Goal: Transaction & Acquisition: Purchase product/service

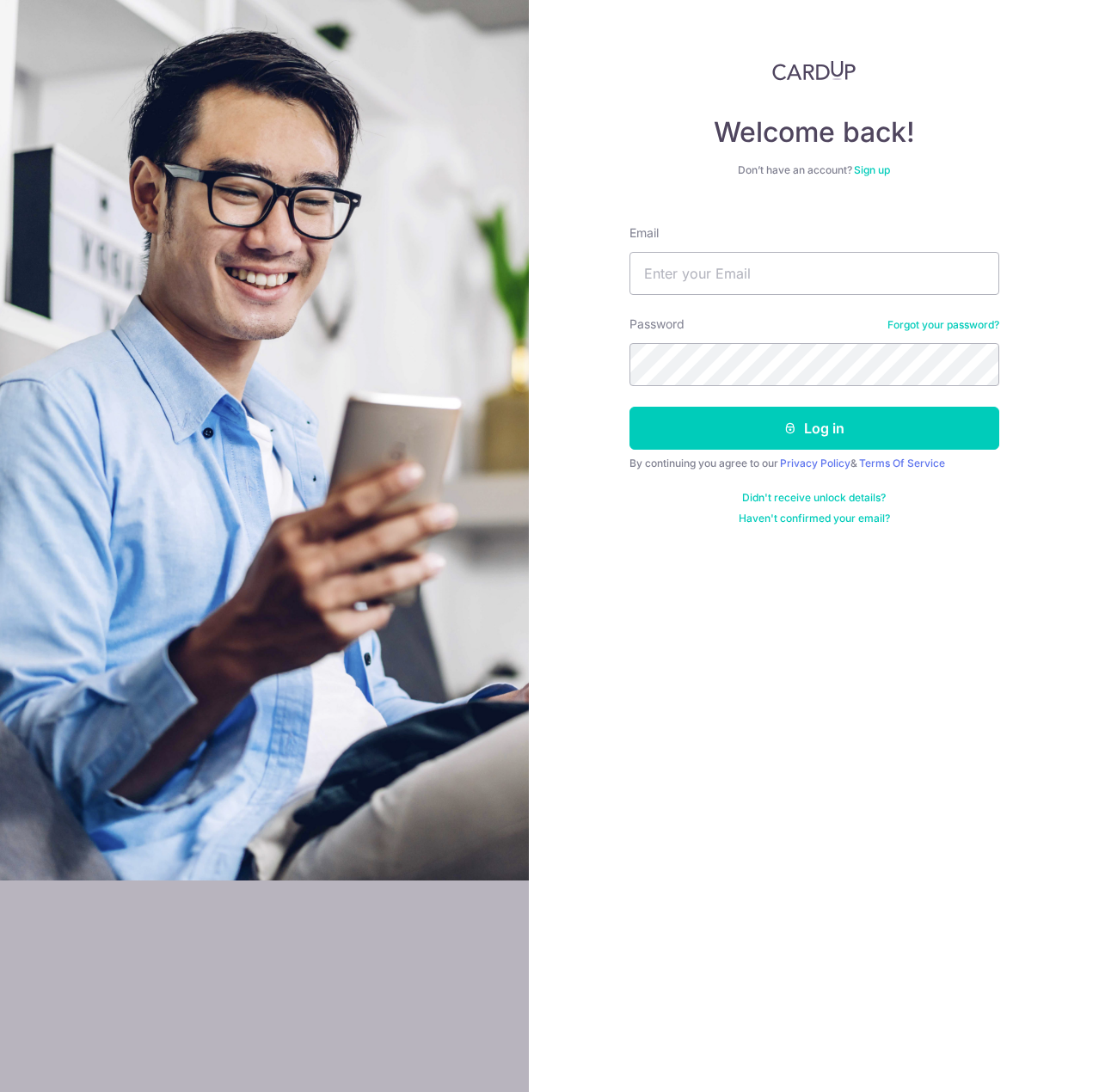
type input "marcus.foong@gmail.com"
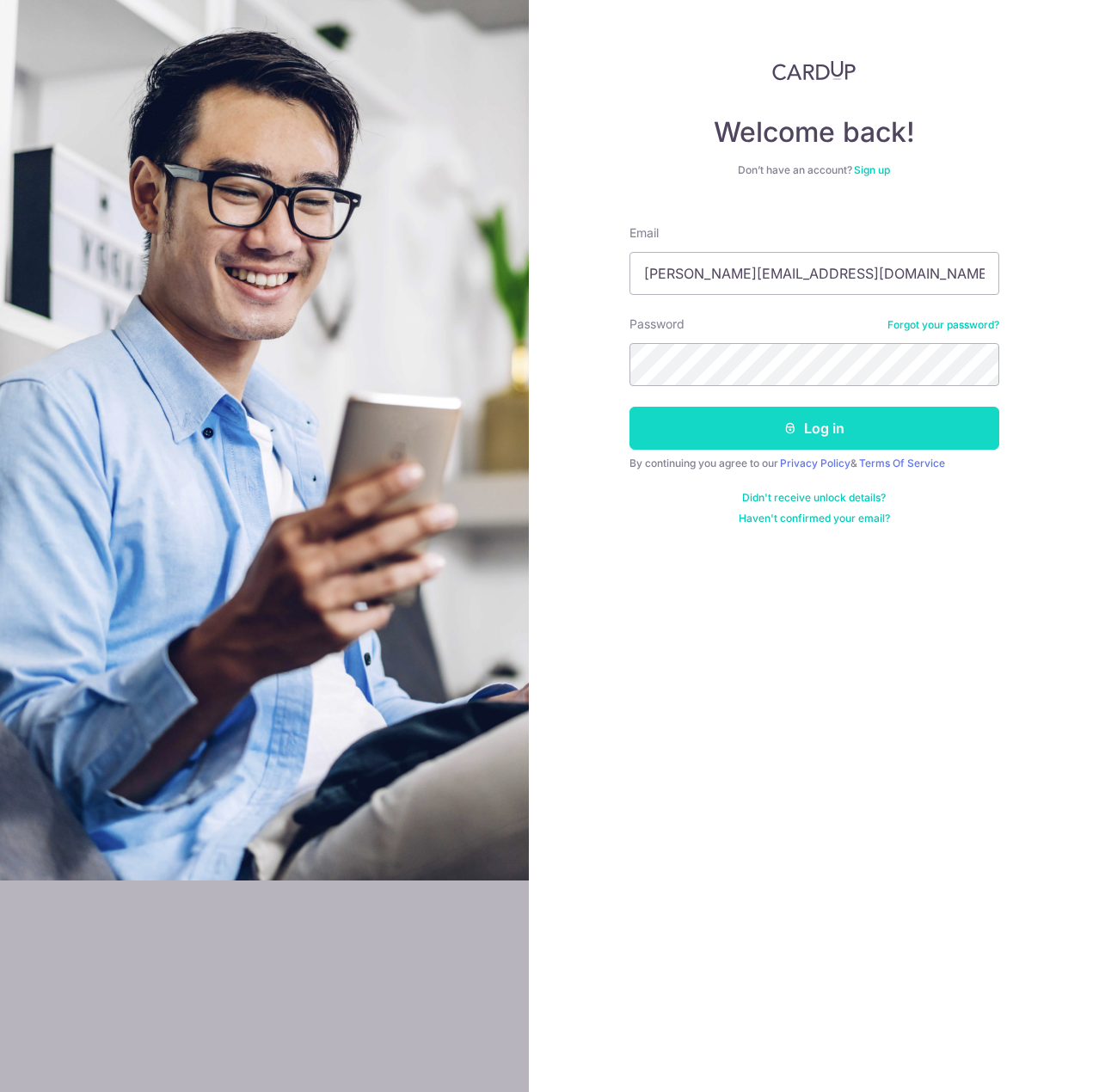
click at [898, 412] on button "Log in" at bounding box center [814, 428] width 370 height 43
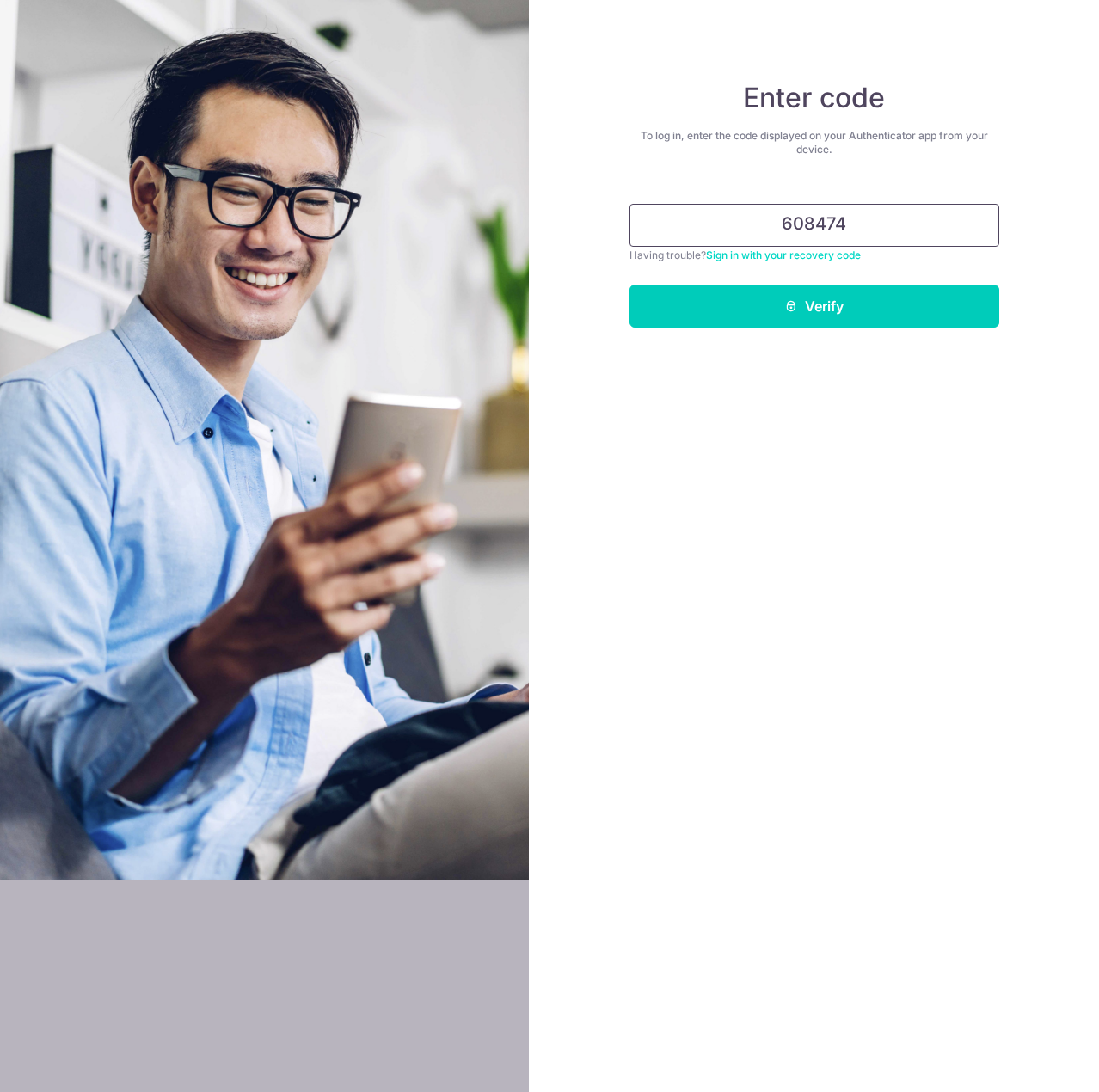
type input "608474"
click at [630, 284] on button "Verify" at bounding box center [814, 305] width 370 height 43
click at [936, 306] on button "Verify" at bounding box center [814, 305] width 370 height 43
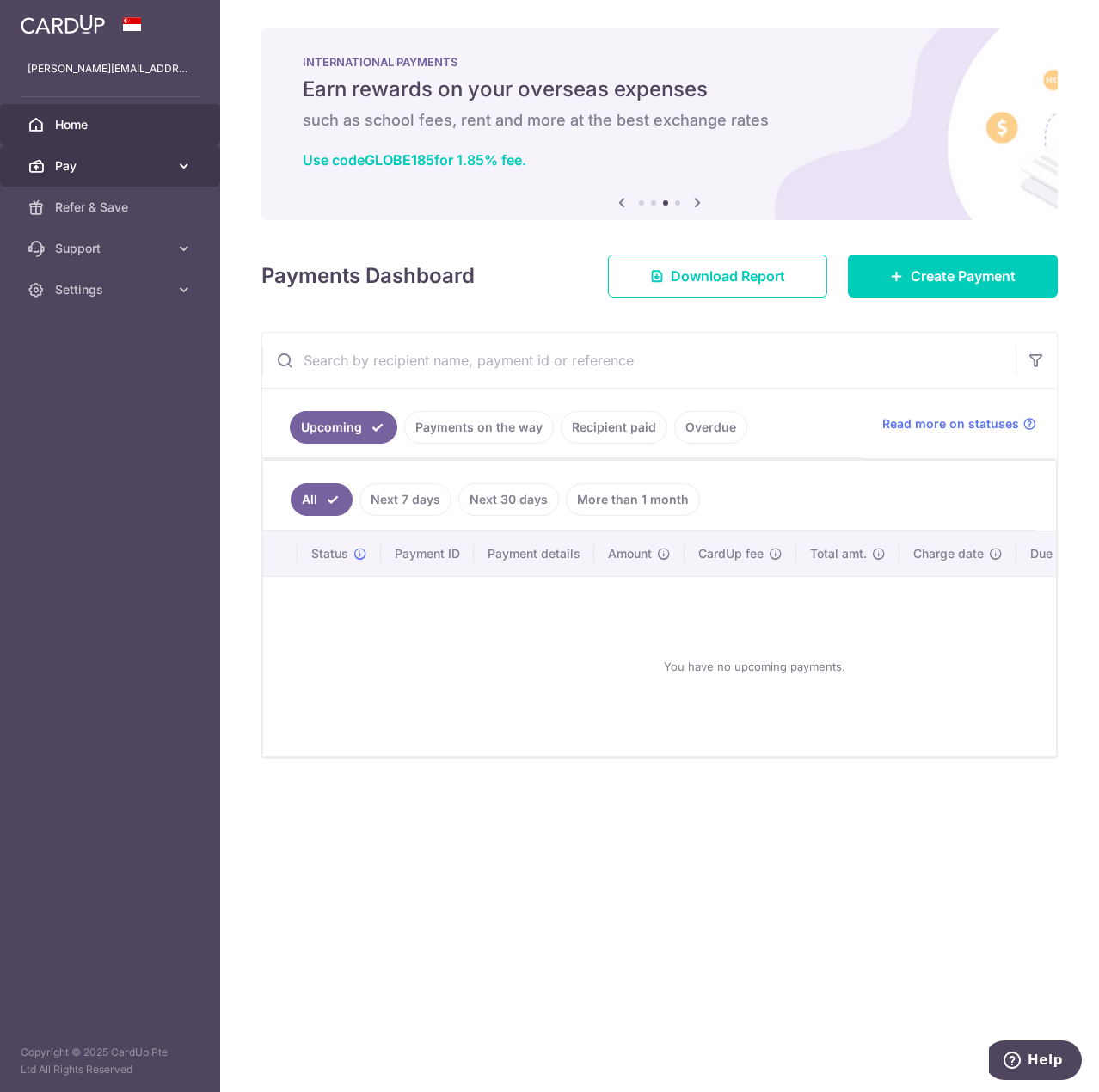
click at [174, 163] on link "Pay" at bounding box center [110, 166] width 220 height 42
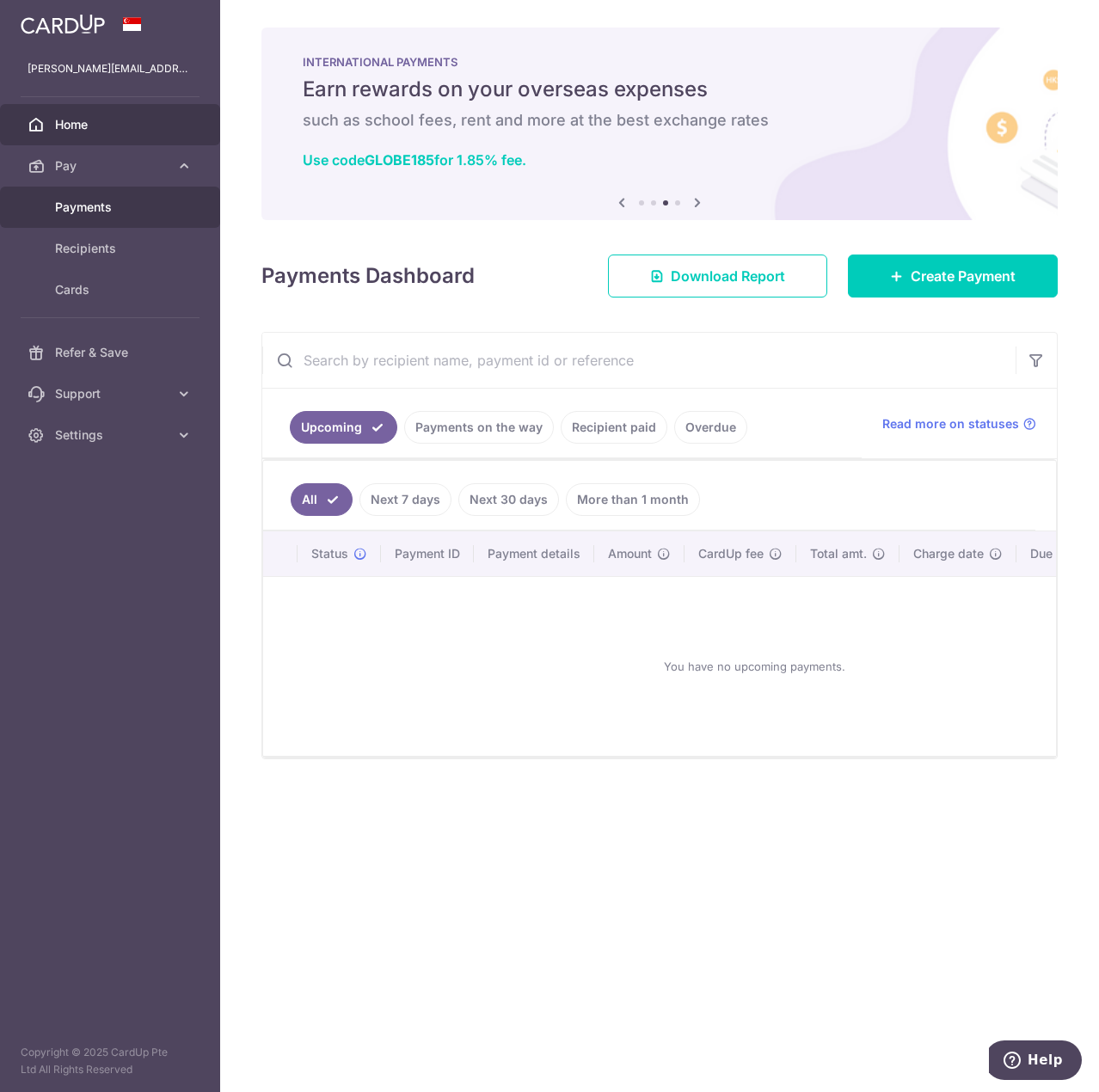
click at [152, 211] on span "Payments" at bounding box center [112, 208] width 113 height 17
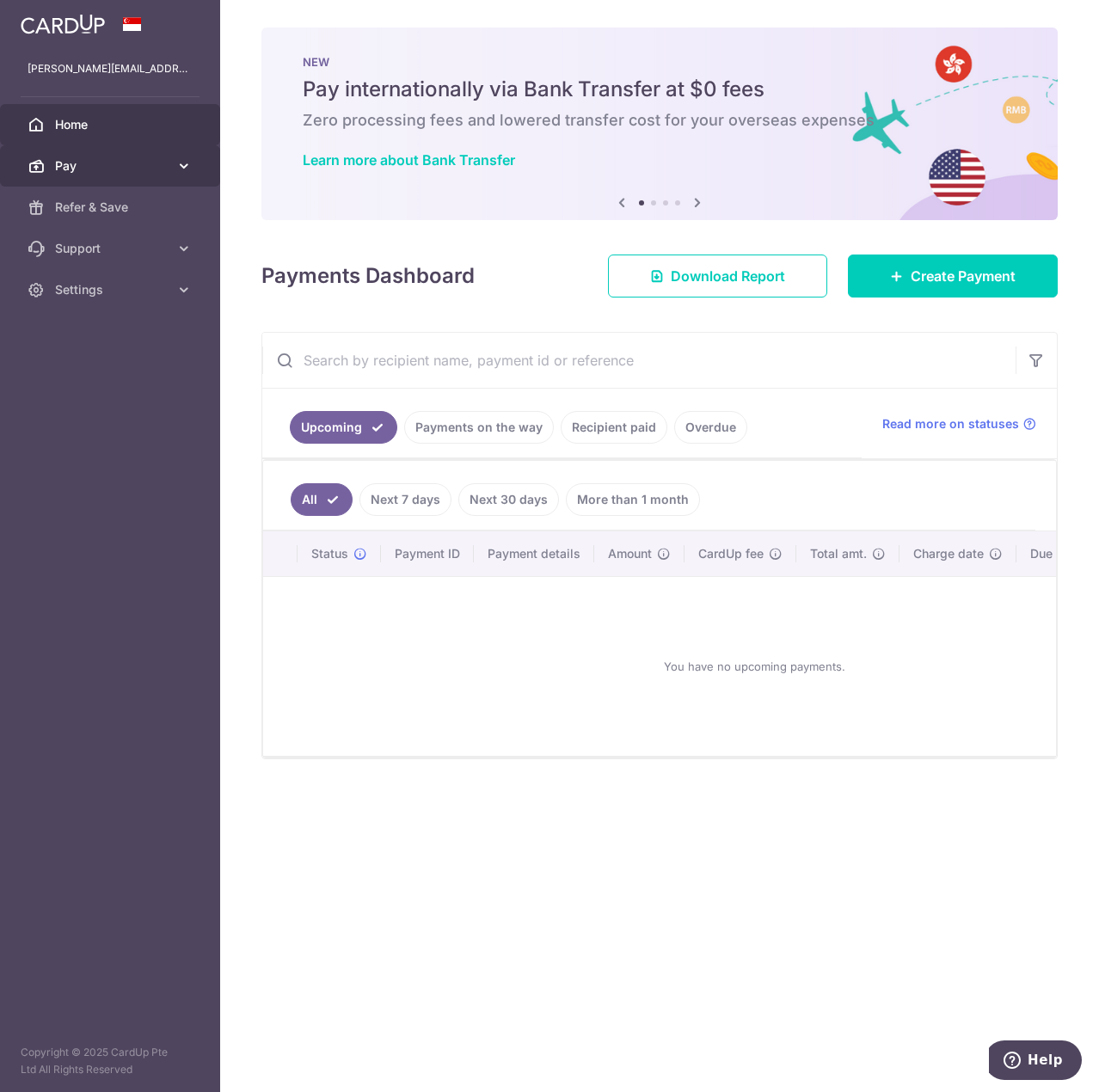
click at [180, 171] on icon at bounding box center [184, 166] width 17 height 17
click at [637, 412] on link "Recipient paid" at bounding box center [614, 428] width 107 height 33
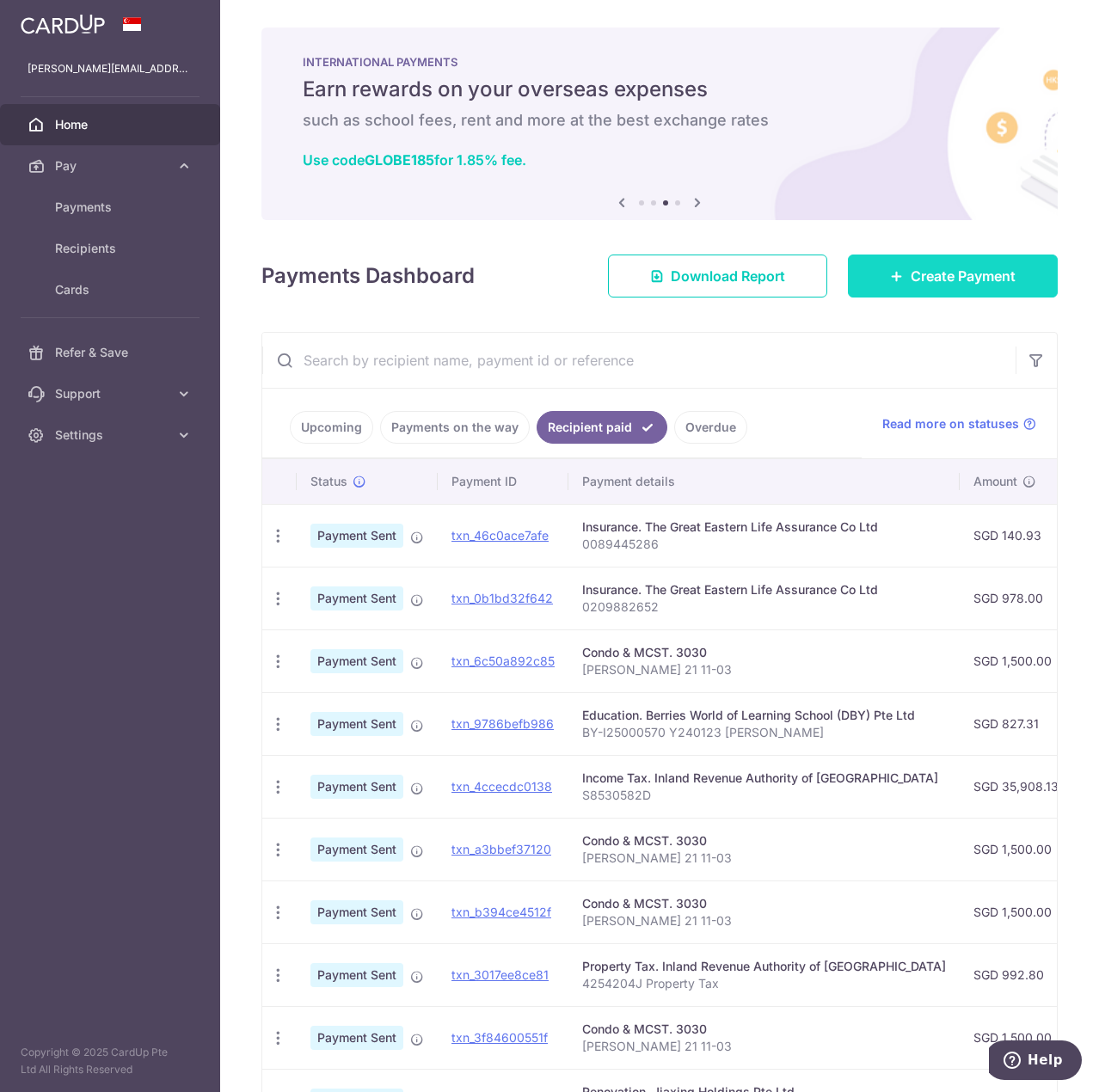
click at [943, 275] on span "Create Payment" at bounding box center [963, 275] width 105 height 20
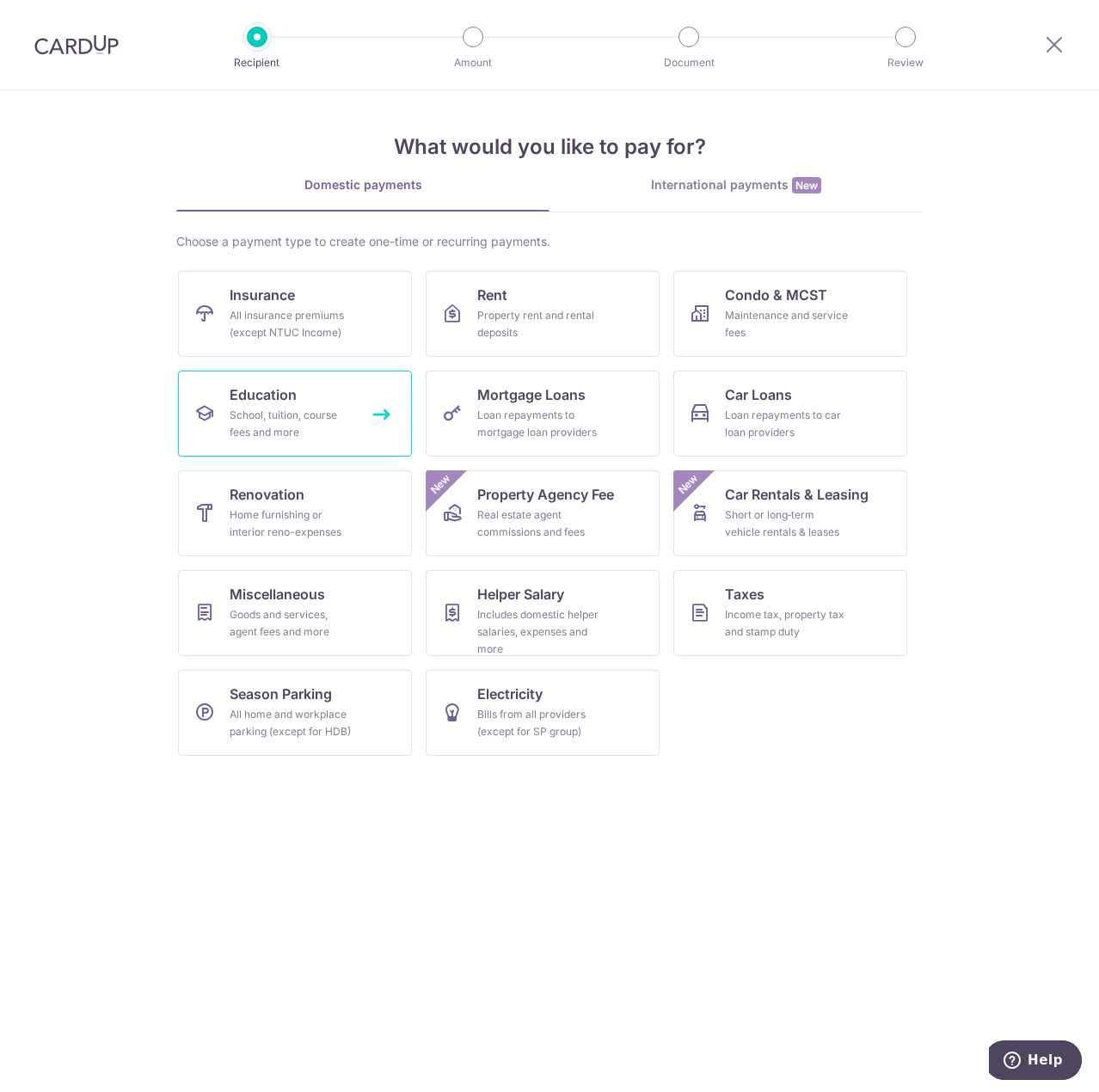
click at [334, 418] on div "School, tuition, course fees and more" at bounding box center [292, 423] width 124 height 34
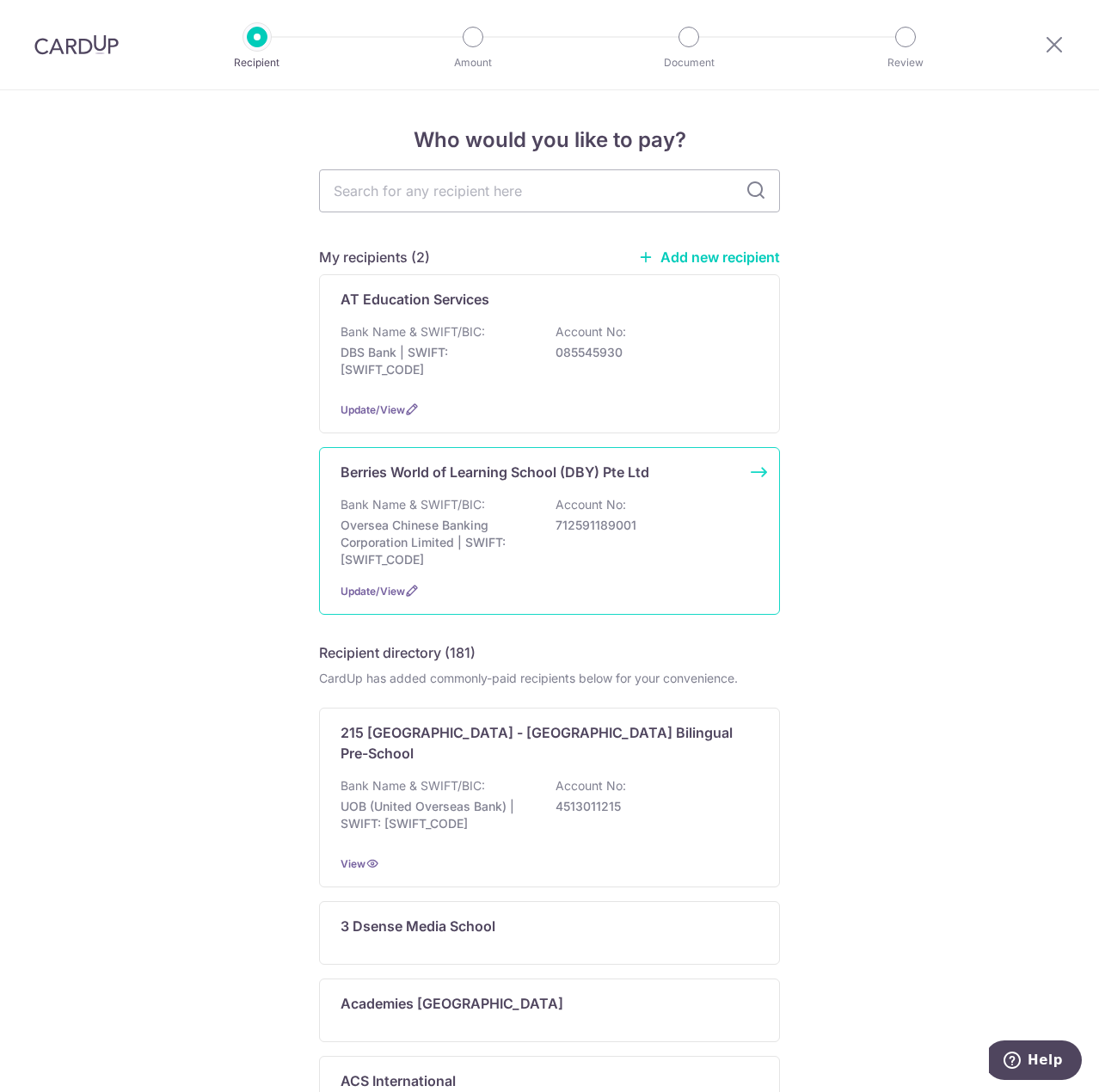
click at [669, 528] on p "712591189001" at bounding box center [652, 526] width 193 height 17
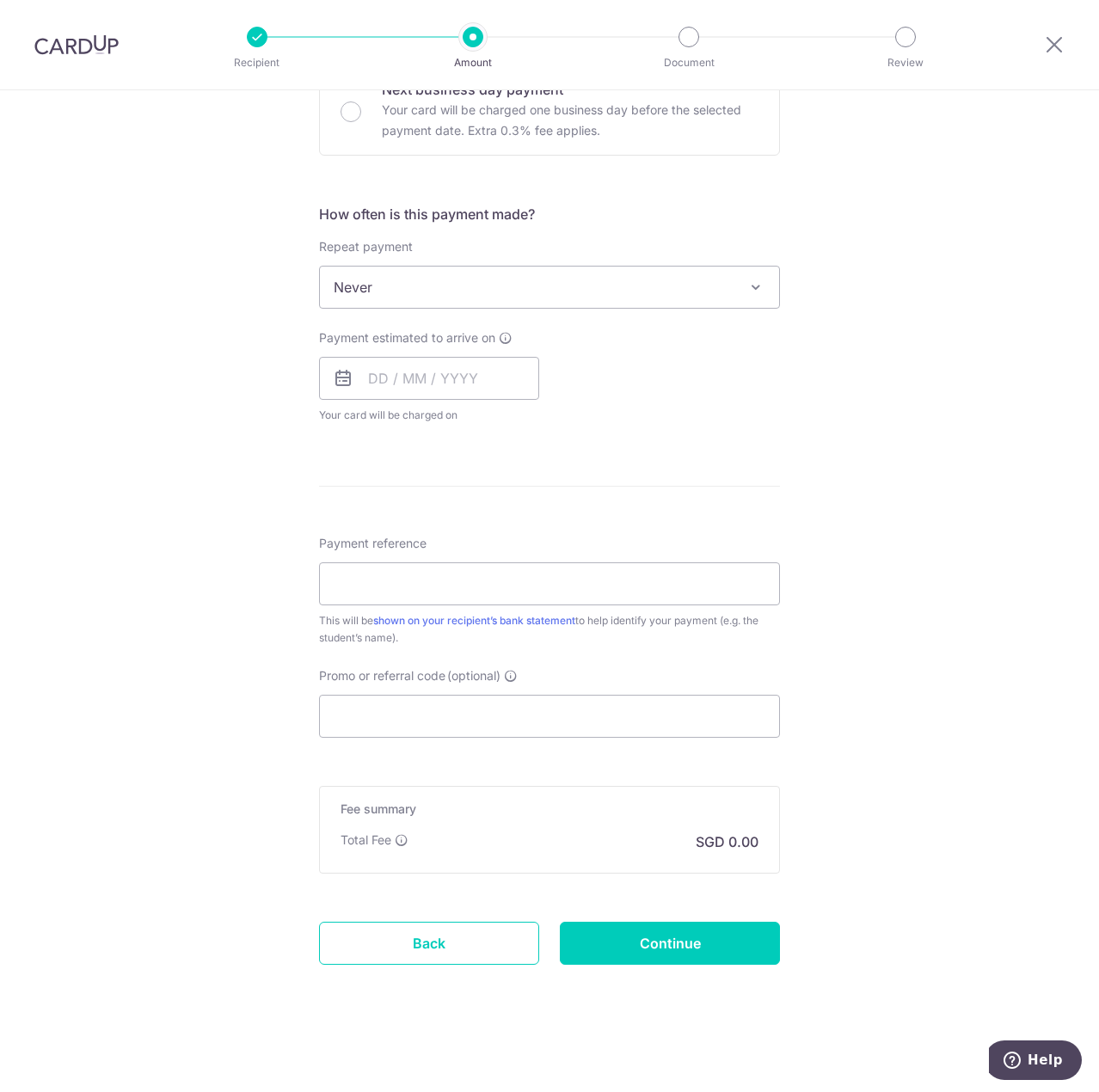
scroll to position [554, 0]
click at [496, 958] on link "Back" at bounding box center [429, 941] width 220 height 43
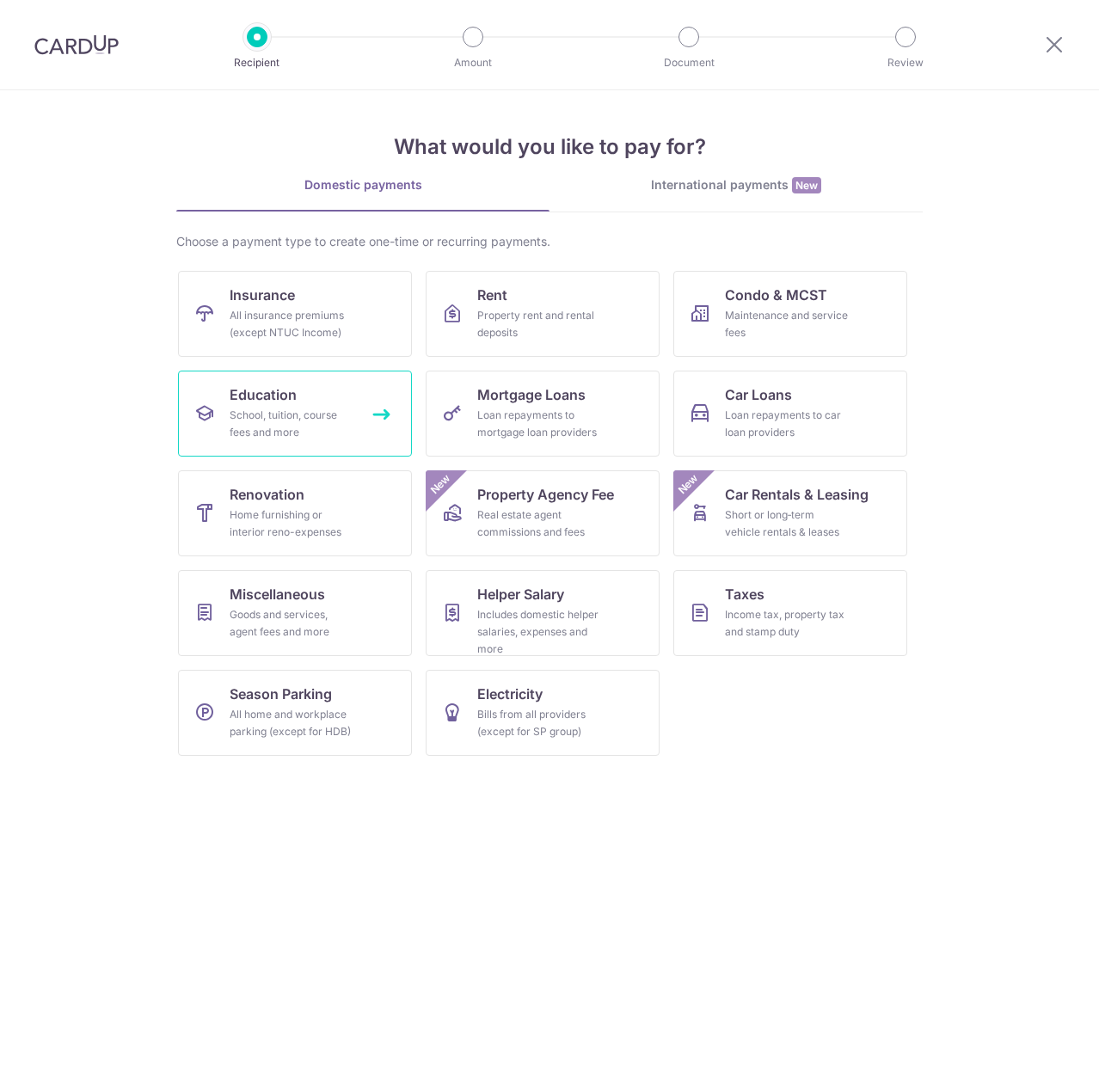
click at [306, 404] on link "Education School, tuition, course fees and more" at bounding box center [294, 413] width 234 height 86
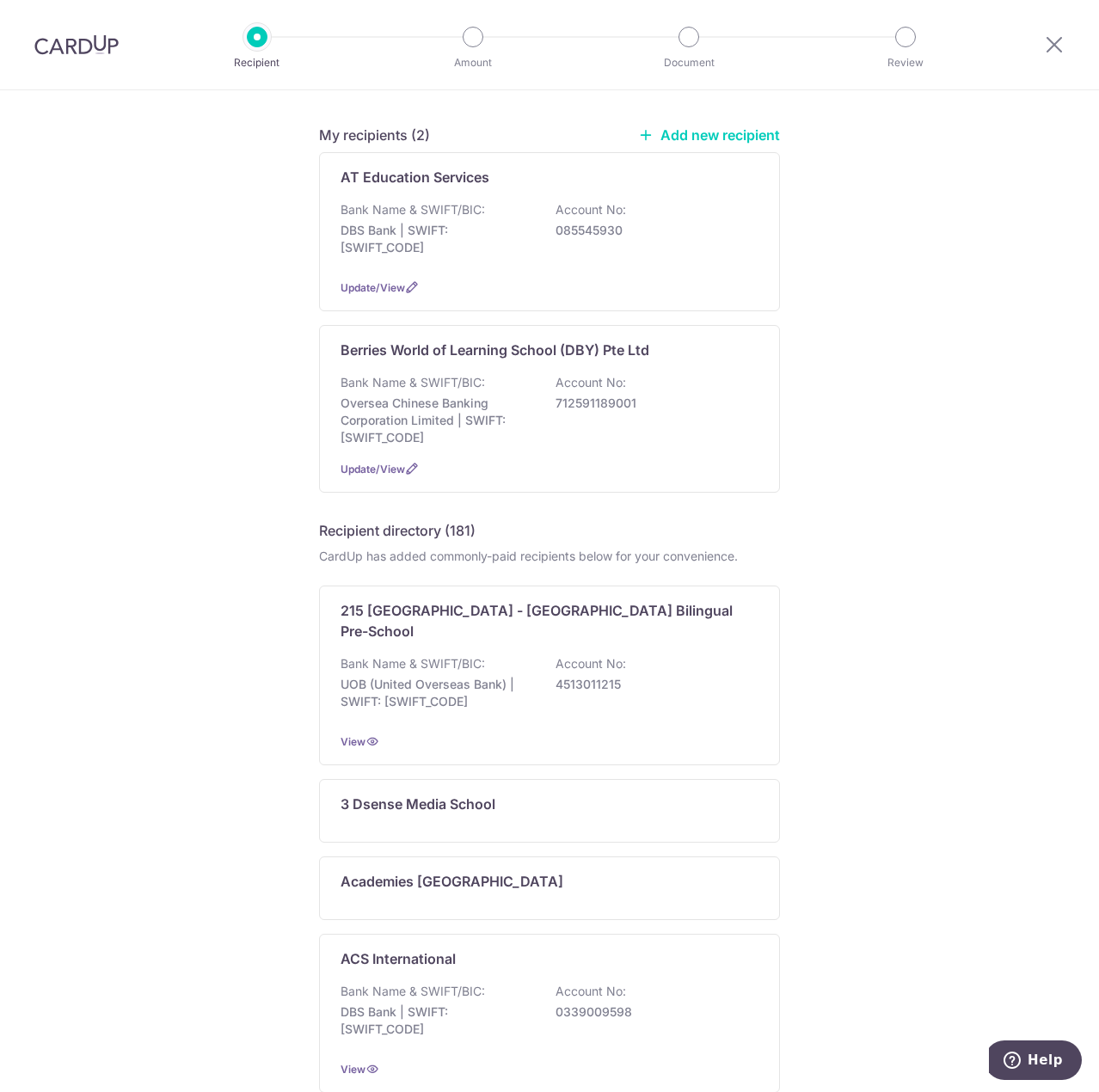
scroll to position [172, 0]
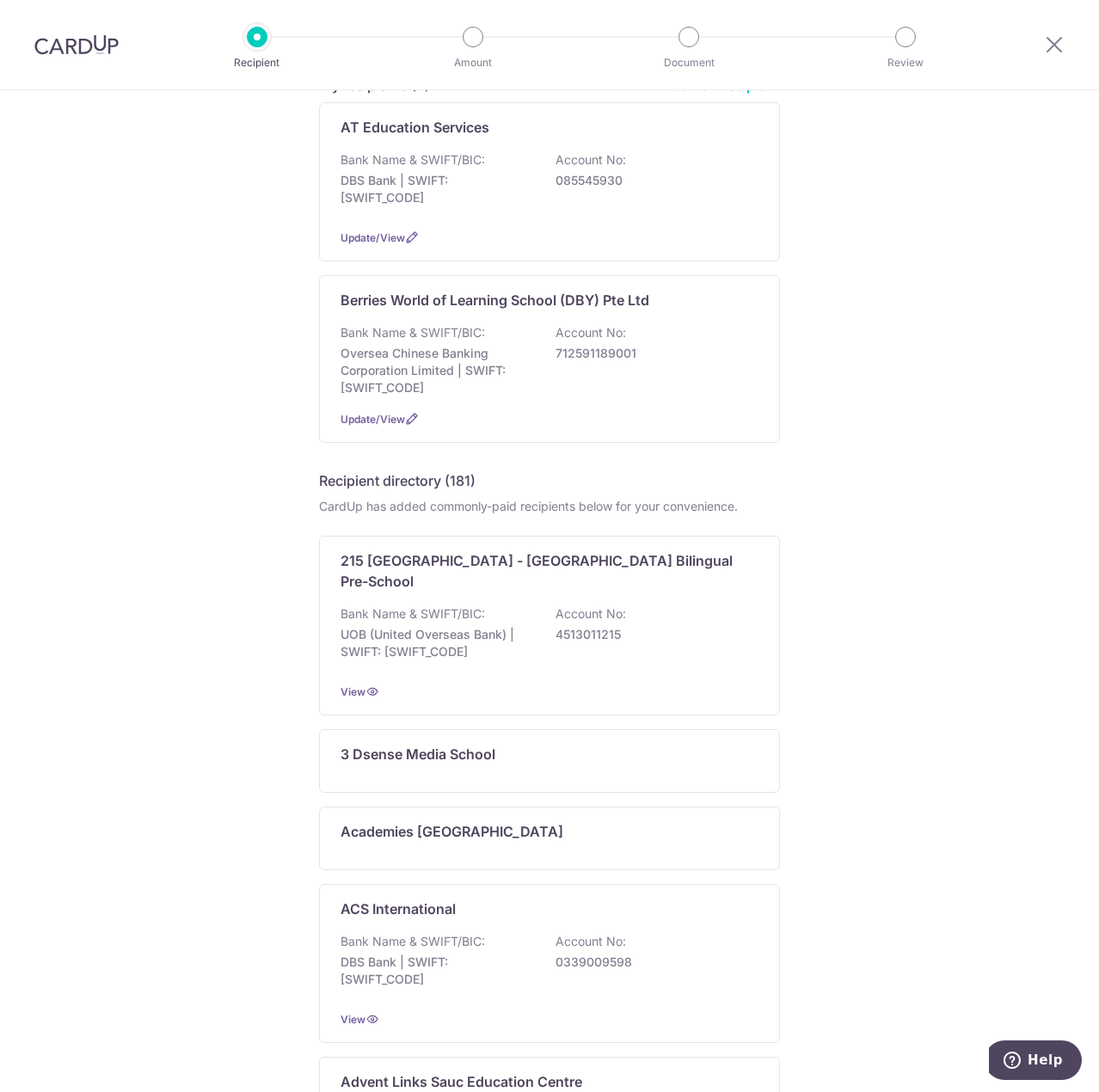
drag, startPoint x: 558, startPoint y: 473, endPoint x: 818, endPoint y: 485, distance: 260.3
click at [778, 483] on div "Who would you like to pay? My recipients (2) Add new recipient AT Education Ser…" at bounding box center [549, 781] width 1099 height 1724
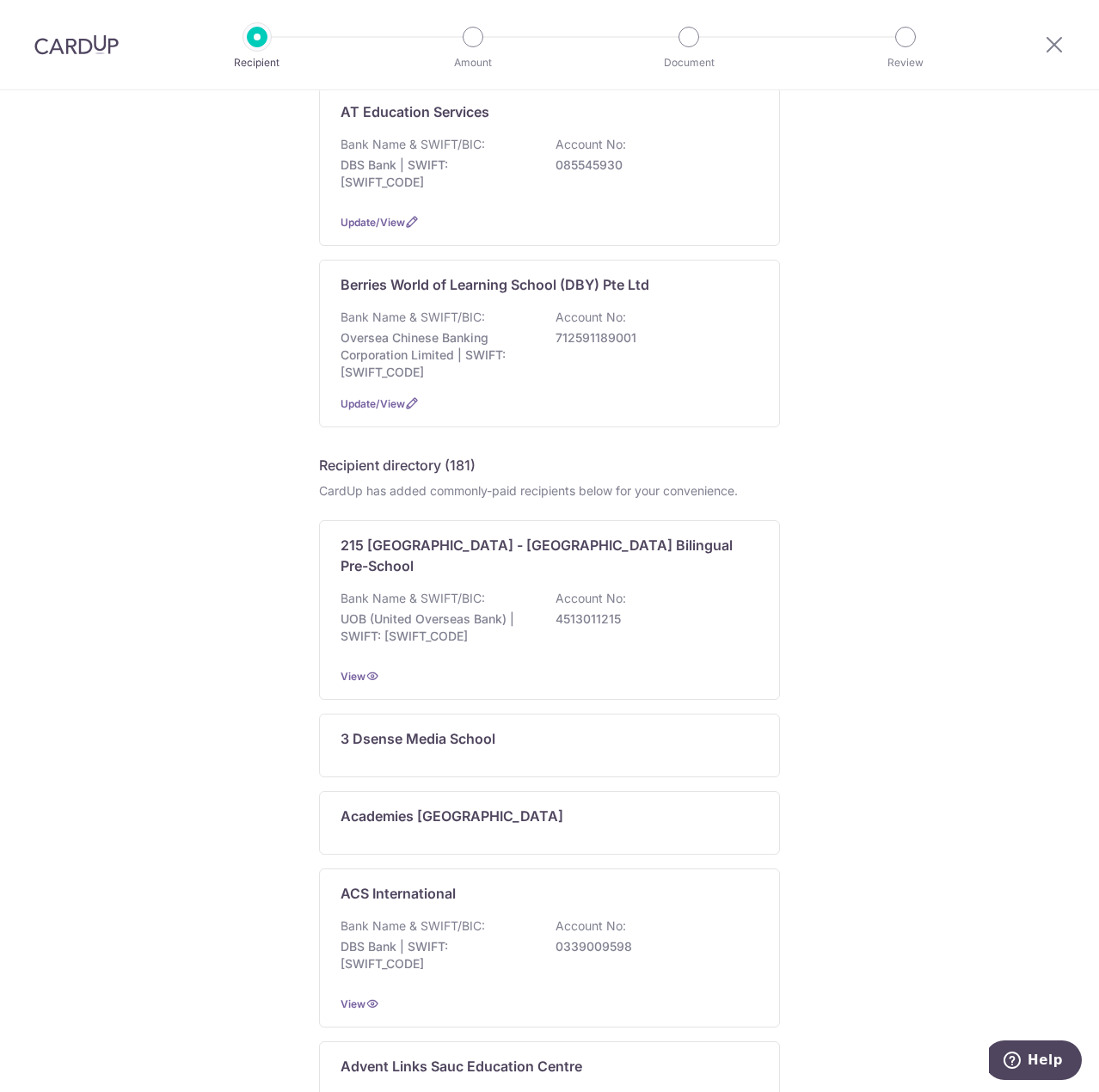
scroll to position [0, 0]
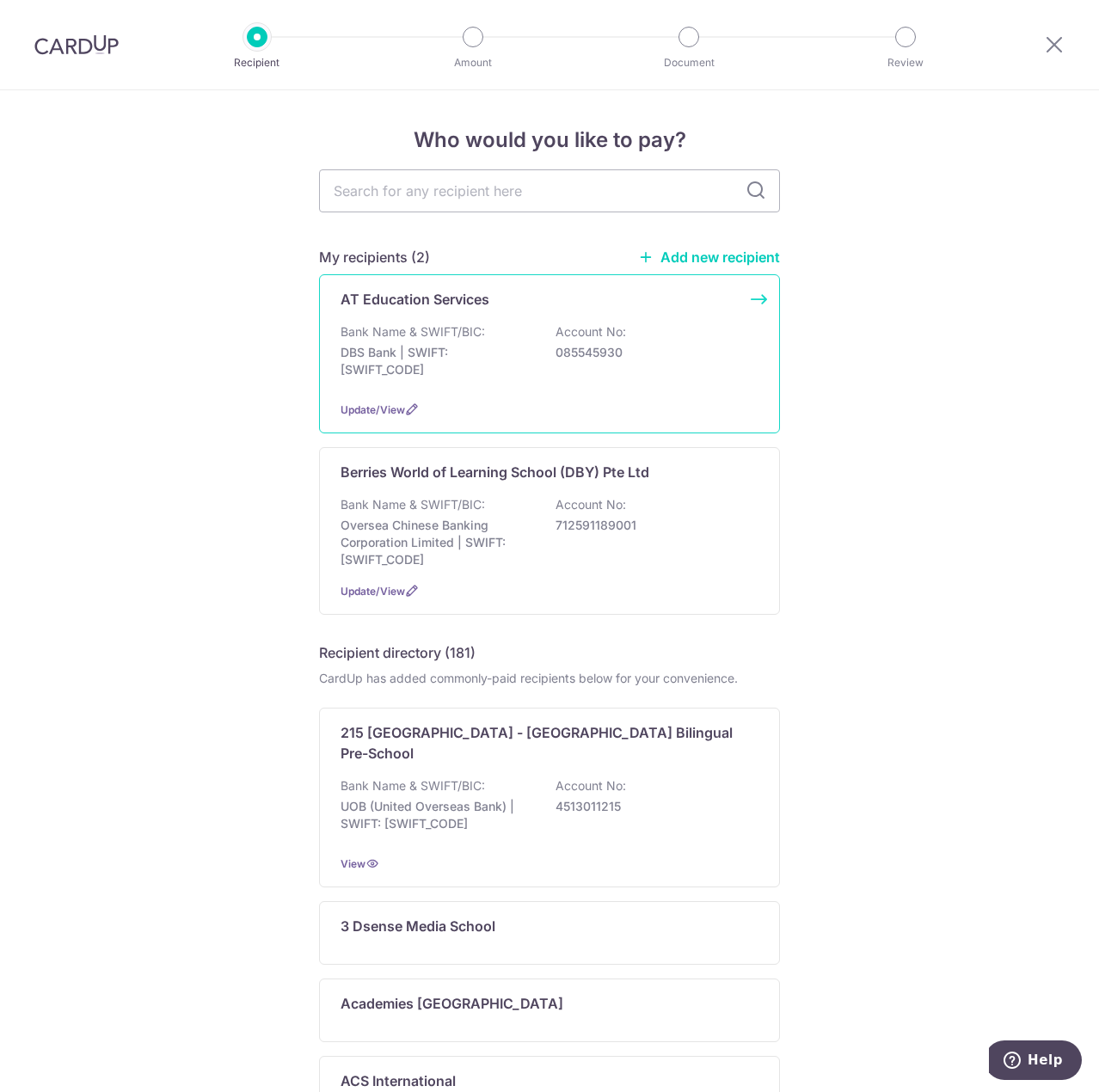
click at [595, 385] on div "Bank Name & SWIFT/BIC: DBS Bank | SWIFT: DBSSSGSGXXX Account No: 085545930" at bounding box center [549, 355] width 418 height 64
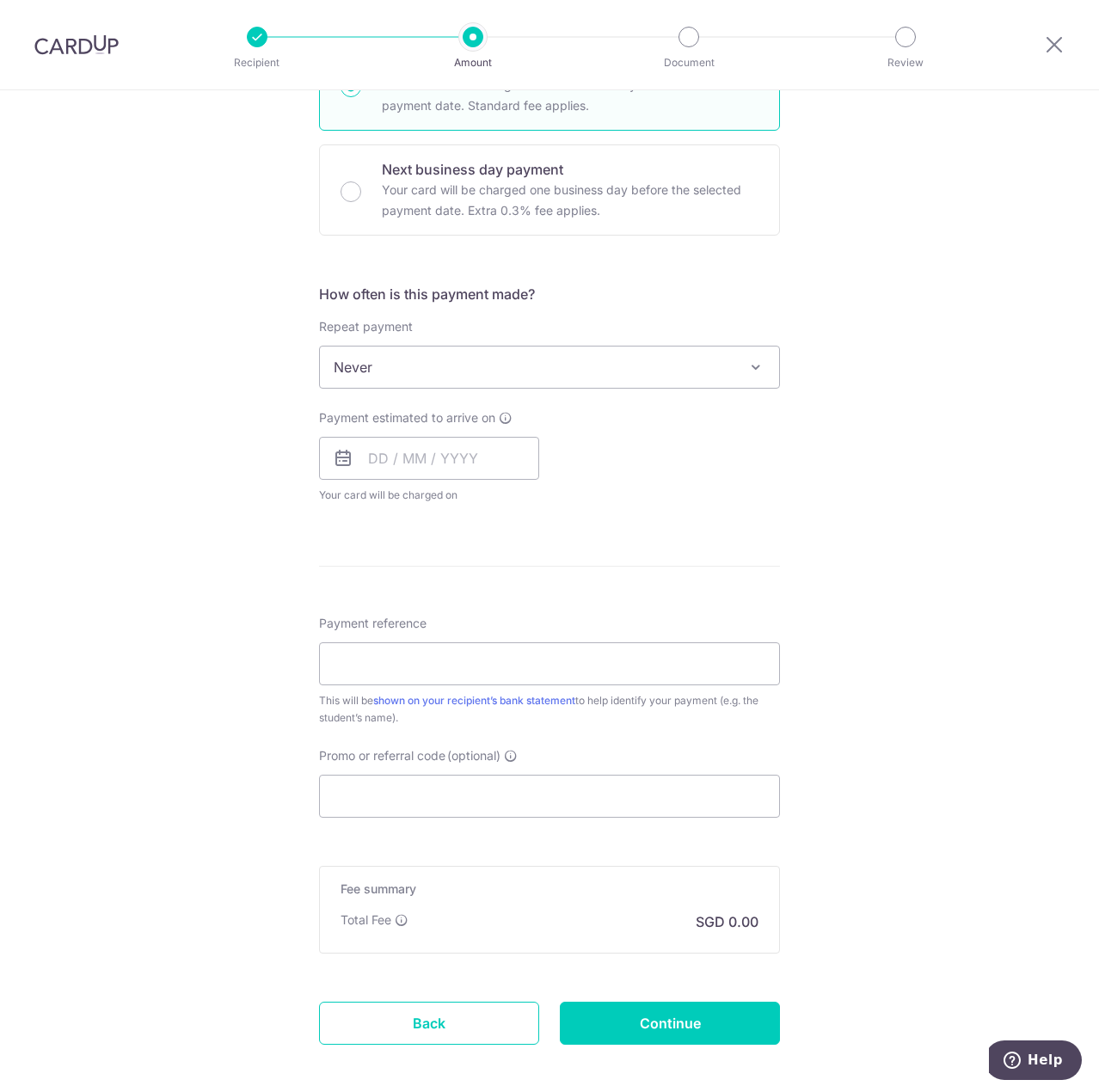
scroll to position [467, 0]
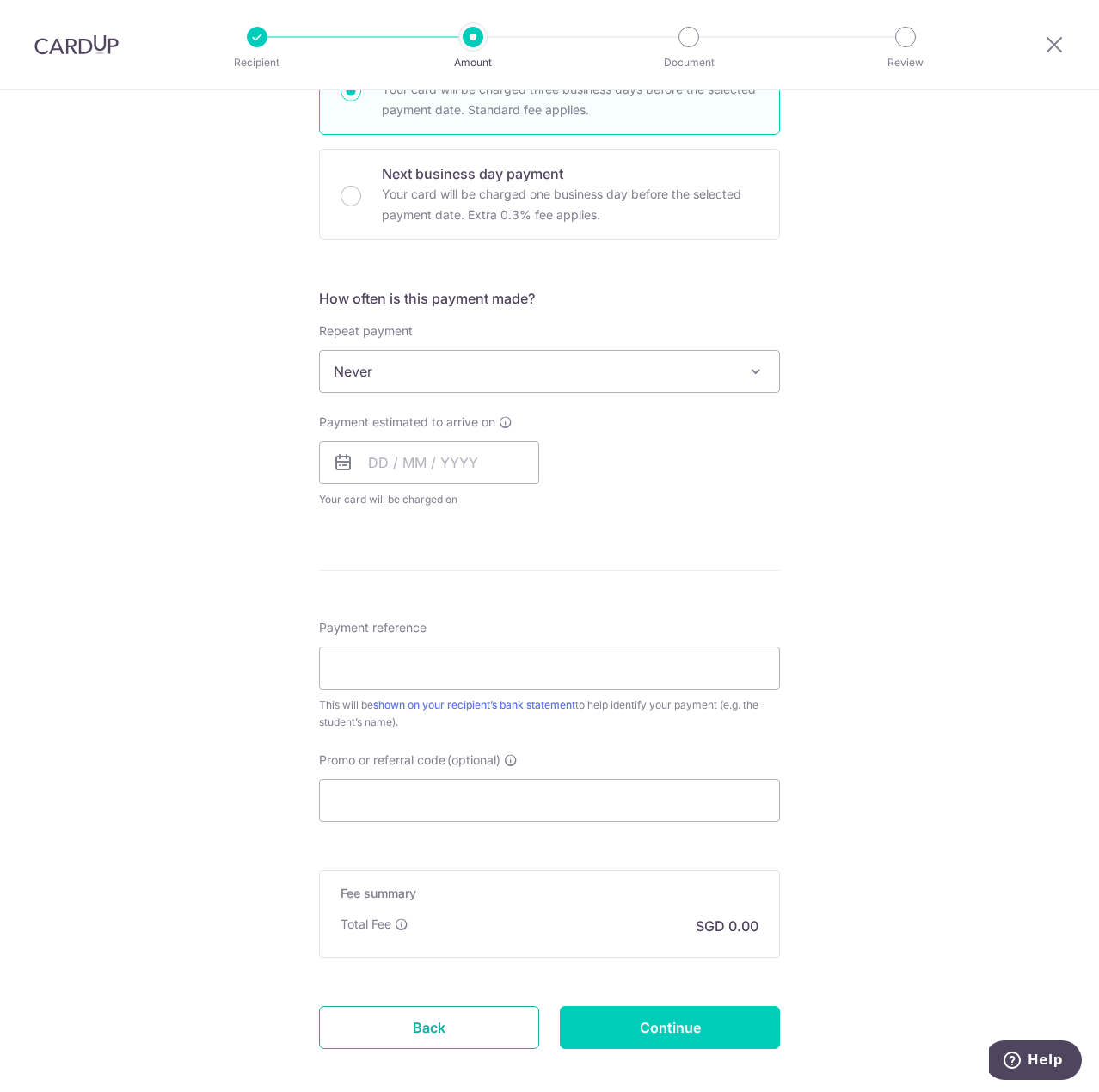
drag, startPoint x: 454, startPoint y: 1024, endPoint x: 621, endPoint y: 76, distance: 962.6
click at [454, 1024] on link "Back" at bounding box center [429, 1027] width 220 height 43
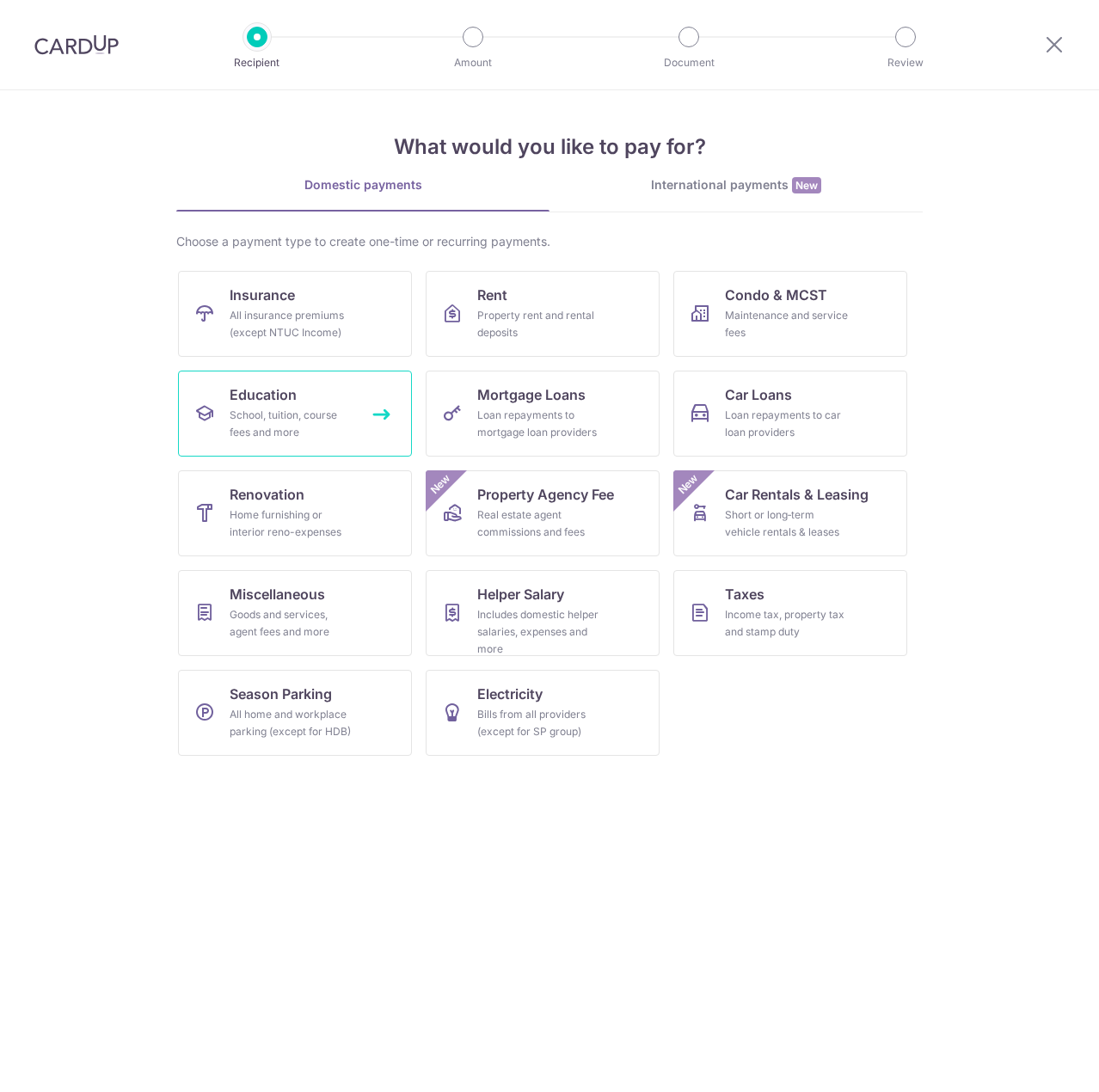
click at [298, 409] on div "School, tuition, course fees and more" at bounding box center [292, 423] width 124 height 34
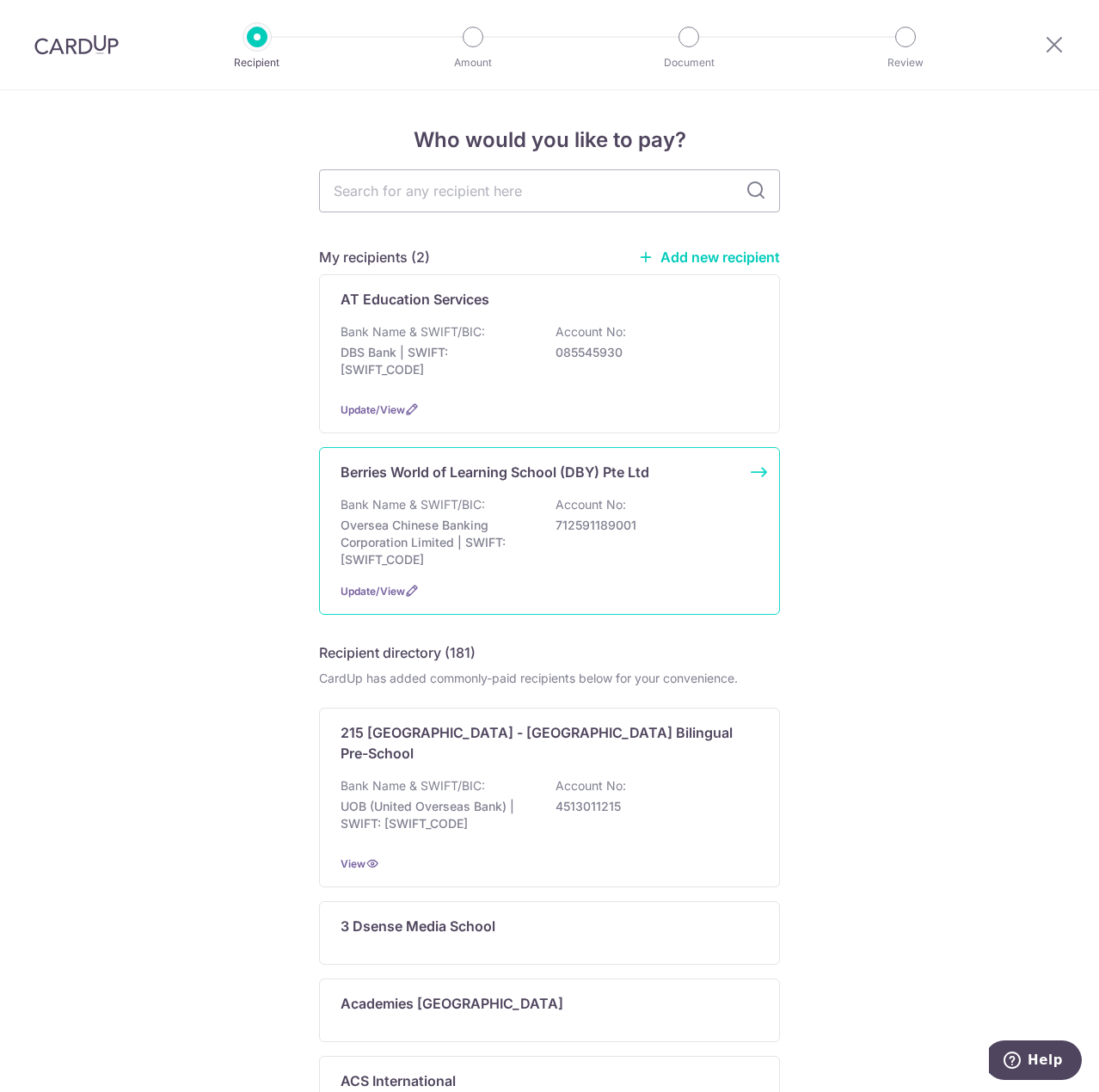
click at [657, 538] on div "Bank Name & SWIFT/BIC: Oversea Chinese Banking Corporation Limited | SWIFT: [SW…" at bounding box center [549, 531] width 418 height 72
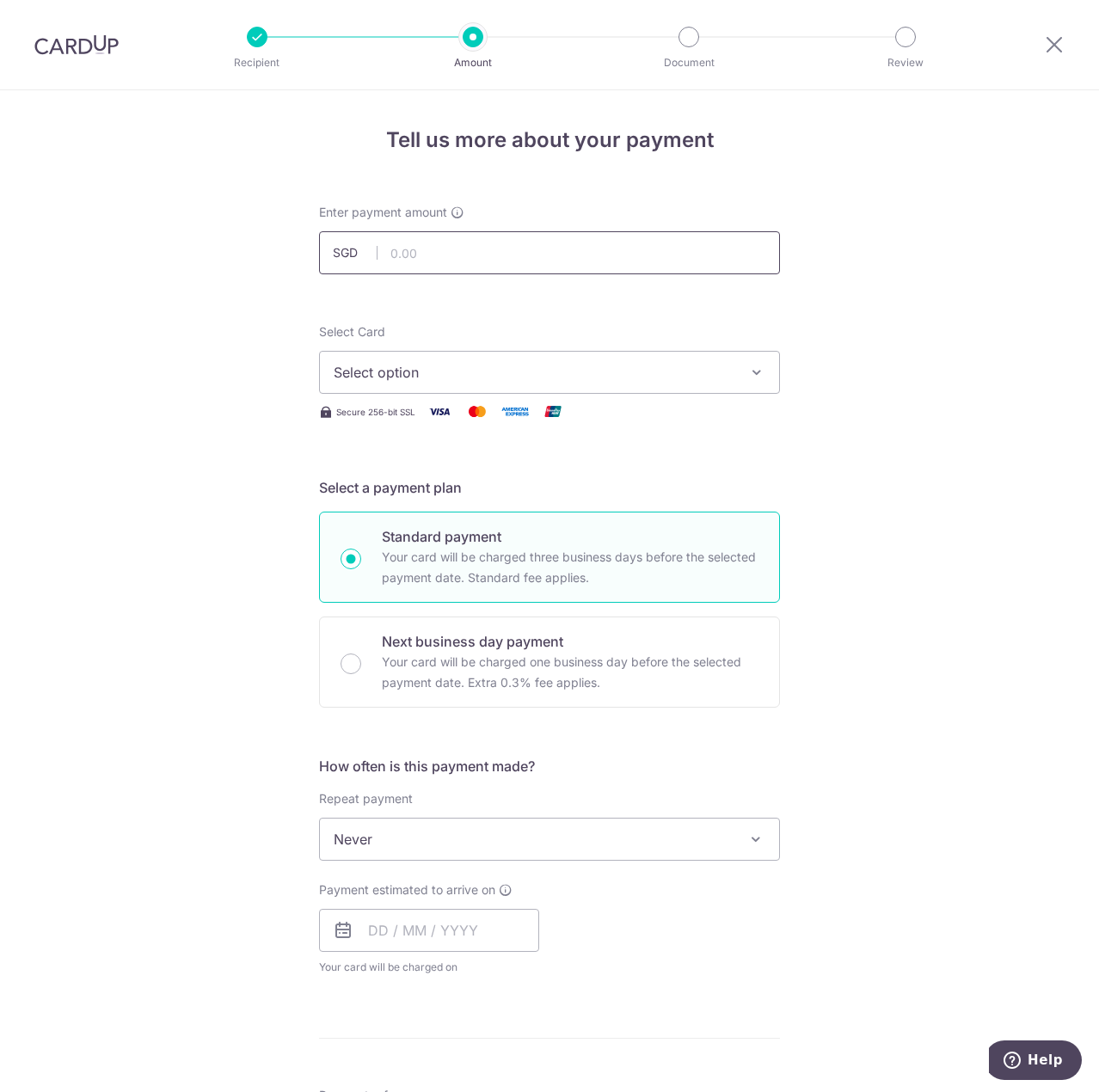
click at [507, 255] on input "text" at bounding box center [549, 252] width 461 height 43
type input "994.08"
click at [966, 272] on div "Tell us more about your payment Enter payment amount SGD 994.08 994.08 Select C…" at bounding box center [549, 868] width 1099 height 1556
click at [631, 378] on span "Select option" at bounding box center [533, 371] width 401 height 20
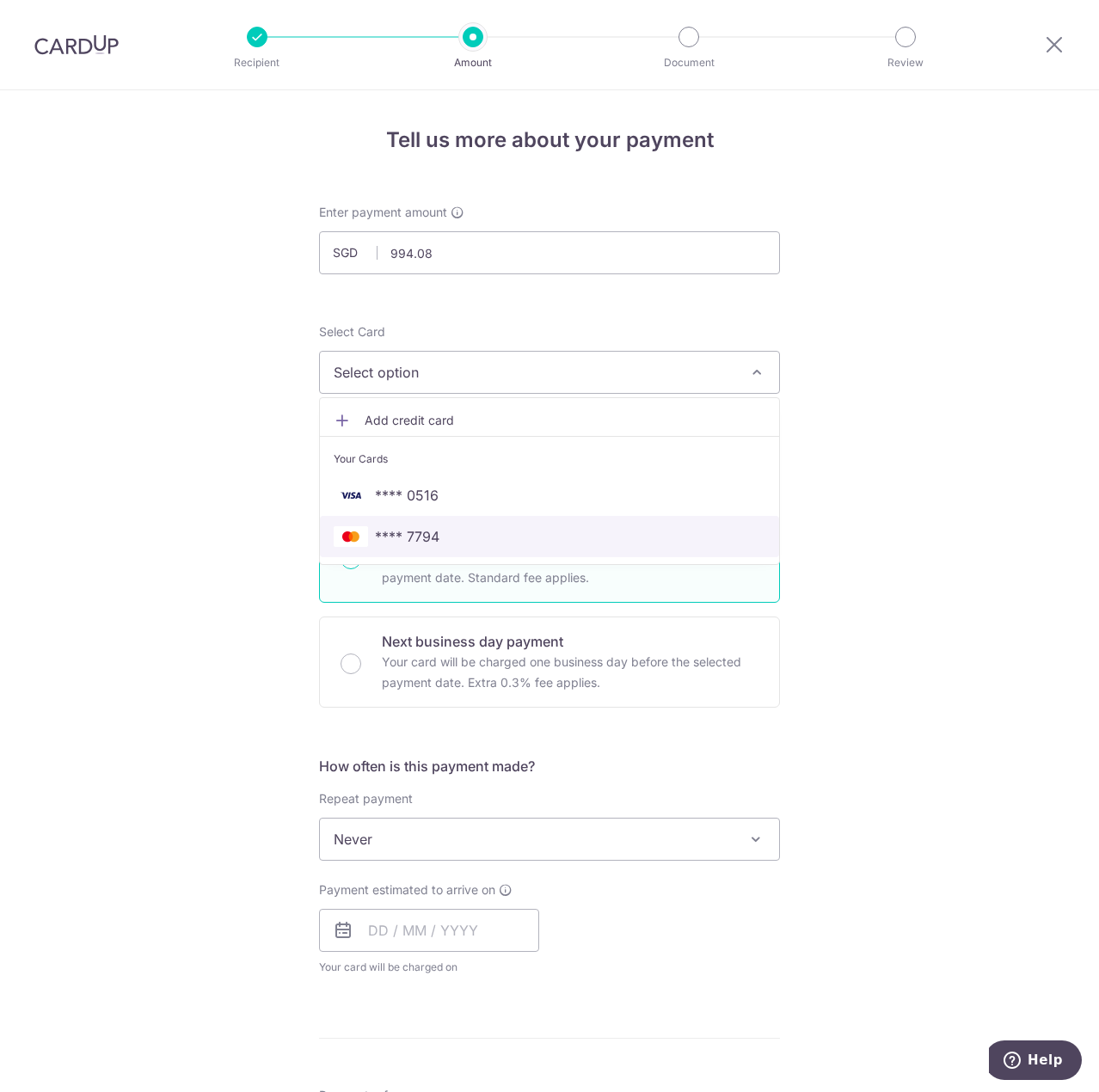
click at [460, 532] on span "**** 7794" at bounding box center [549, 535] width 432 height 20
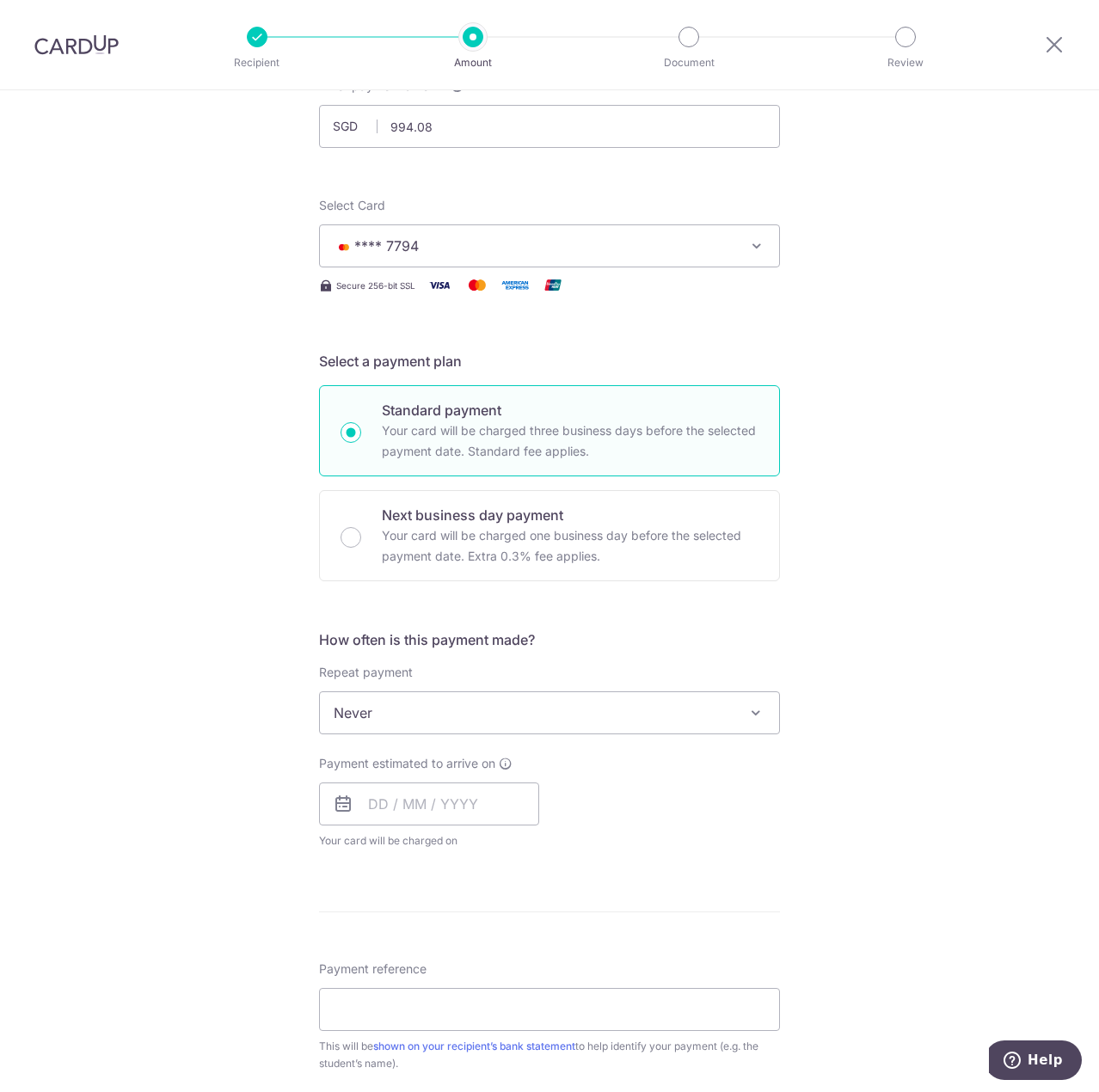
scroll to position [172, 0]
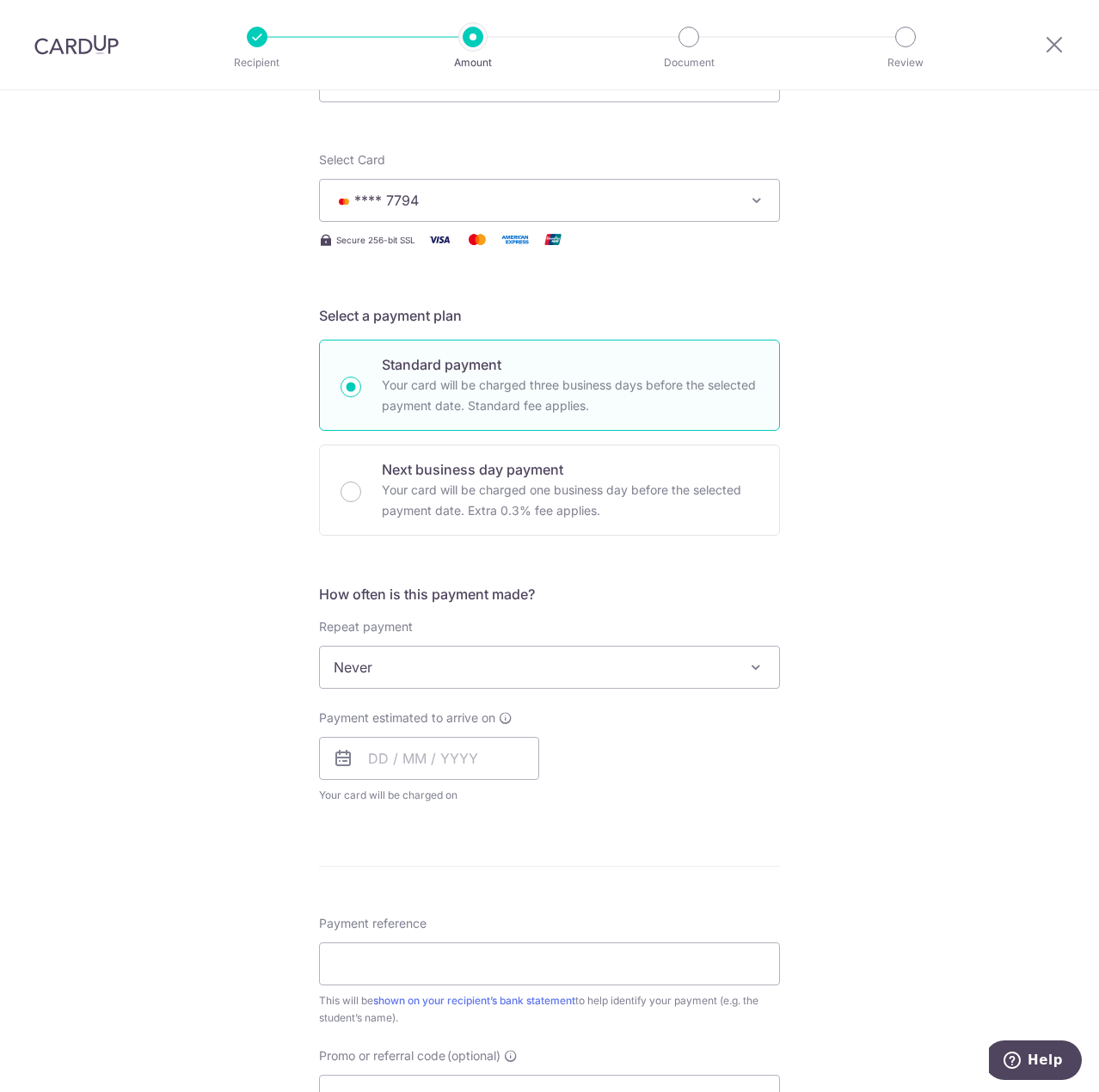
click at [743, 678] on span "Never" at bounding box center [549, 667] width 459 height 42
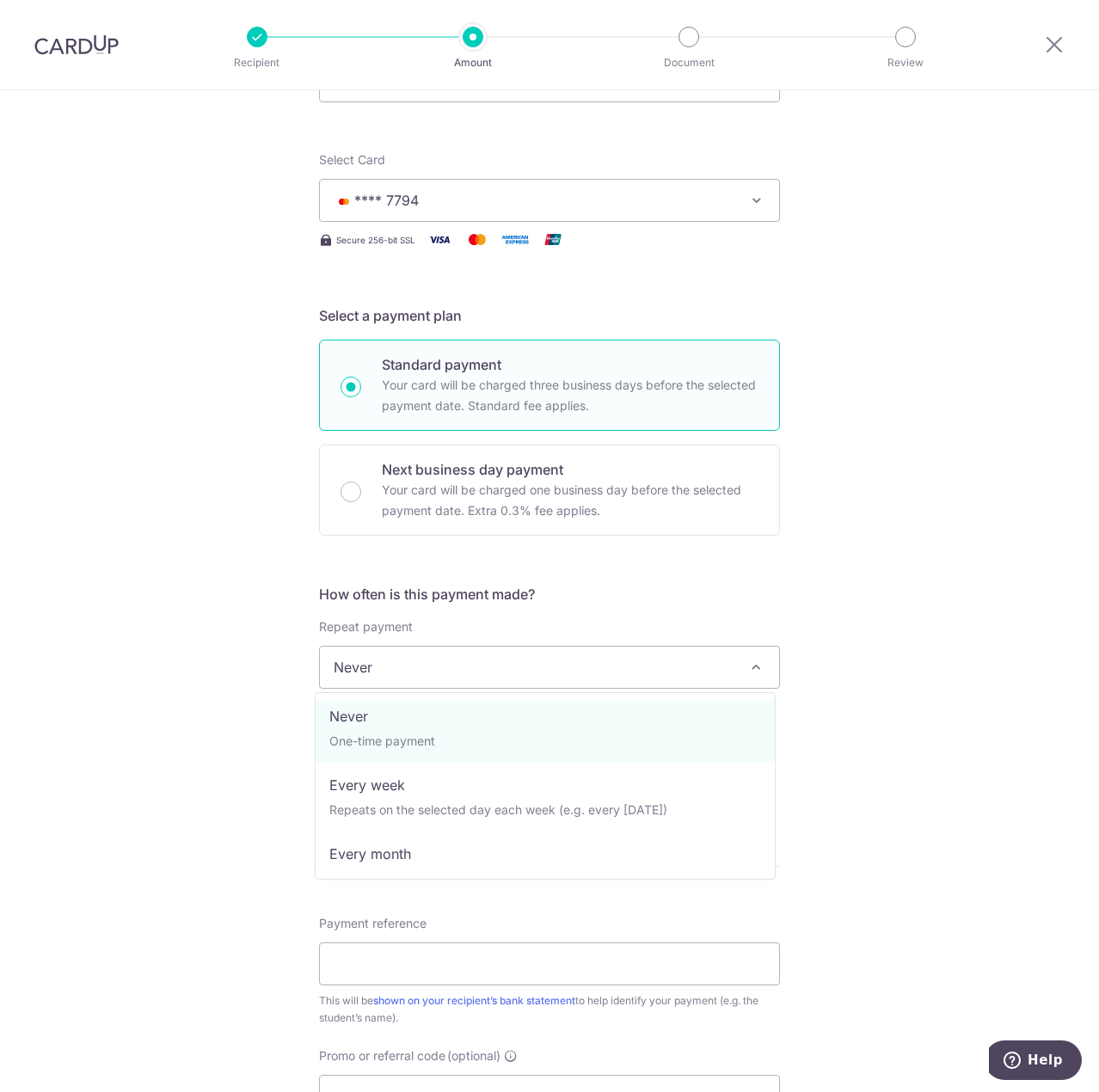
scroll to position [0, 0]
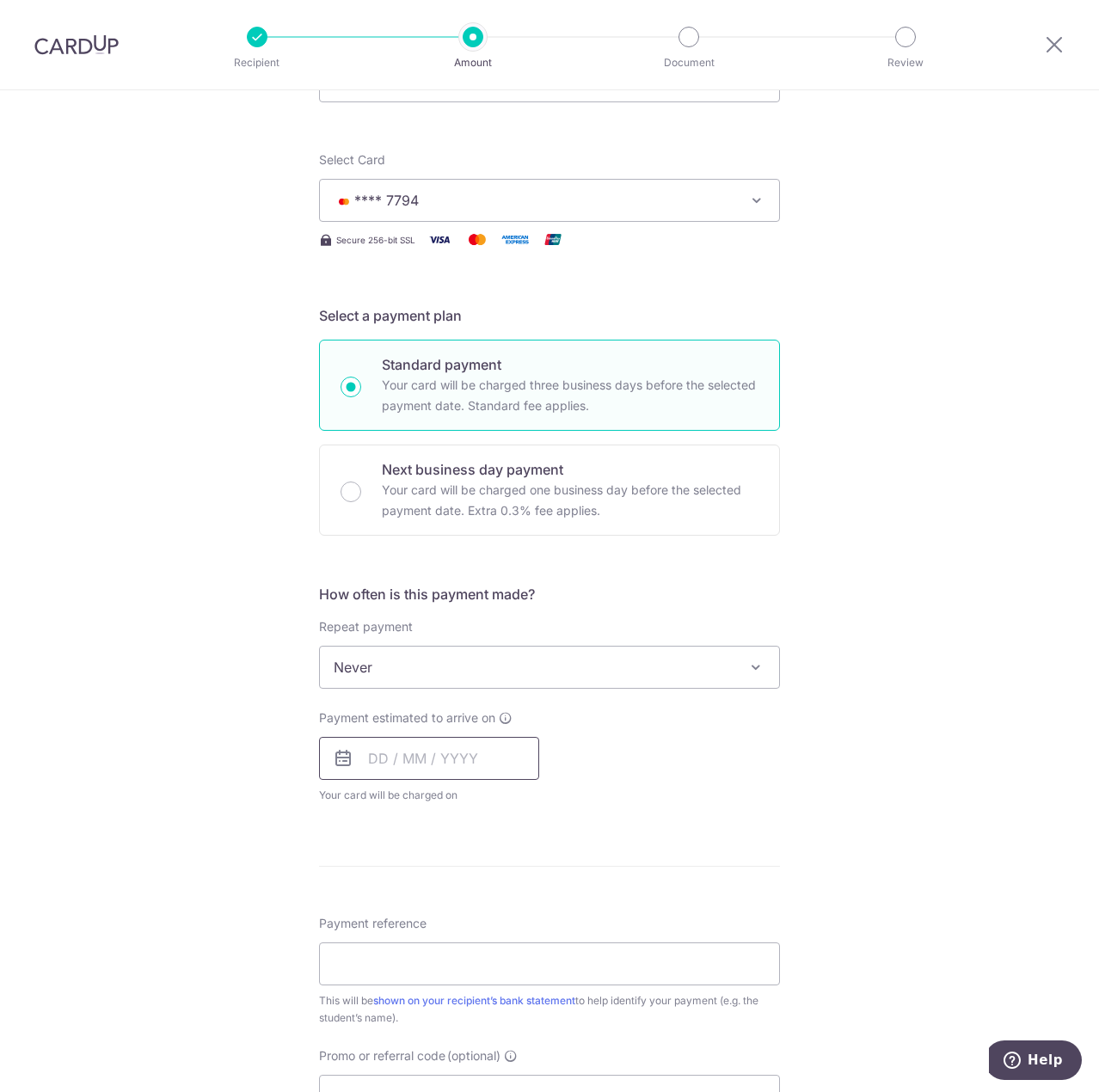
click at [470, 761] on input "text" at bounding box center [429, 758] width 220 height 43
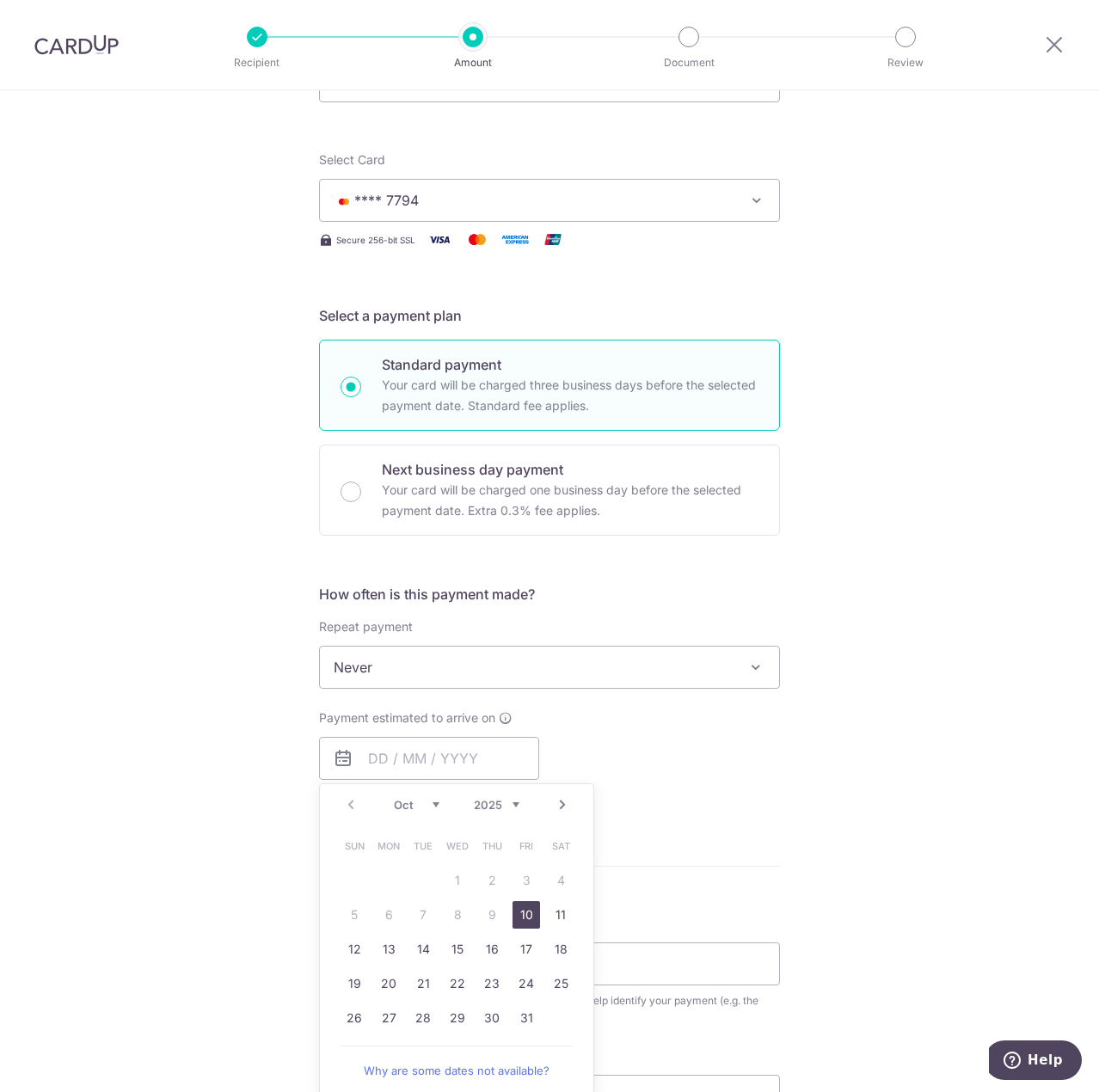
click at [520, 912] on link "10" at bounding box center [526, 915] width 27 height 27
type input "10/10/2025"
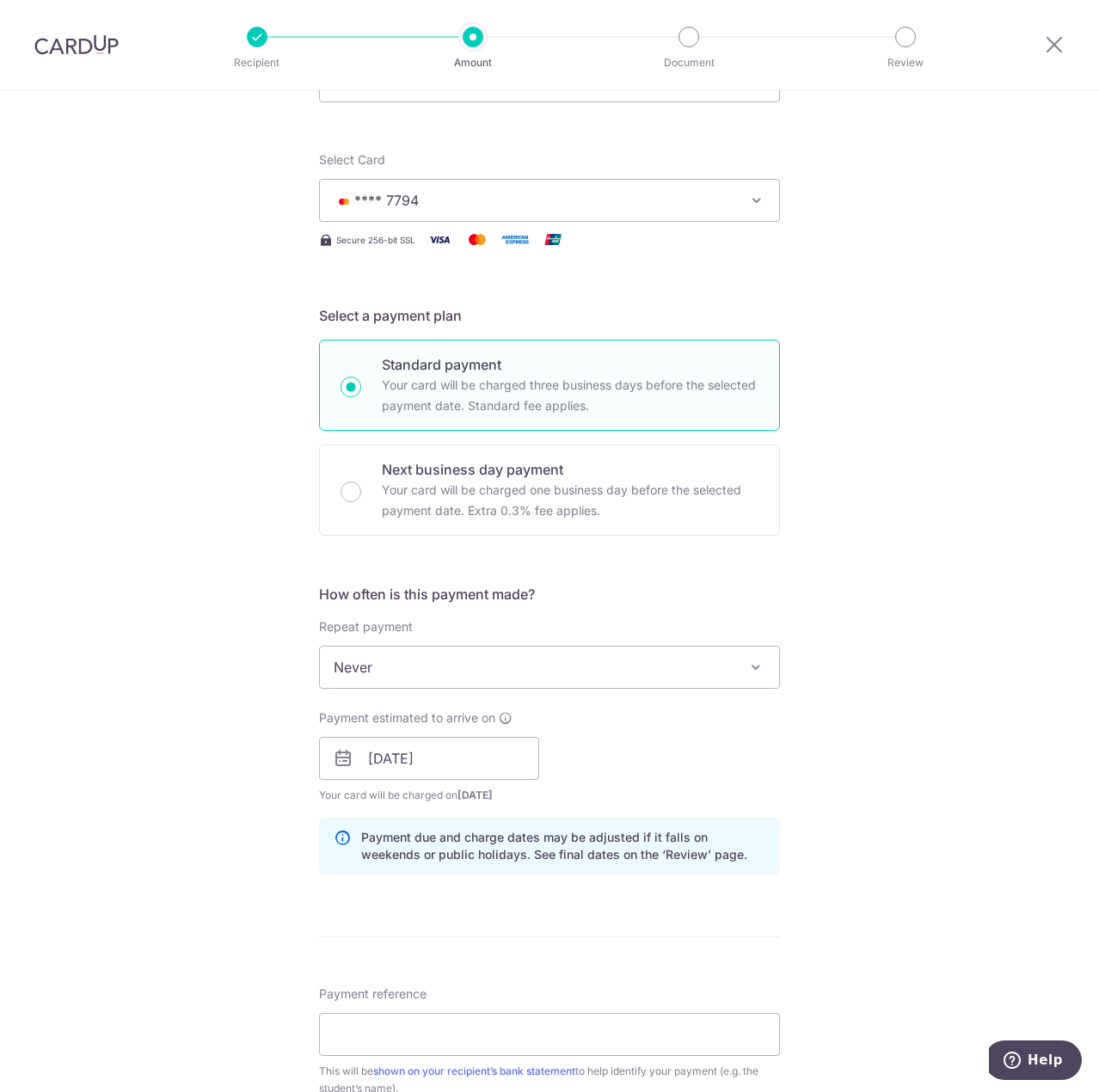
click at [884, 723] on div "Tell us more about your payment Enter payment amount SGD 994.08 994.08 Select C…" at bounding box center [549, 731] width 1099 height 1625
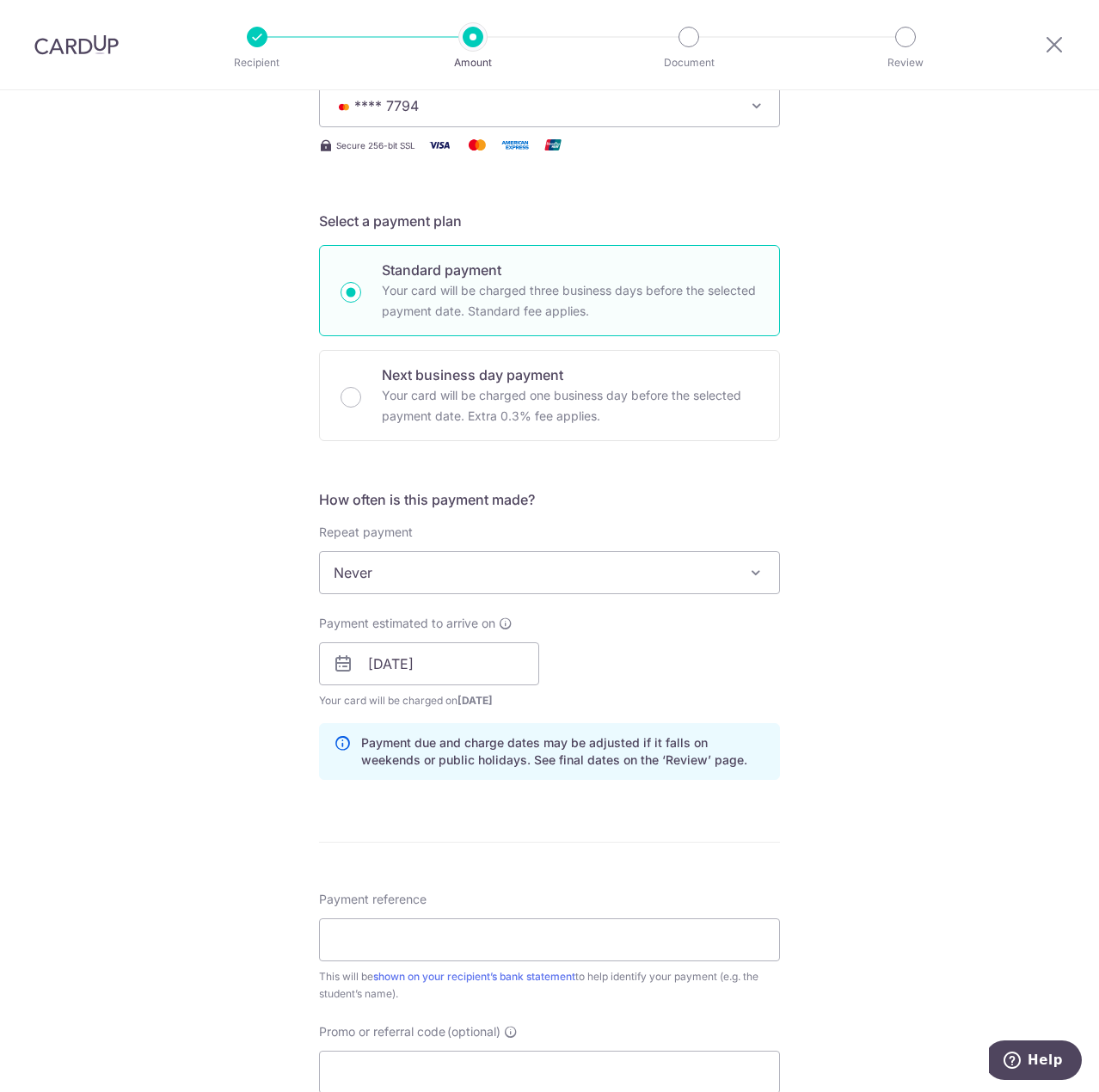
scroll to position [344, 0]
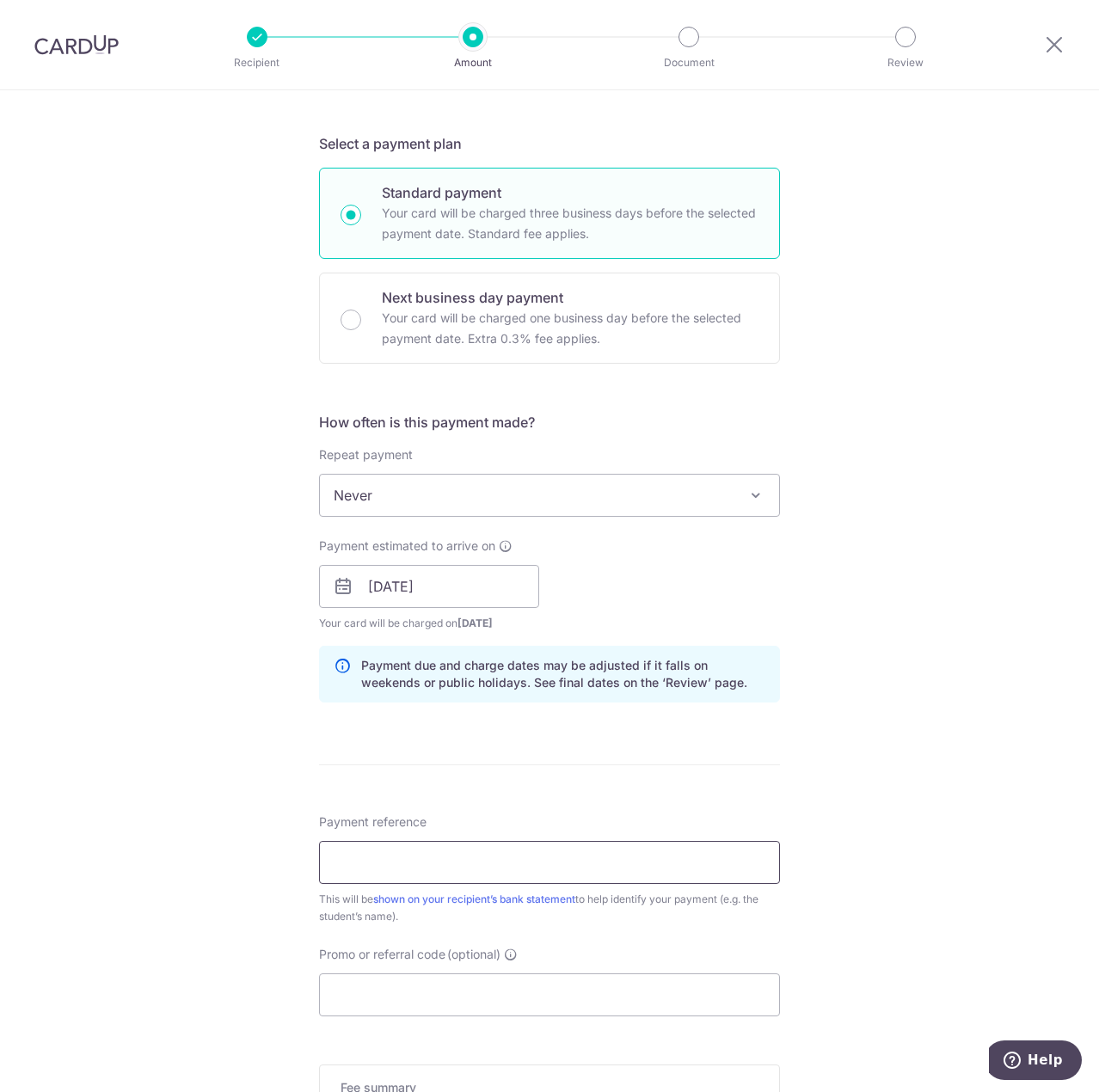
click at [578, 859] on input "Payment reference" at bounding box center [549, 862] width 461 height 43
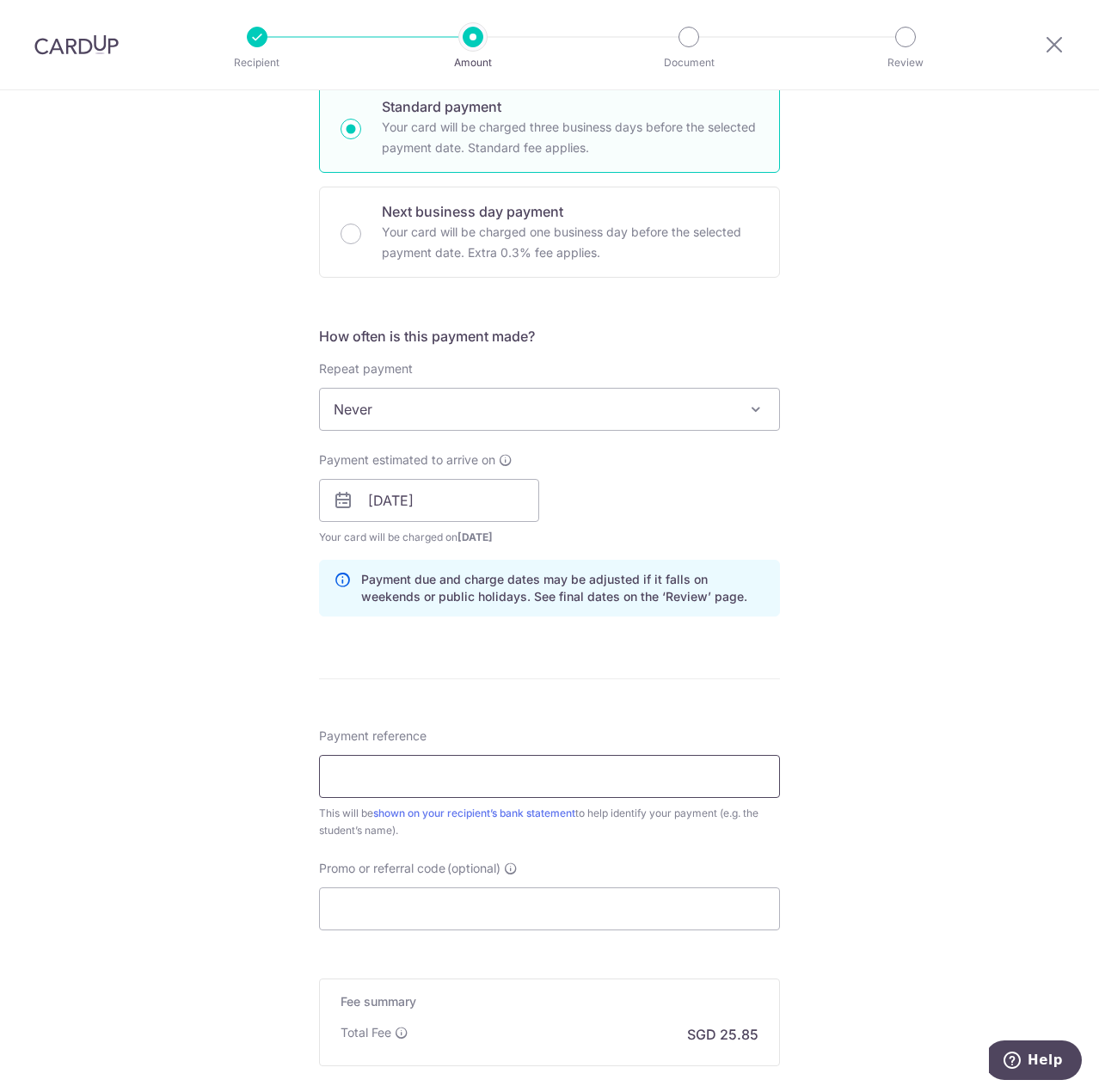
type input "BY-I25000570 Y240123 Elliot Foong"
click at [727, 788] on input "BY-I25000570 Y240123 Elliot Foong" at bounding box center [549, 776] width 461 height 43
drag, startPoint x: 662, startPoint y: 776, endPoint x: 343, endPoint y: 791, distance: 319.4
click at [343, 791] on input "BY-I25000570 Y240123 Elliot Foong" at bounding box center [549, 776] width 461 height 43
click at [631, 772] on input "BY-I25000570 Y240123 Elliot Foong" at bounding box center [549, 776] width 461 height 43
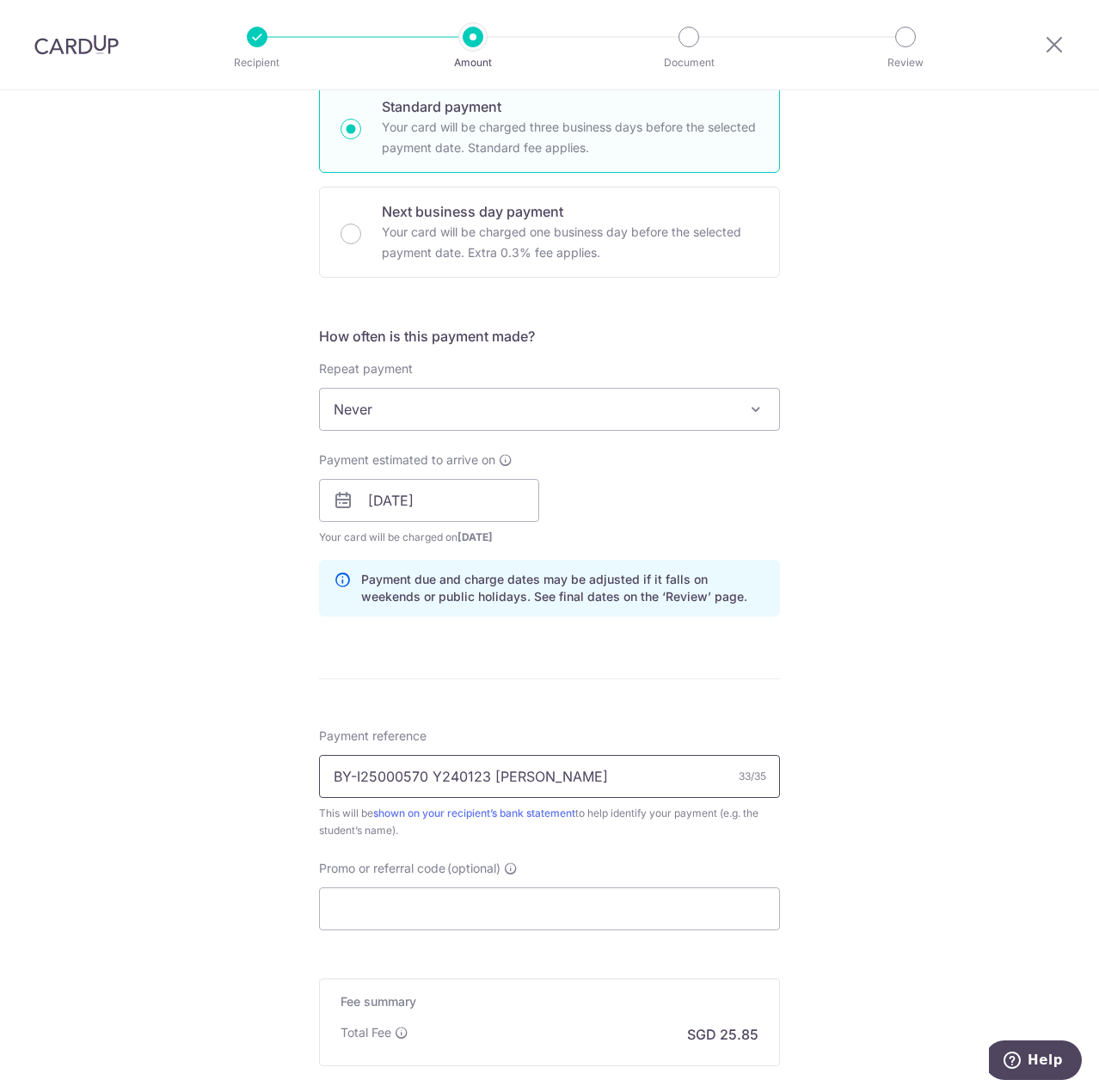
drag, startPoint x: 632, startPoint y: 786, endPoint x: 300, endPoint y: 787, distance: 332.0
click at [300, 787] on div "Tell us more about your payment Enter payment amount SGD 994.08 994.08 Select C…" at bounding box center [549, 473] width 1099 height 1625
click at [539, 776] on input "Payment reference" at bounding box center [549, 776] width 461 height 43
click at [382, 769] on input "BY-I25000570 Y240123 Elliot Foong" at bounding box center [549, 776] width 461 height 43
type input "BY-I25002462 Y240123 Elliot Foong"
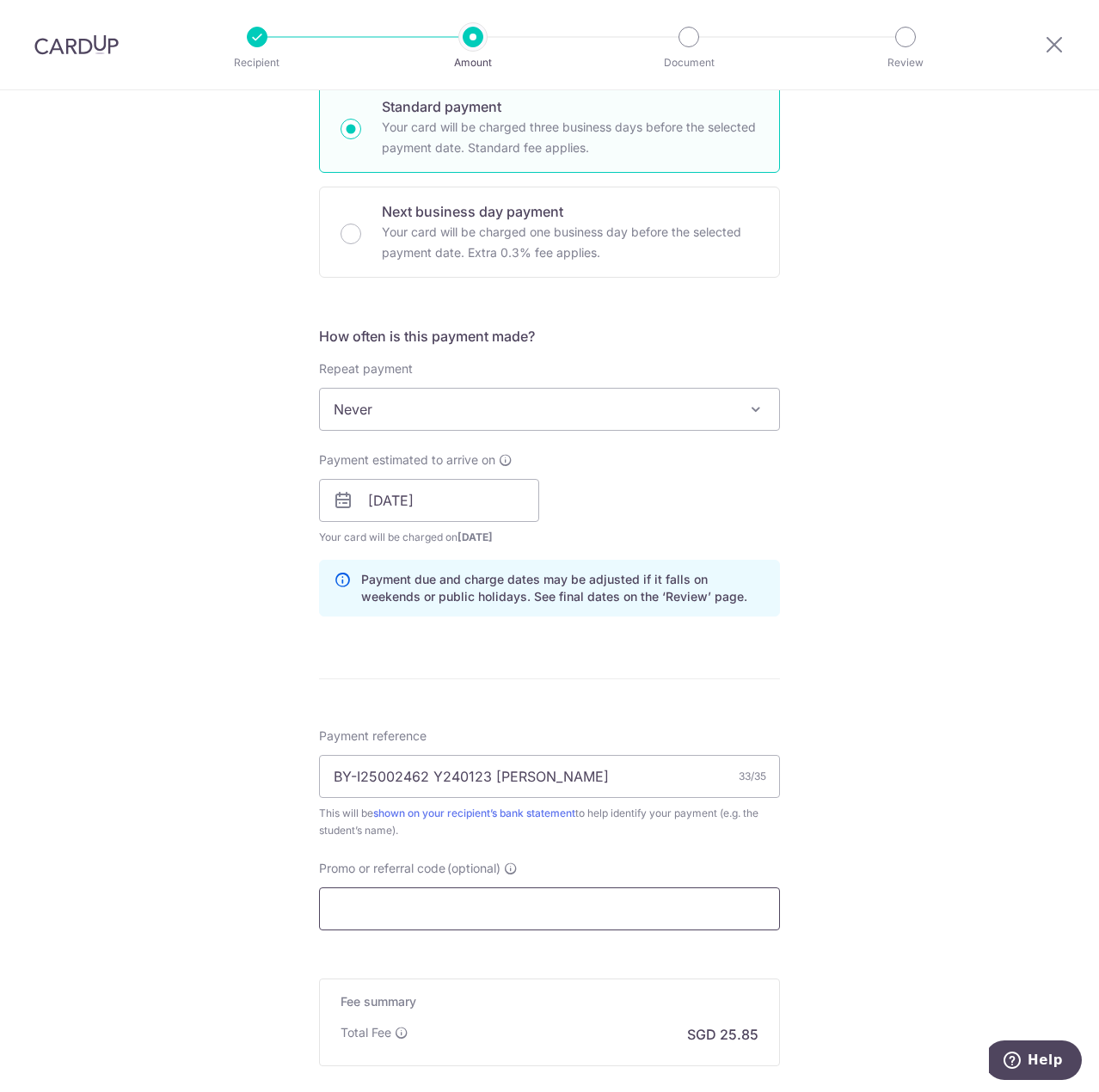
click at [464, 899] on input "Promo or referral code (optional)" at bounding box center [549, 909] width 461 height 43
click at [602, 909] on input "Promo or referral code (optional)" at bounding box center [549, 909] width 461 height 43
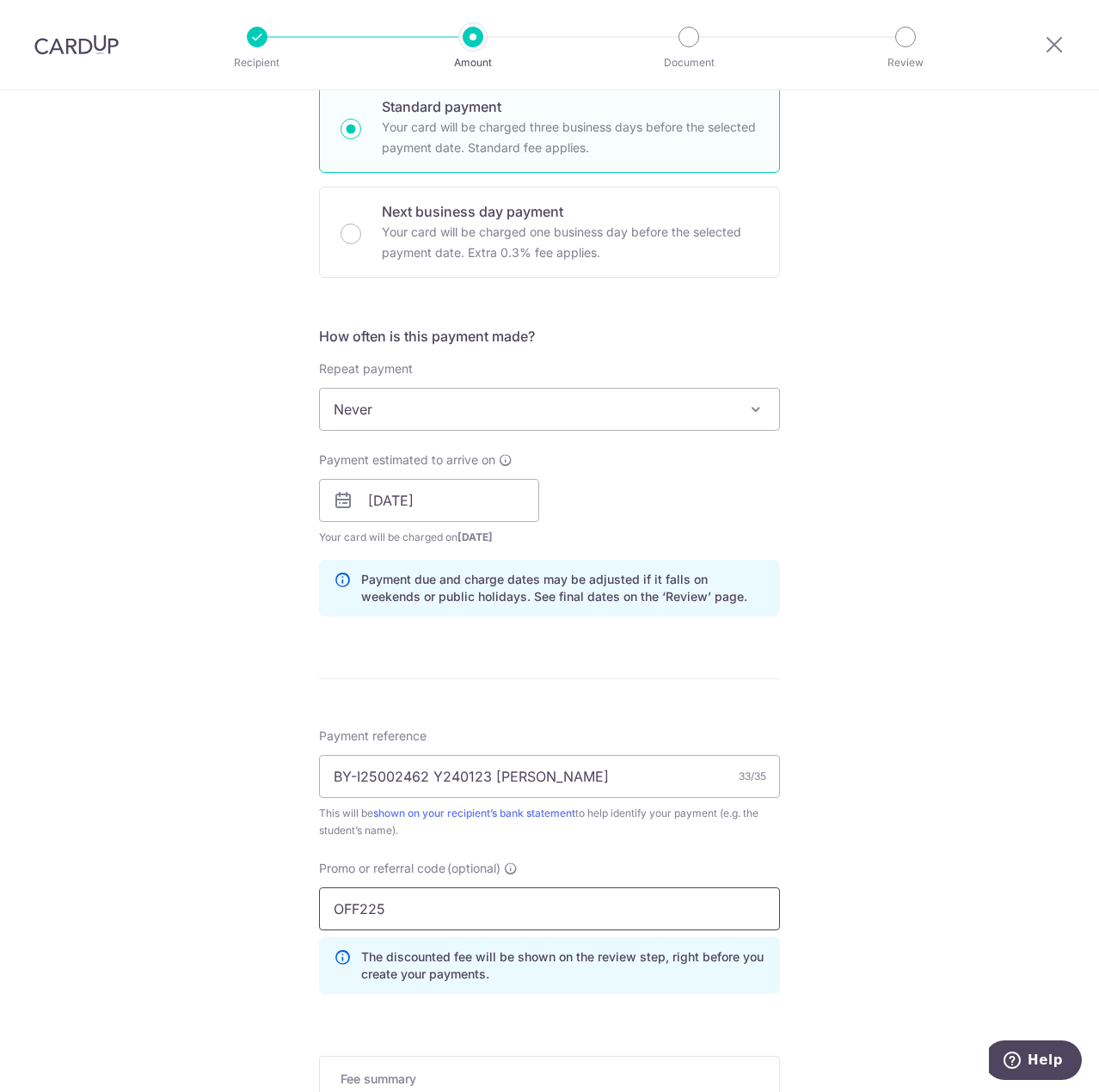
type input "OFF225"
click at [916, 754] on div "Tell us more about your payment Enter payment amount SGD 994.08 994.08 Select C…" at bounding box center [549, 512] width 1099 height 1703
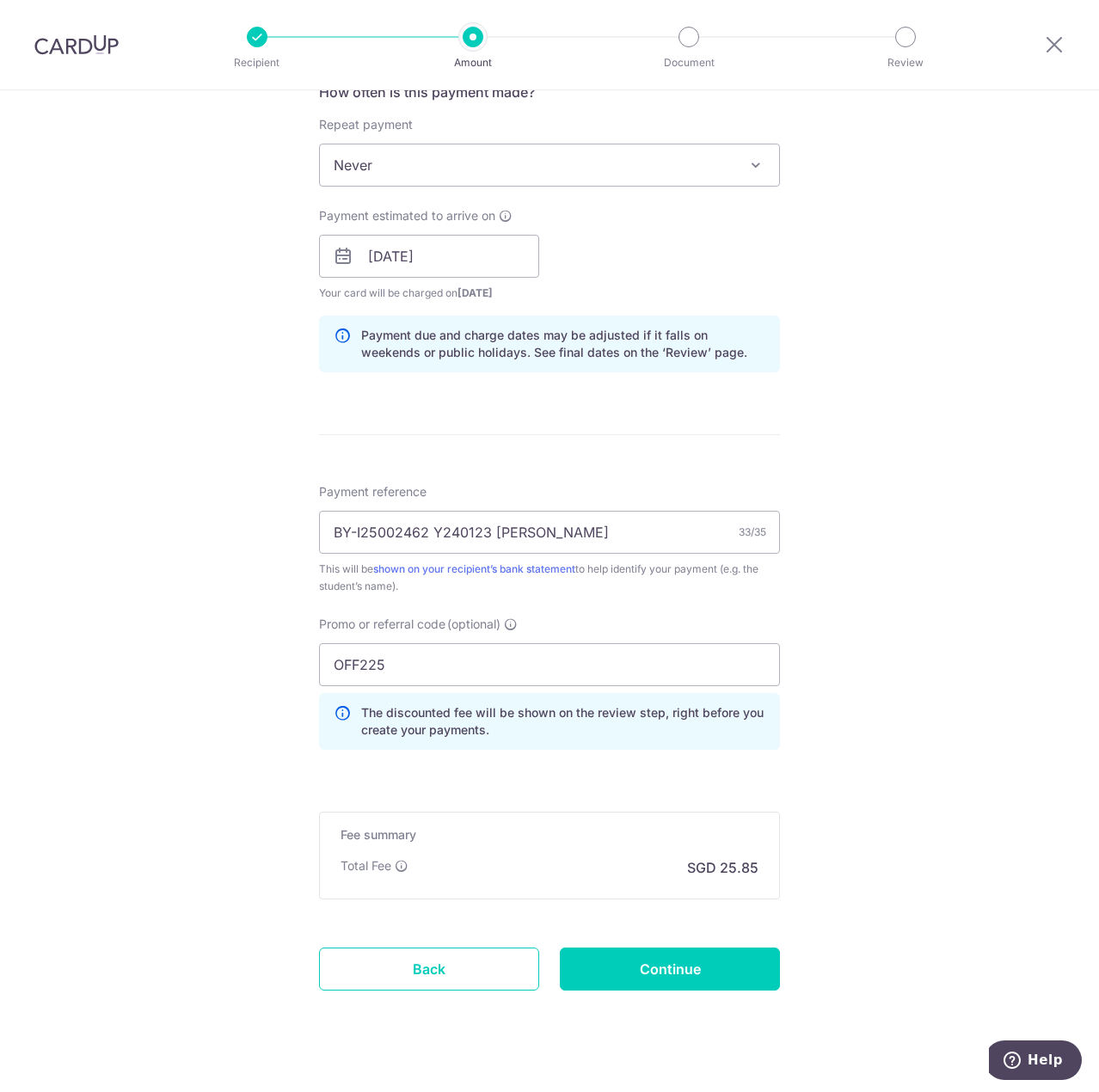
scroll to position [701, 0]
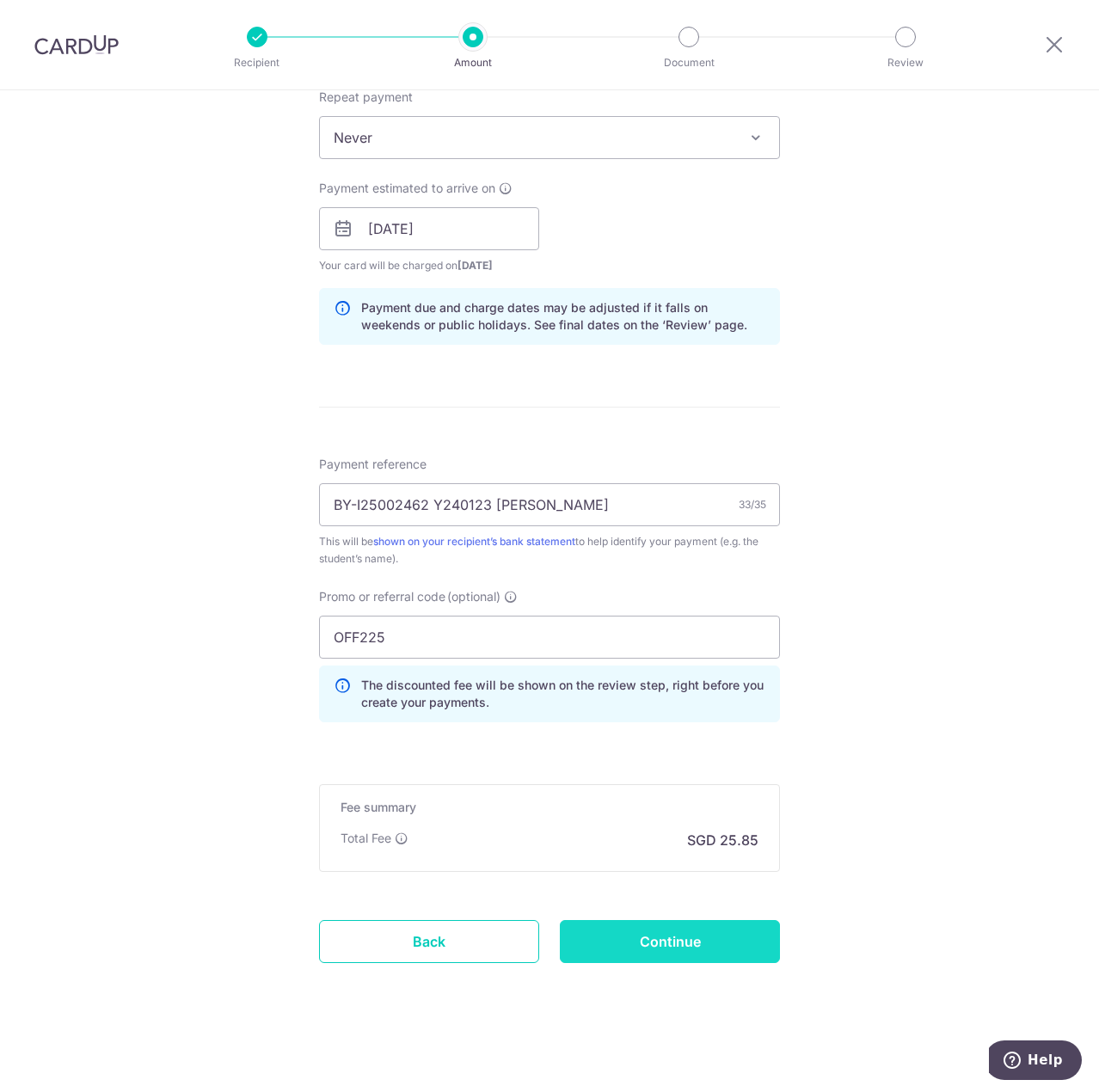
click at [658, 940] on input "Continue" at bounding box center [669, 941] width 220 height 43
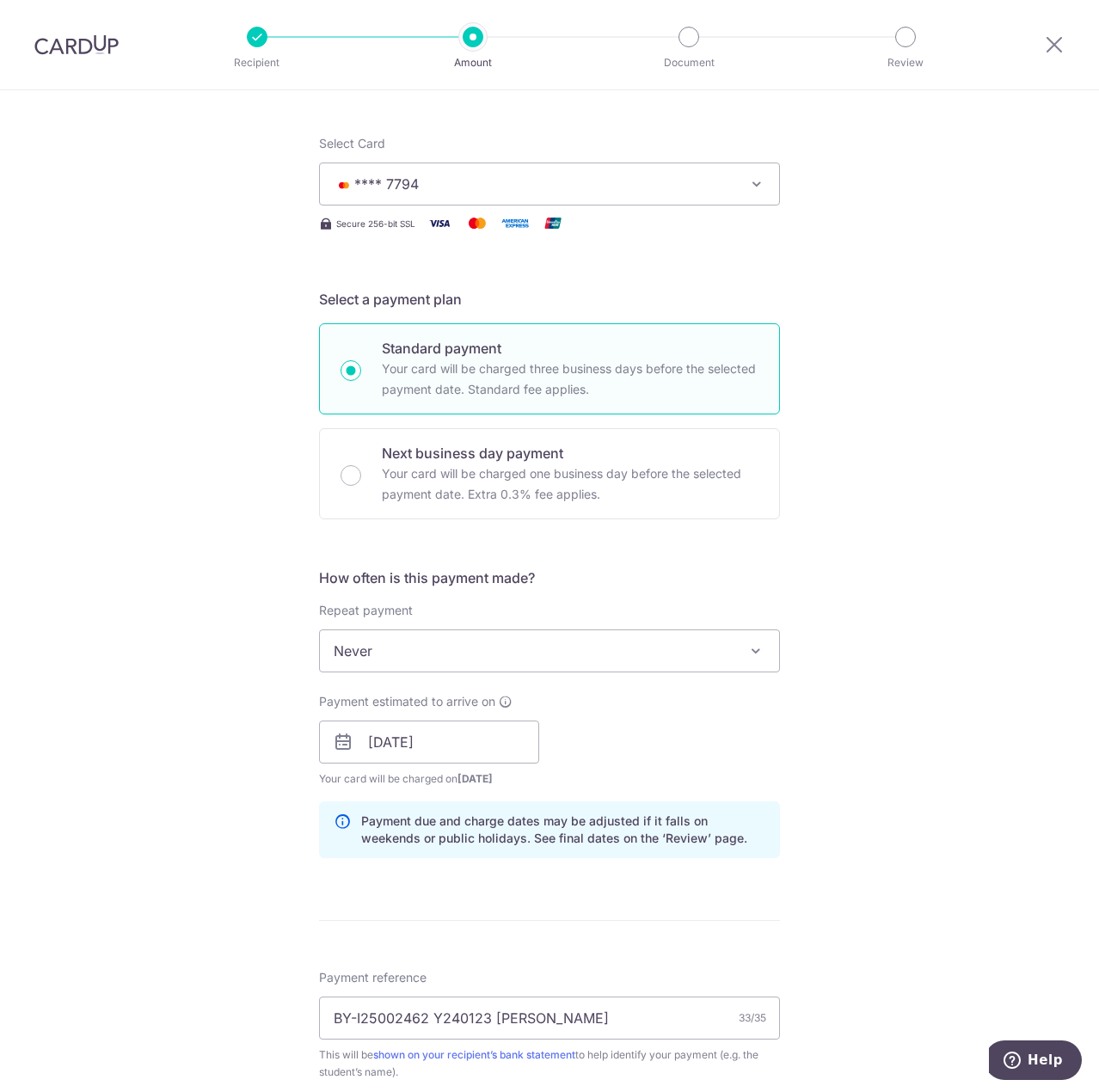
scroll to position [185, 0]
click at [879, 390] on div "Tell us more about your payment Enter payment amount SGD 994.08 994.08 Select C…" at bounding box center [549, 756] width 1099 height 1703
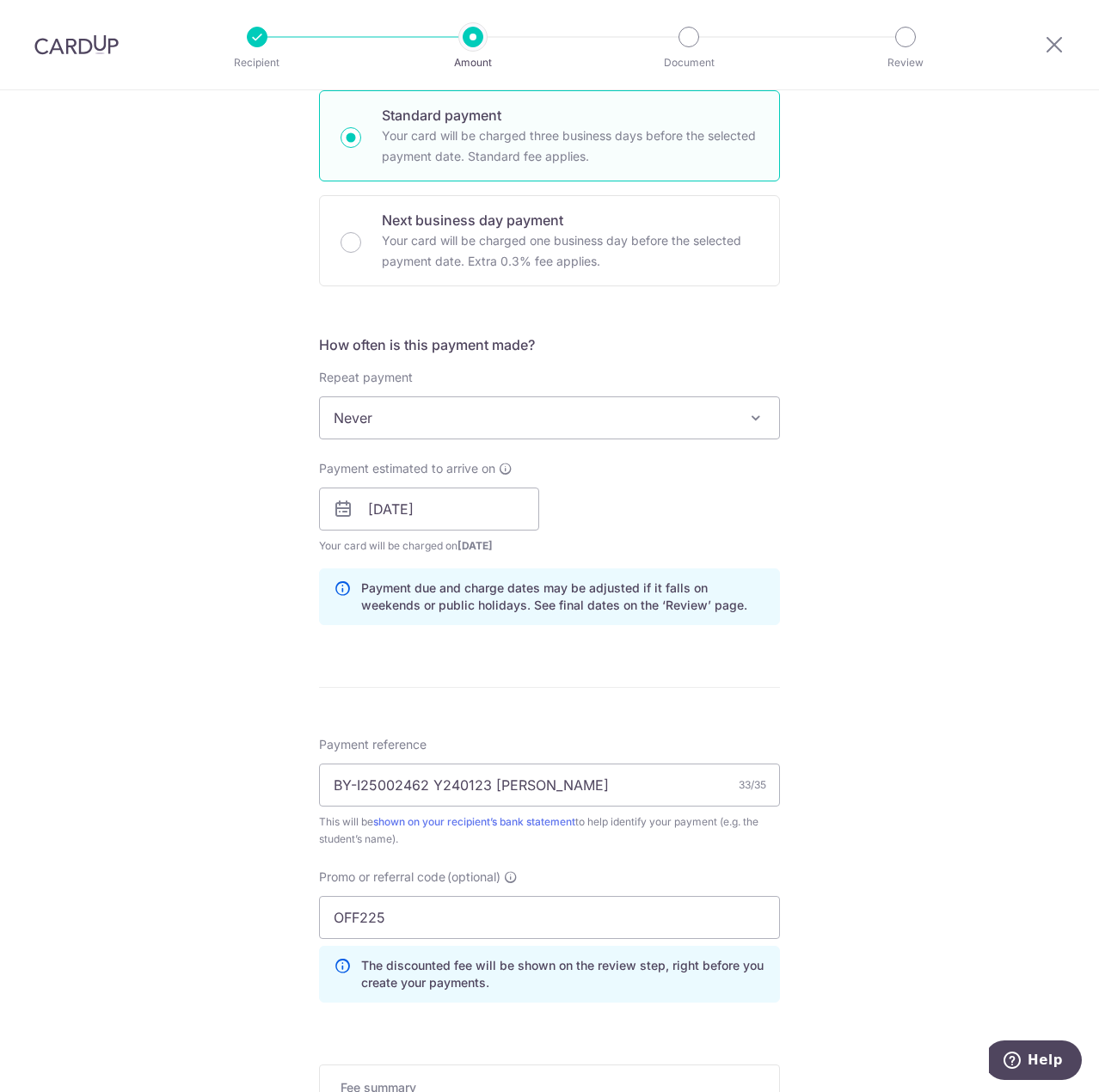
scroll to position [701, 0]
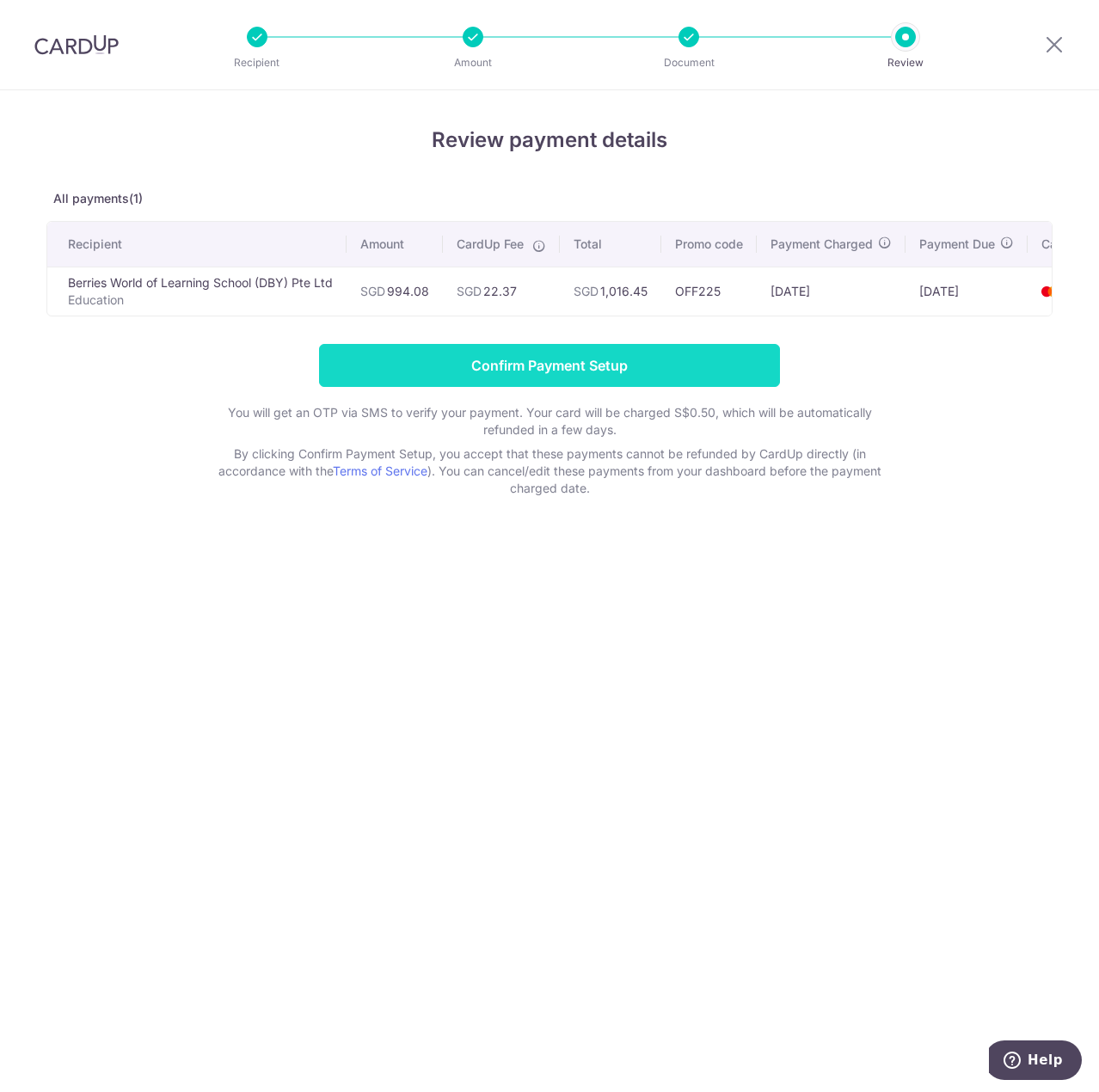
click at [679, 374] on input "Confirm Payment Setup" at bounding box center [549, 366] width 461 height 43
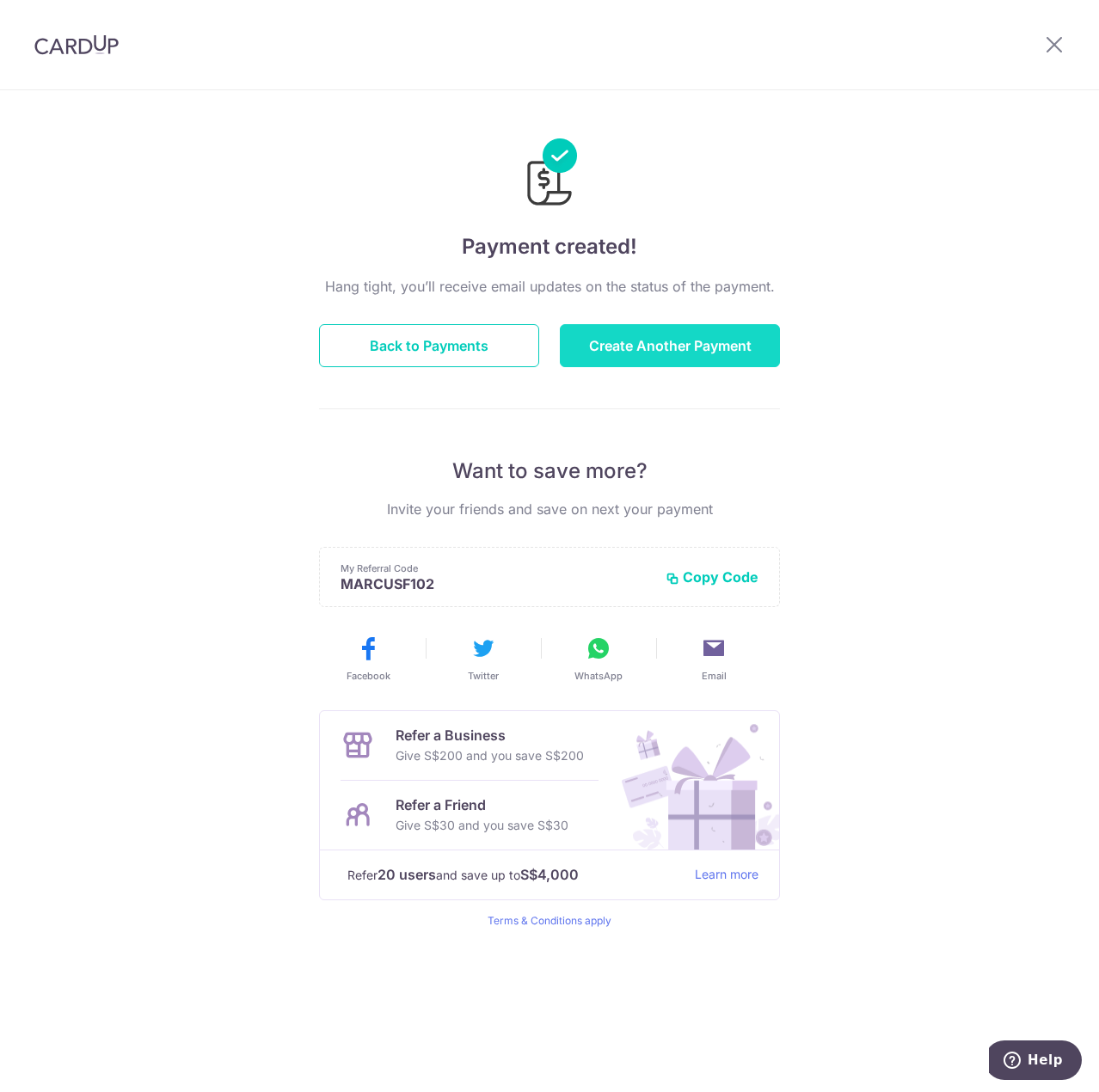
click at [636, 345] on button "Create Another Payment" at bounding box center [669, 345] width 220 height 43
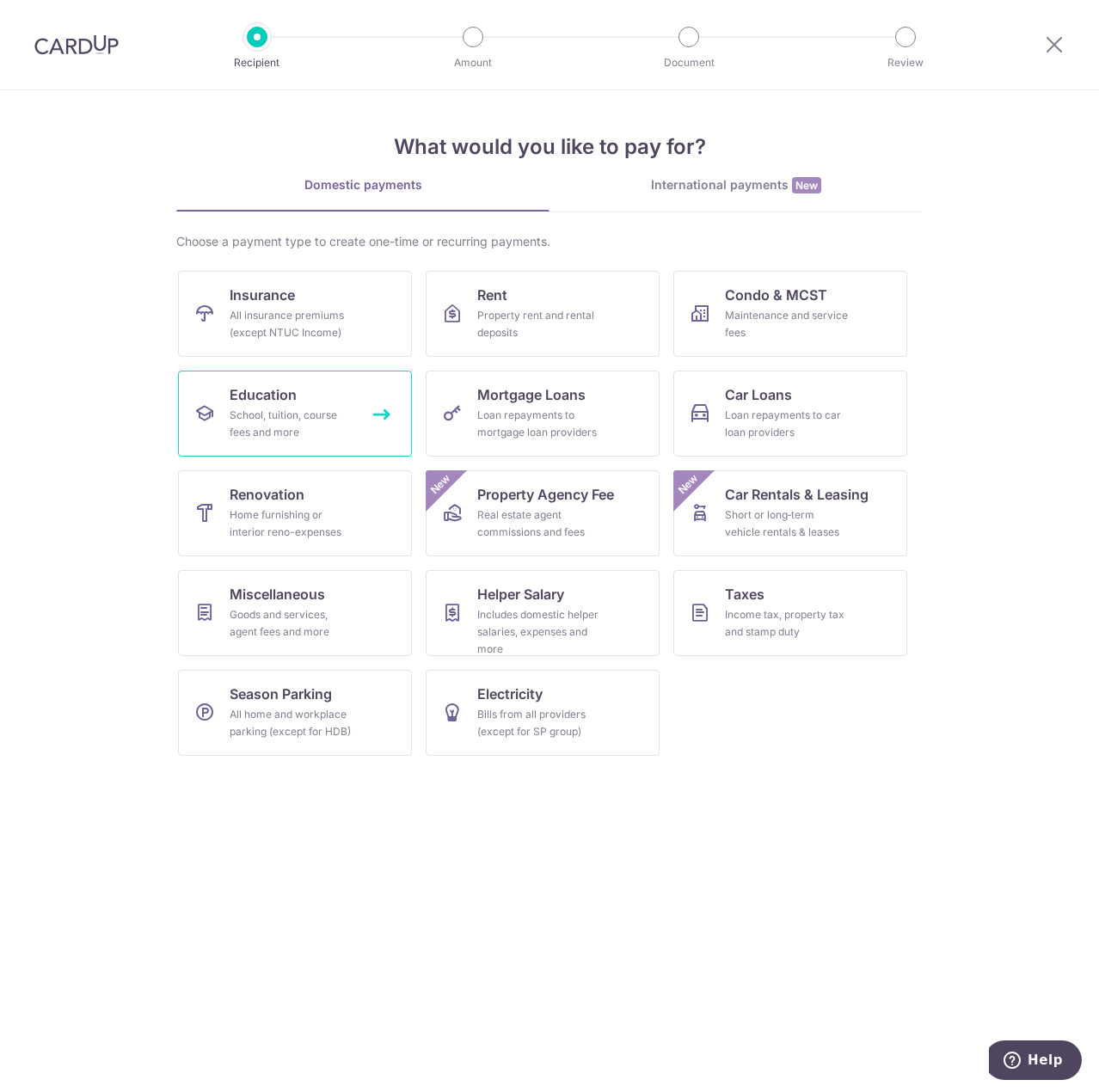
click at [307, 429] on div "School, tuition, course fees and more" at bounding box center [292, 423] width 124 height 34
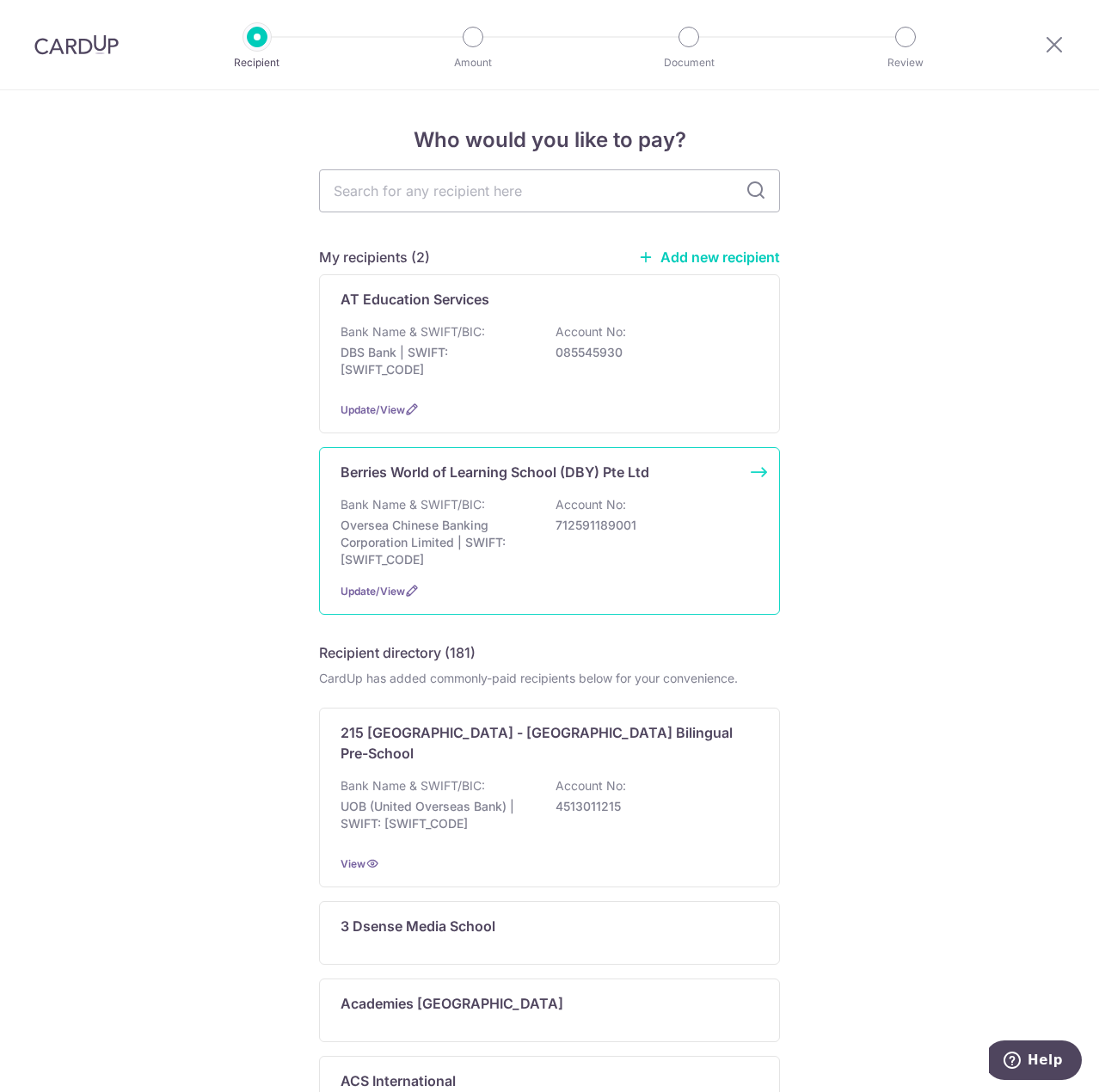
click at [617, 489] on div "Berries World of Learning School (DBY) Pte Ltd Bank Name & SWIFT/BIC: Oversea C…" at bounding box center [549, 530] width 461 height 168
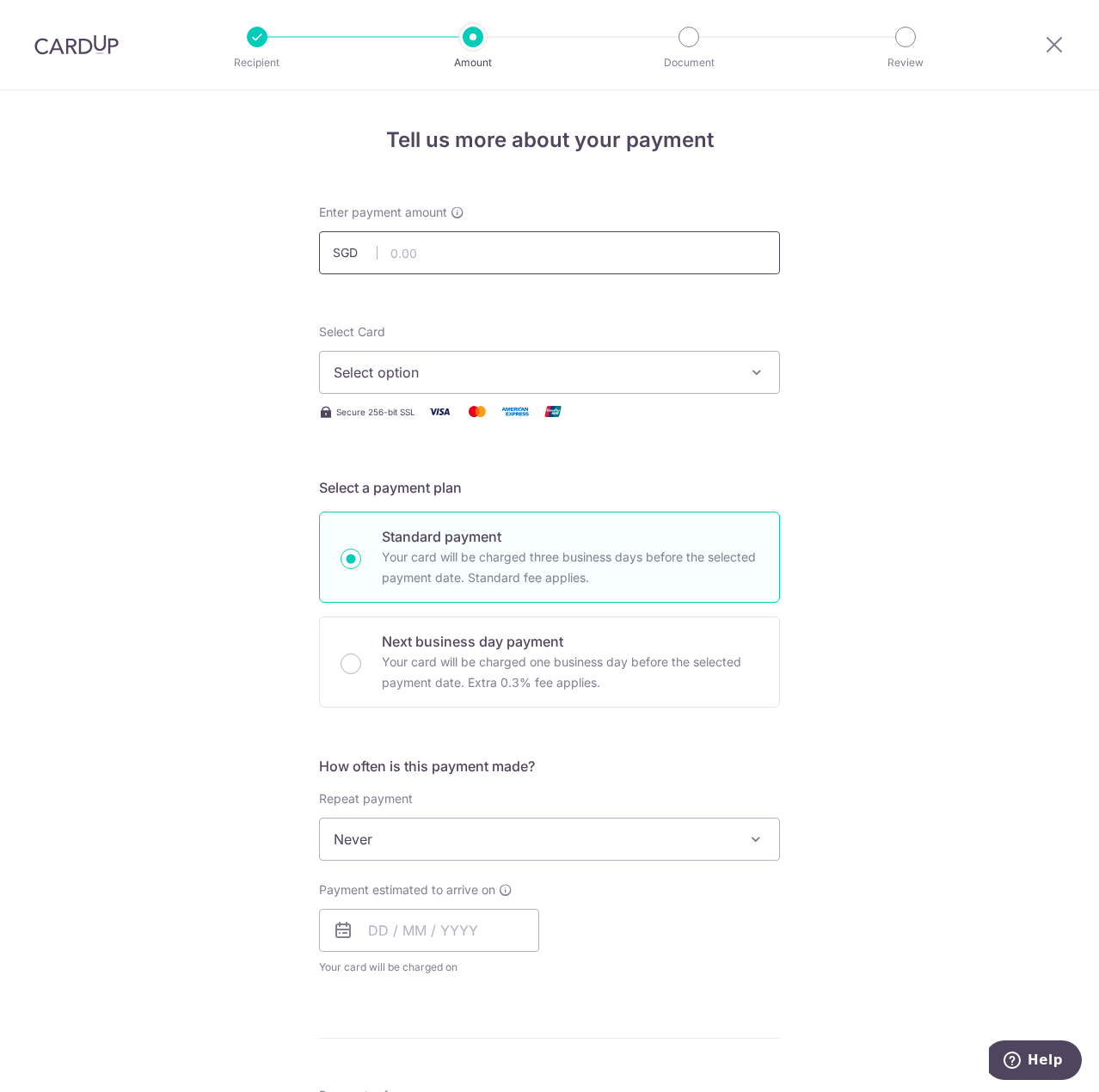
click at [533, 258] on input "text" at bounding box center [549, 252] width 461 height 43
type input "959.20"
click at [692, 300] on form "Enter payment amount SGD 959.20 959.20 Select Card Select option Add credit car…" at bounding box center [549, 883] width 461 height 1361
click at [653, 377] on span "Select option" at bounding box center [533, 371] width 401 height 20
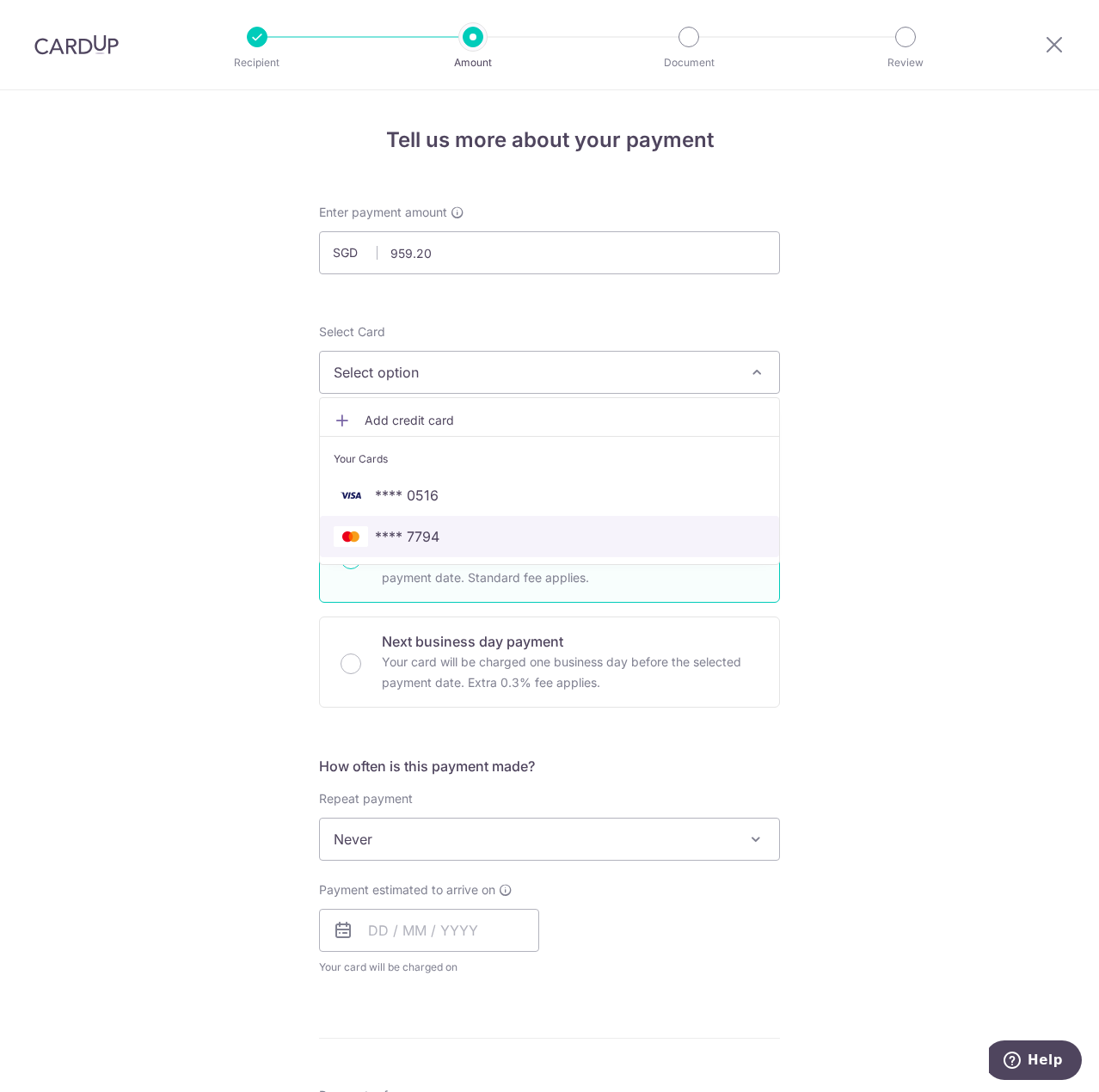
click at [506, 535] on span "**** 7794" at bounding box center [549, 535] width 432 height 20
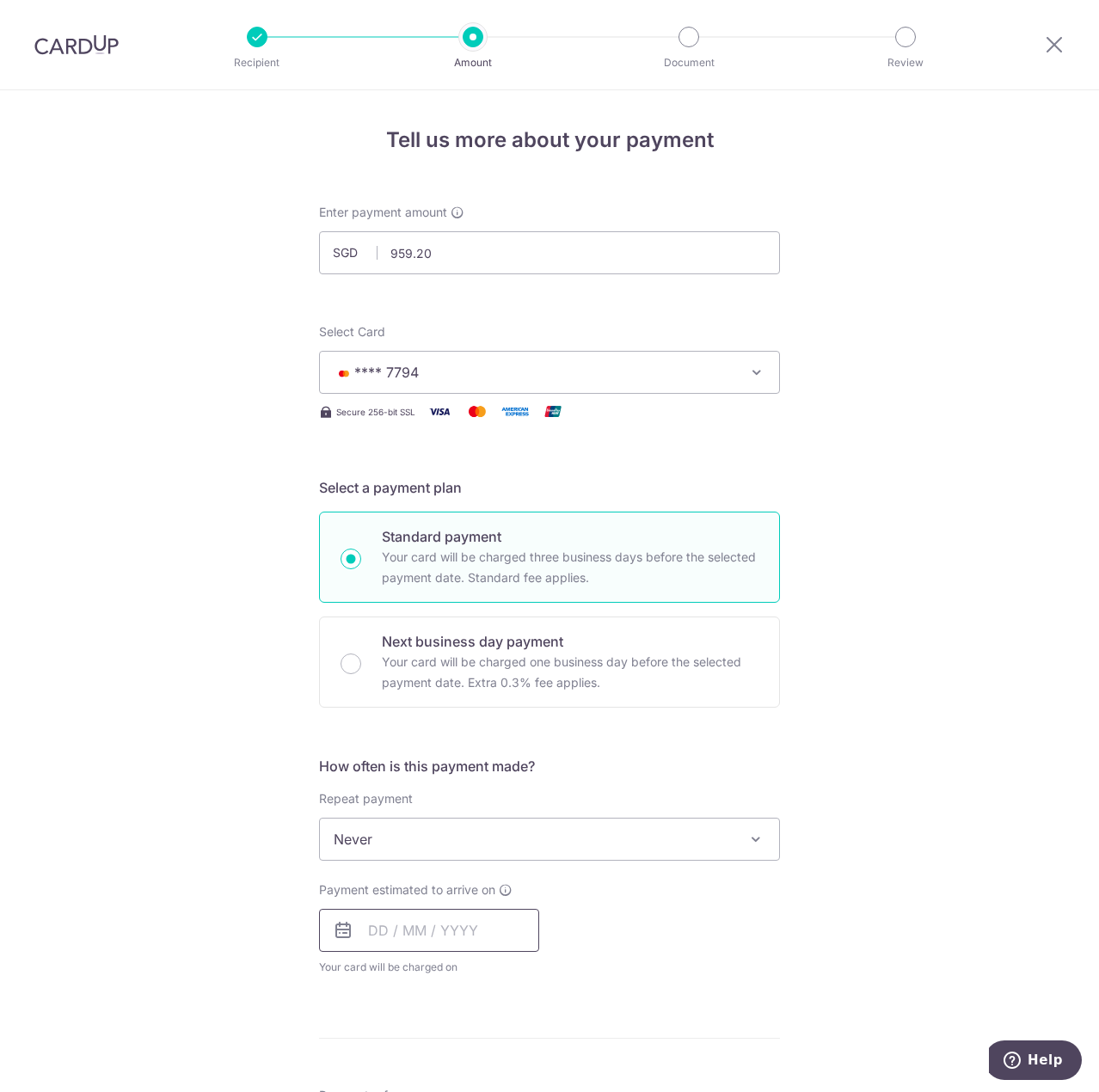
click at [462, 930] on input "text" at bounding box center [429, 930] width 220 height 43
drag, startPoint x: 527, startPoint y: 1076, endPoint x: 609, endPoint y: 985, distance: 122.5
click at [527, 1076] on link "10" at bounding box center [526, 1086] width 27 height 27
type input "10/10/2025"
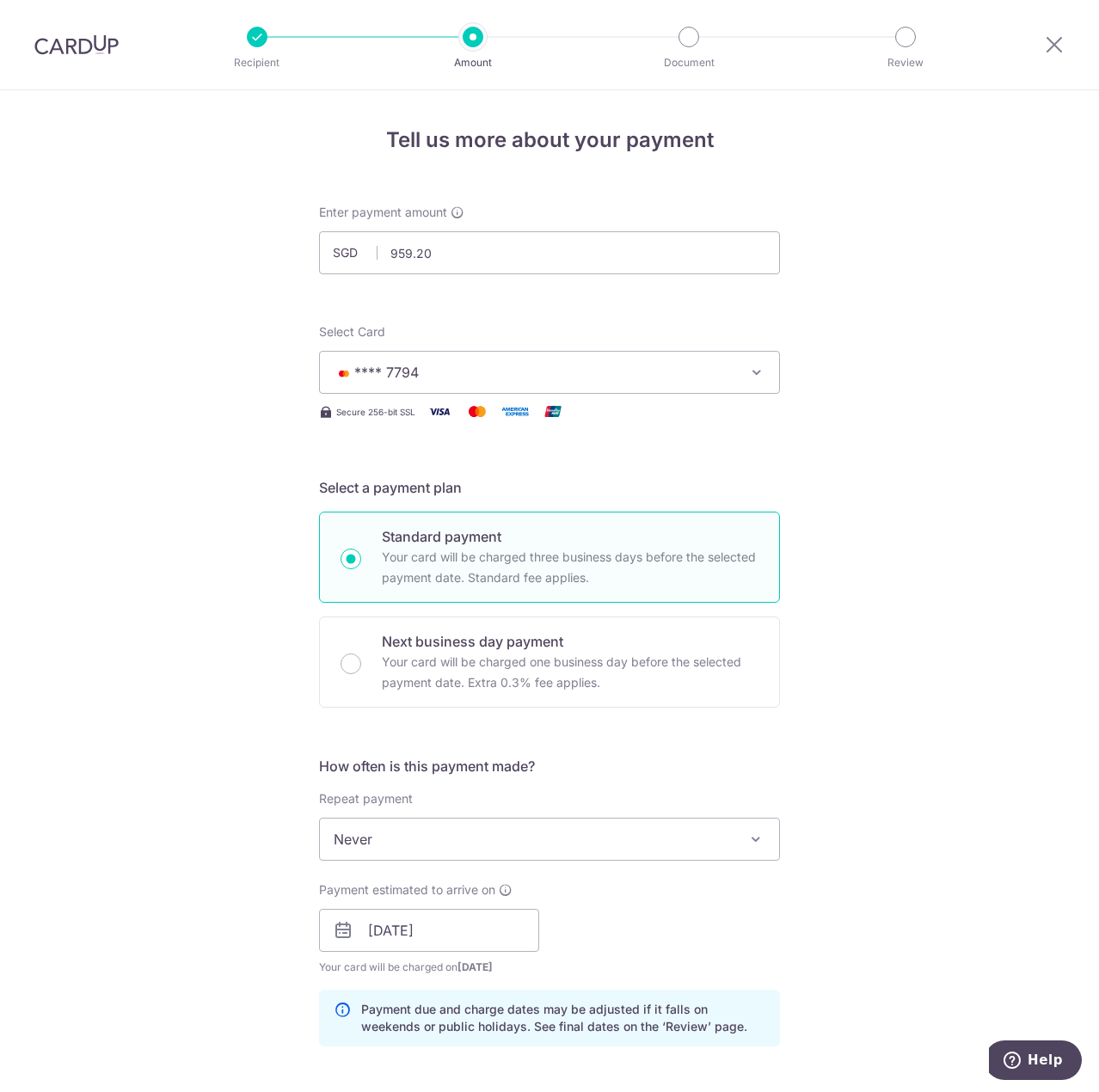
click at [902, 724] on div "Tell us more about your payment Enter payment amount SGD 959.20 959.20 Select C…" at bounding box center [549, 903] width 1099 height 1625
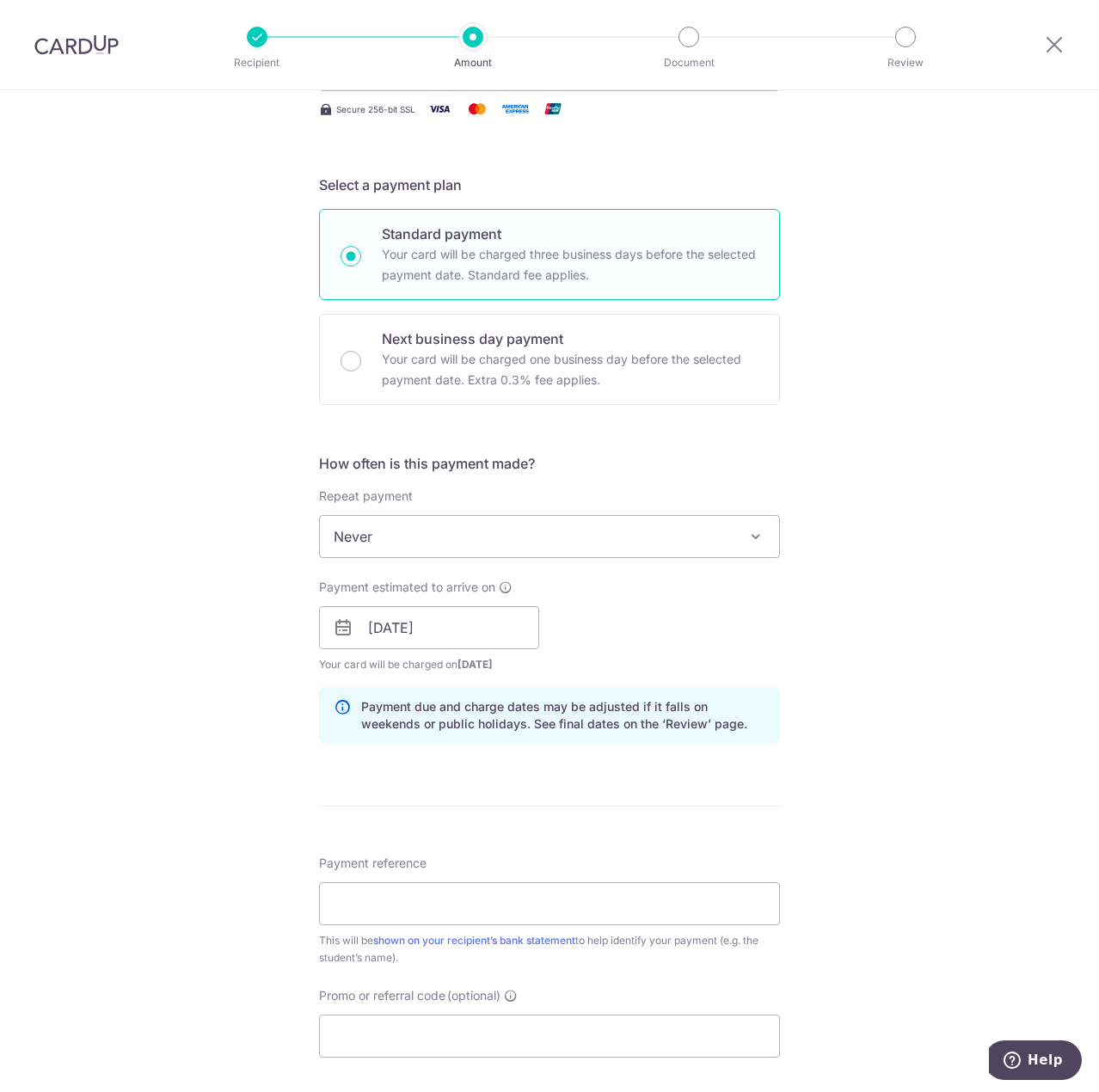
scroll to position [344, 0]
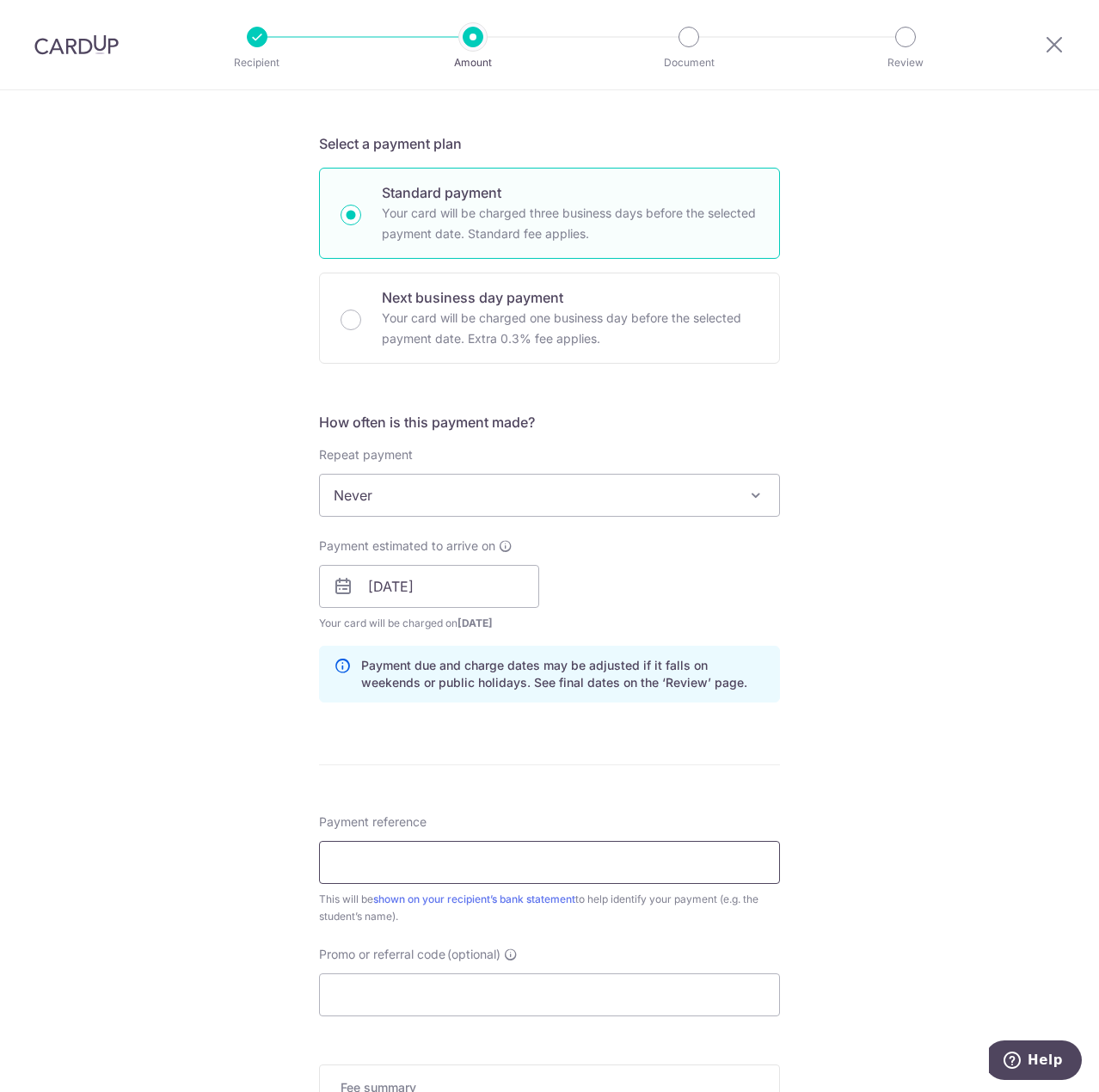
click at [568, 864] on input "Payment reference" at bounding box center [549, 862] width 461 height 43
click at [353, 862] on input "BY-I25000570 Y240123 Elliot Foong" at bounding box center [549, 862] width 461 height 43
type input "BY-I25001690 Y250353 Sophie Foong"
click at [611, 1001] on input "Promo or referral code (optional)" at bounding box center [549, 994] width 461 height 43
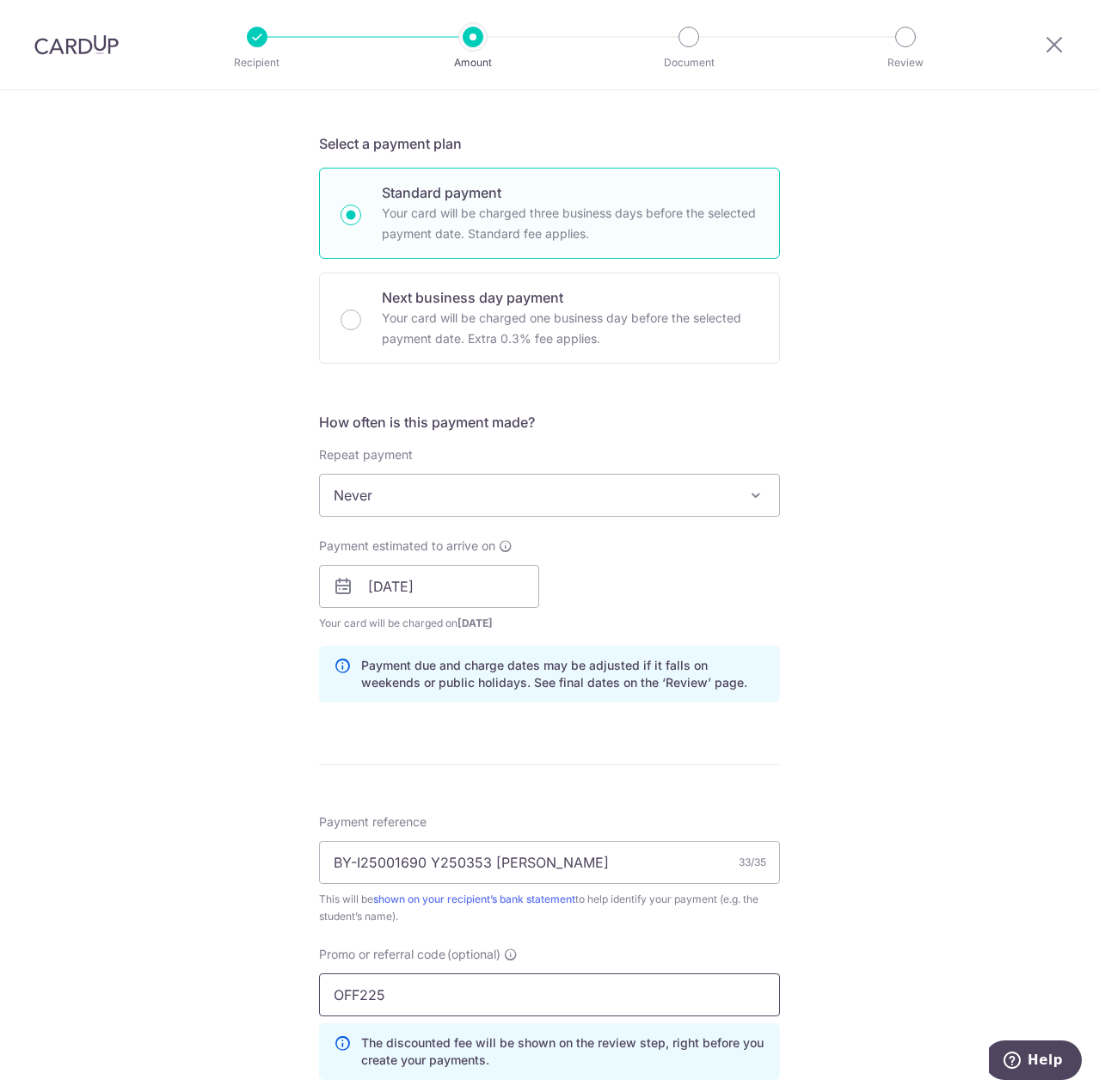
type input "OFF225"
click at [909, 746] on div "Tell us more about your payment Enter payment amount SGD 959.20 959.20 Select C…" at bounding box center [549, 598] width 1099 height 1703
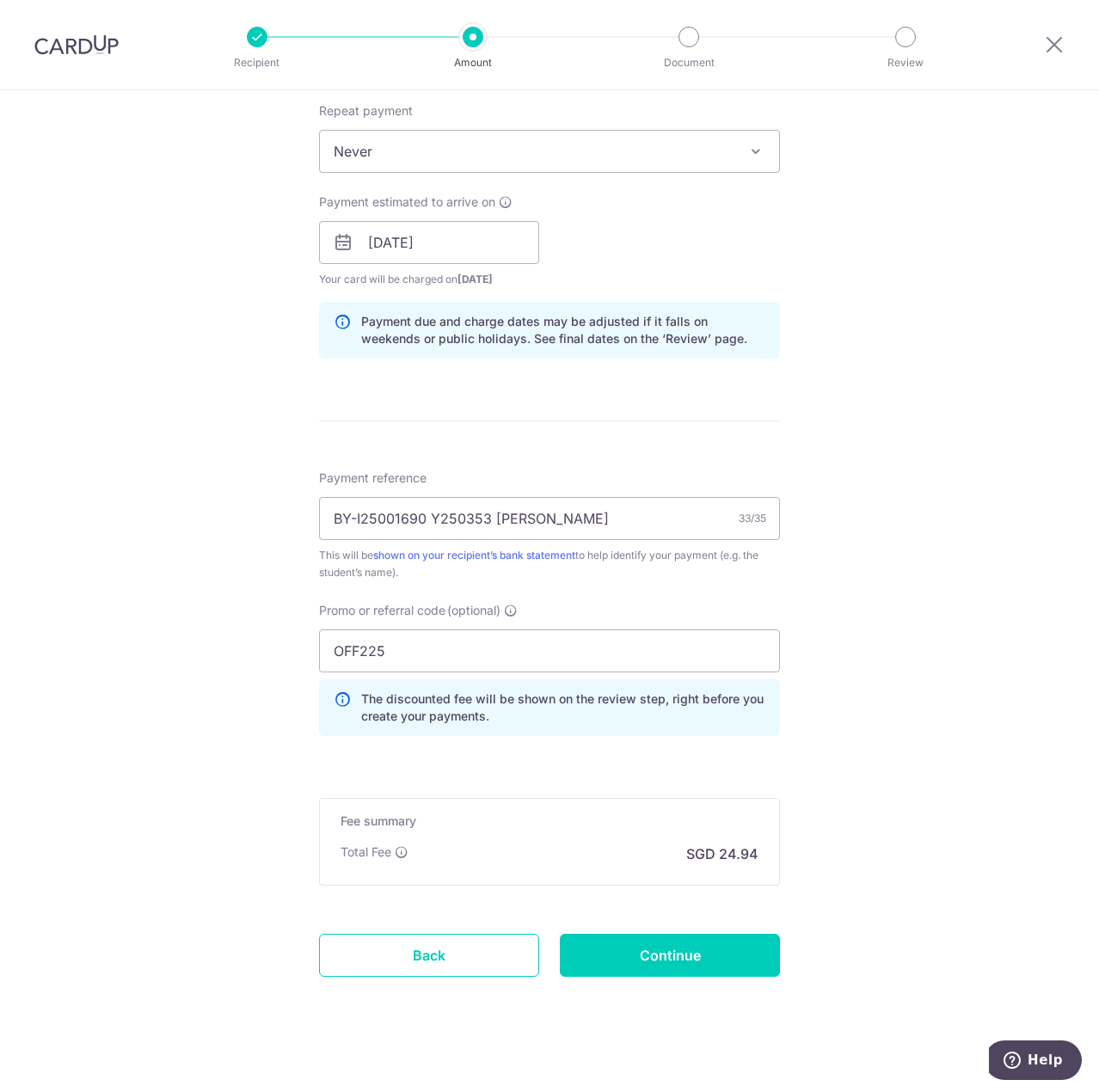
scroll to position [701, 0]
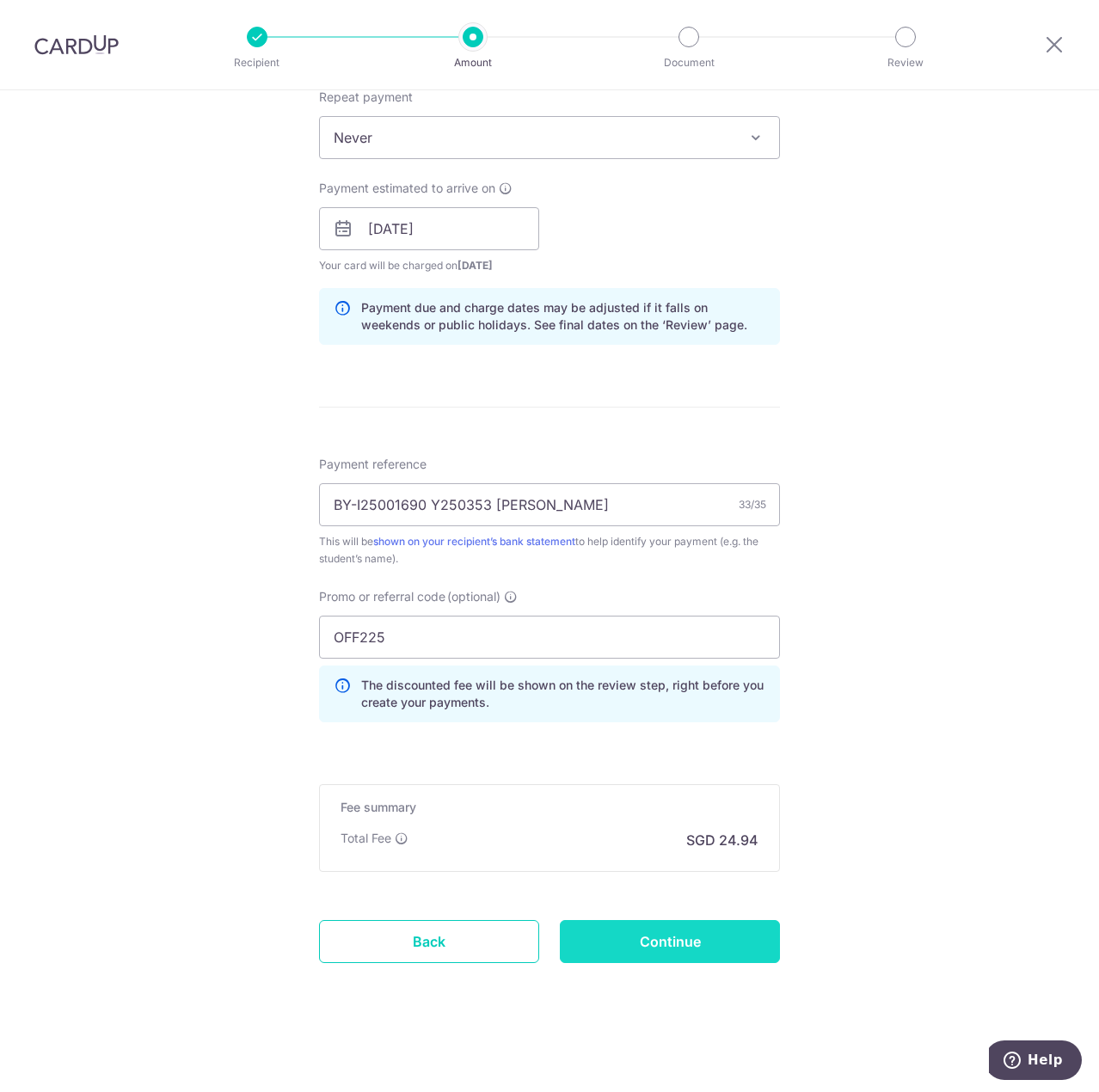
click at [670, 938] on input "Continue" at bounding box center [669, 941] width 220 height 43
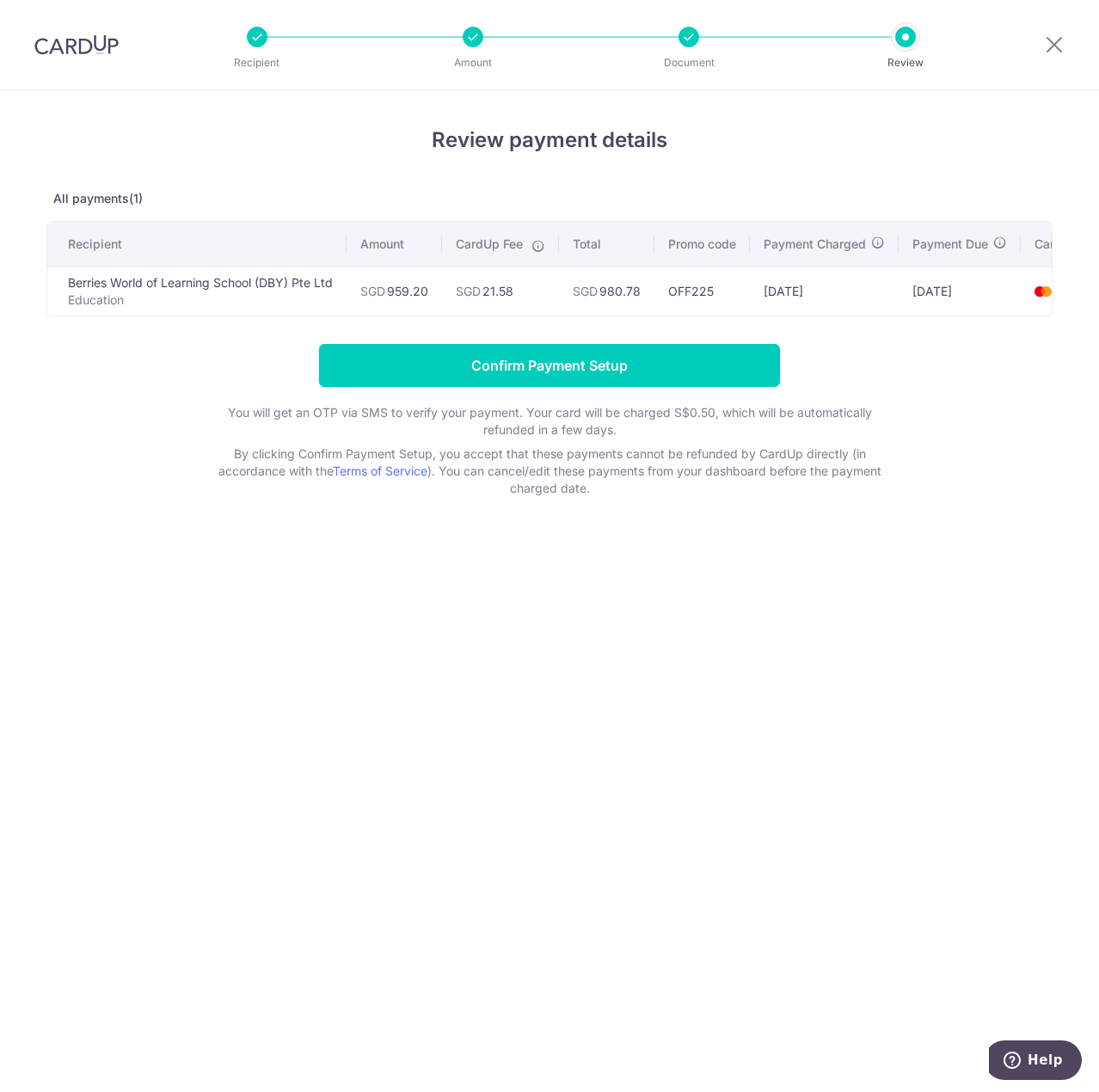
scroll to position [0, 74]
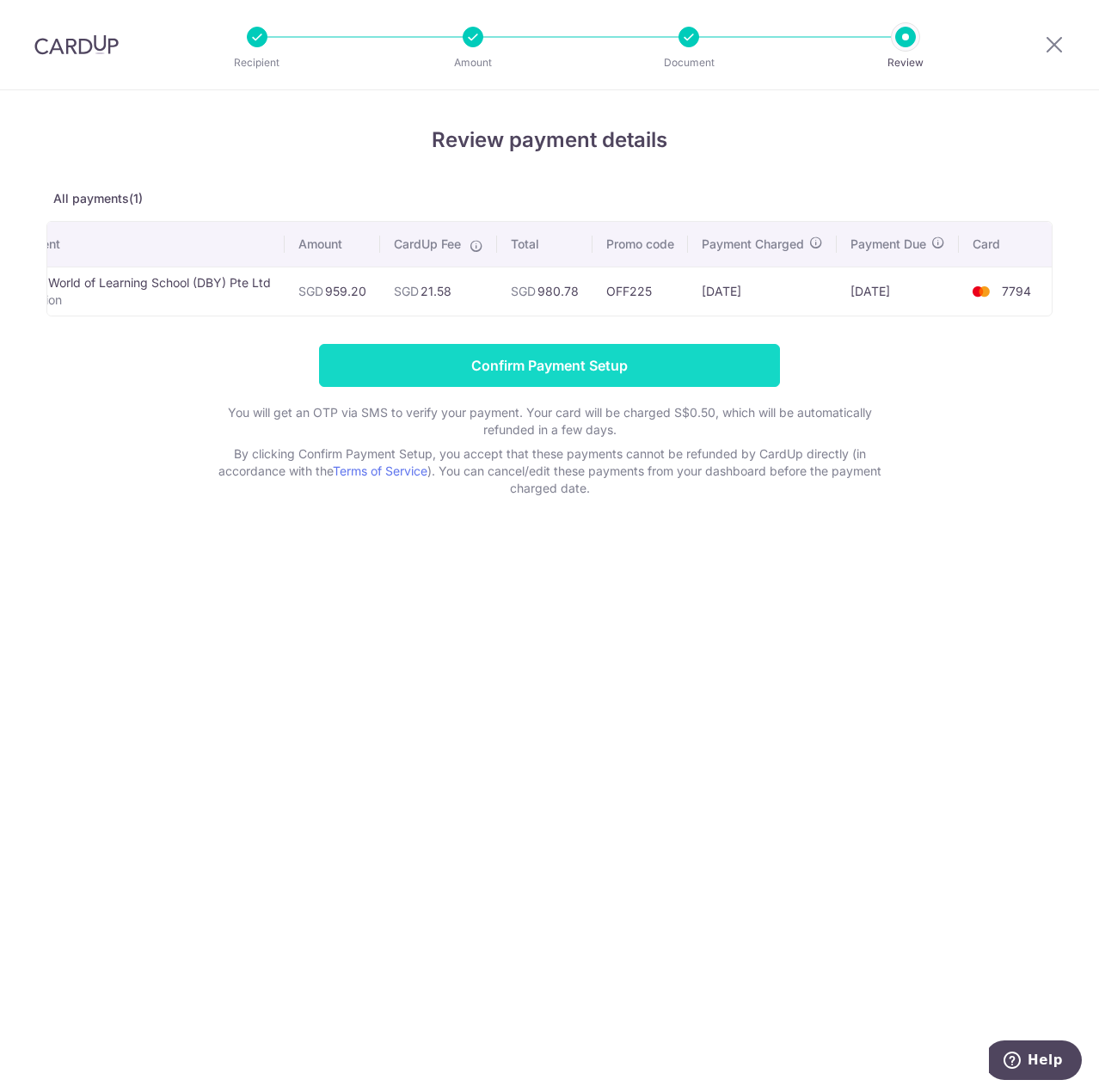
click at [685, 373] on input "Confirm Payment Setup" at bounding box center [549, 366] width 461 height 43
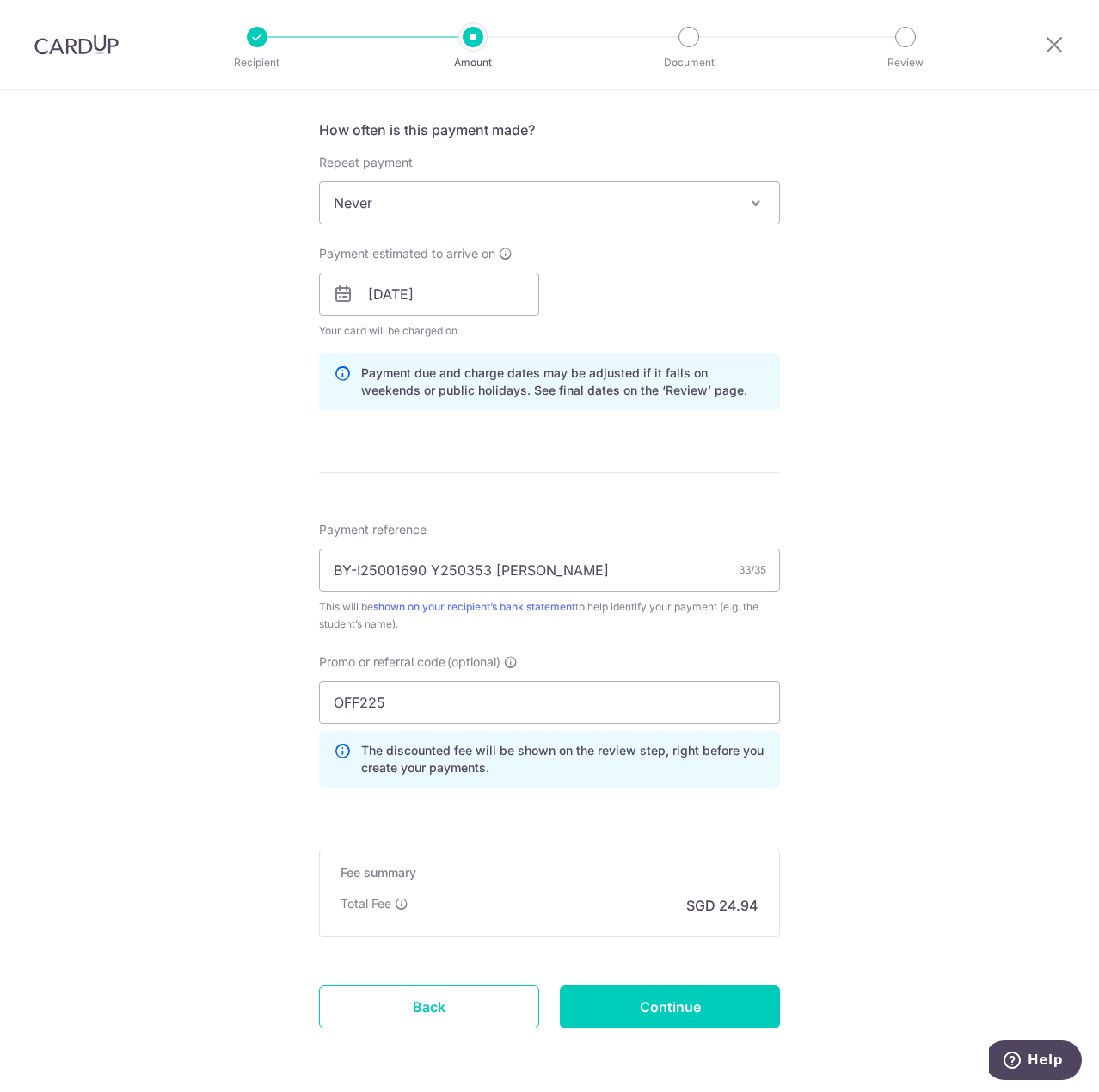
scroll to position [772, 0]
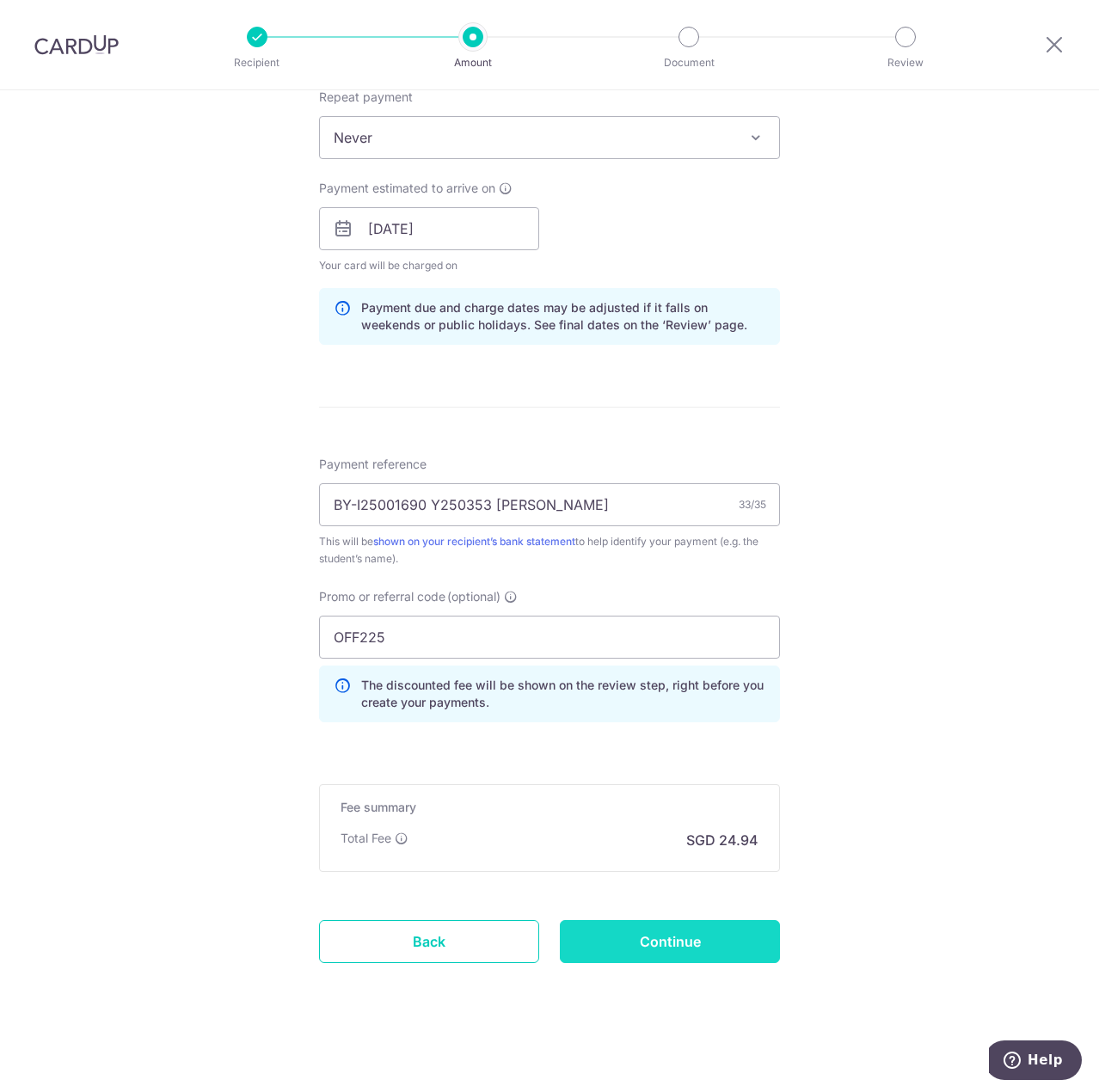
click at [683, 954] on input "Continue" at bounding box center [669, 941] width 220 height 43
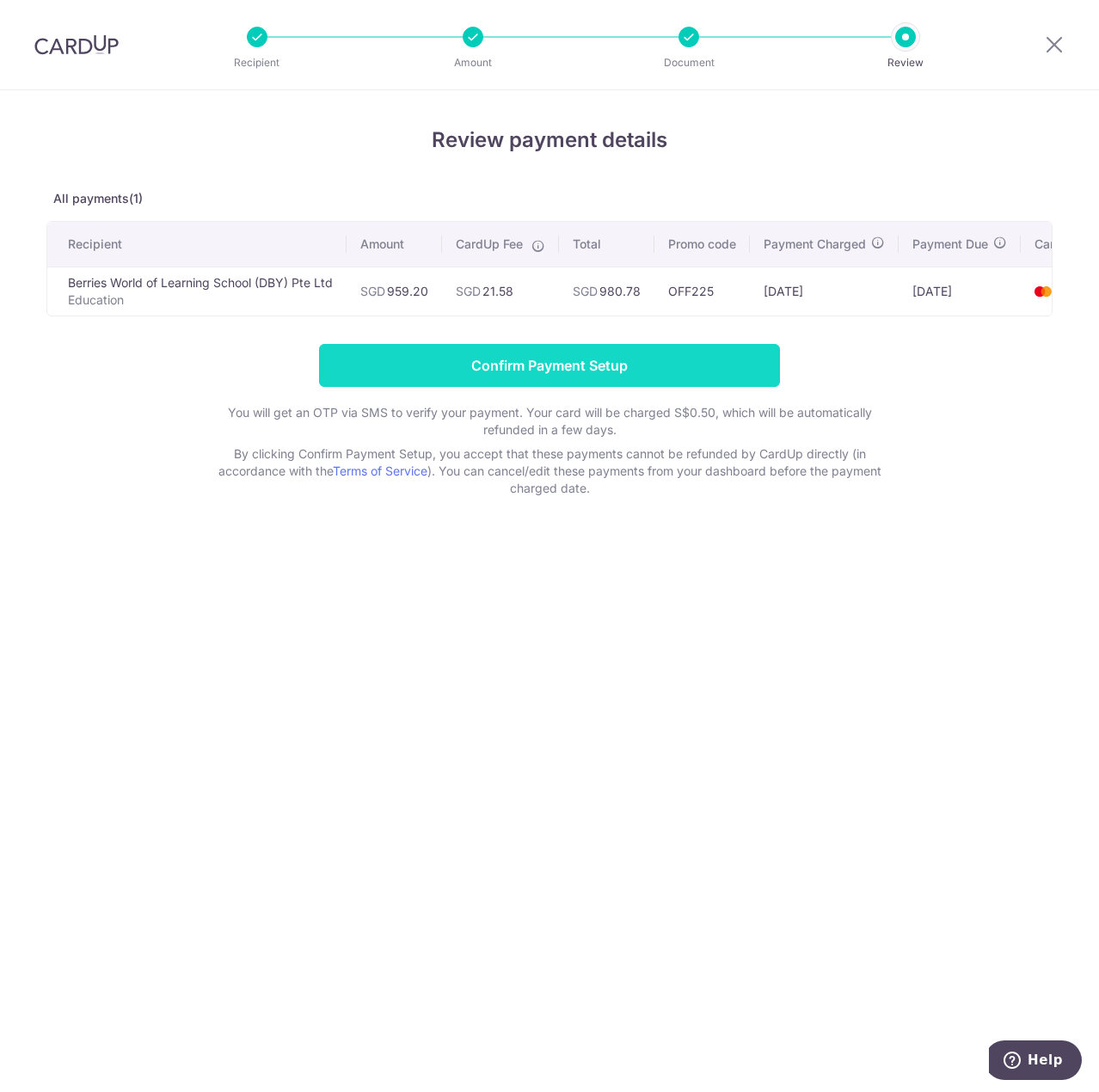
click at [511, 381] on input "Confirm Payment Setup" at bounding box center [549, 366] width 461 height 43
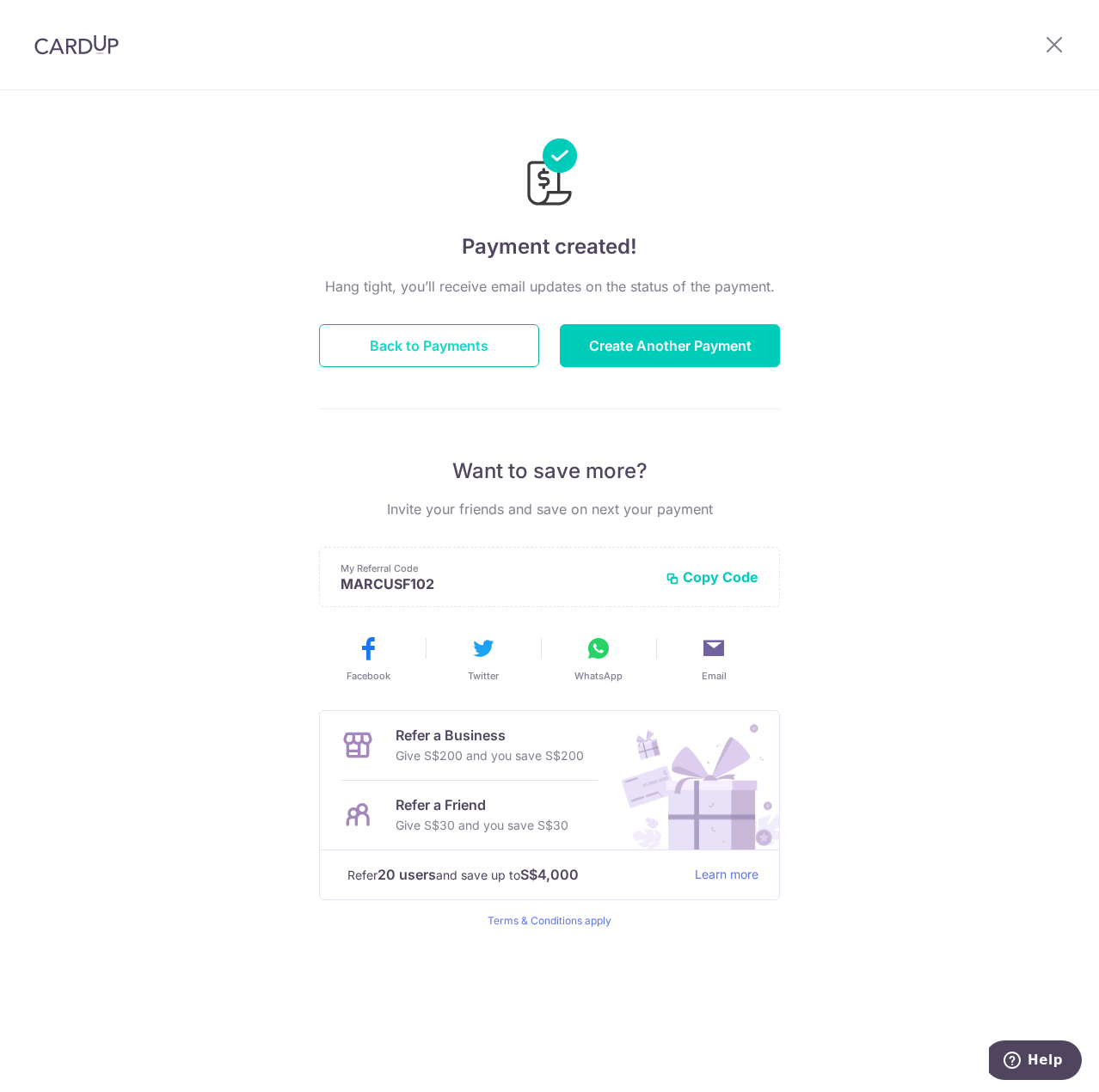
click at [411, 353] on button "Back to Payments" at bounding box center [429, 345] width 220 height 43
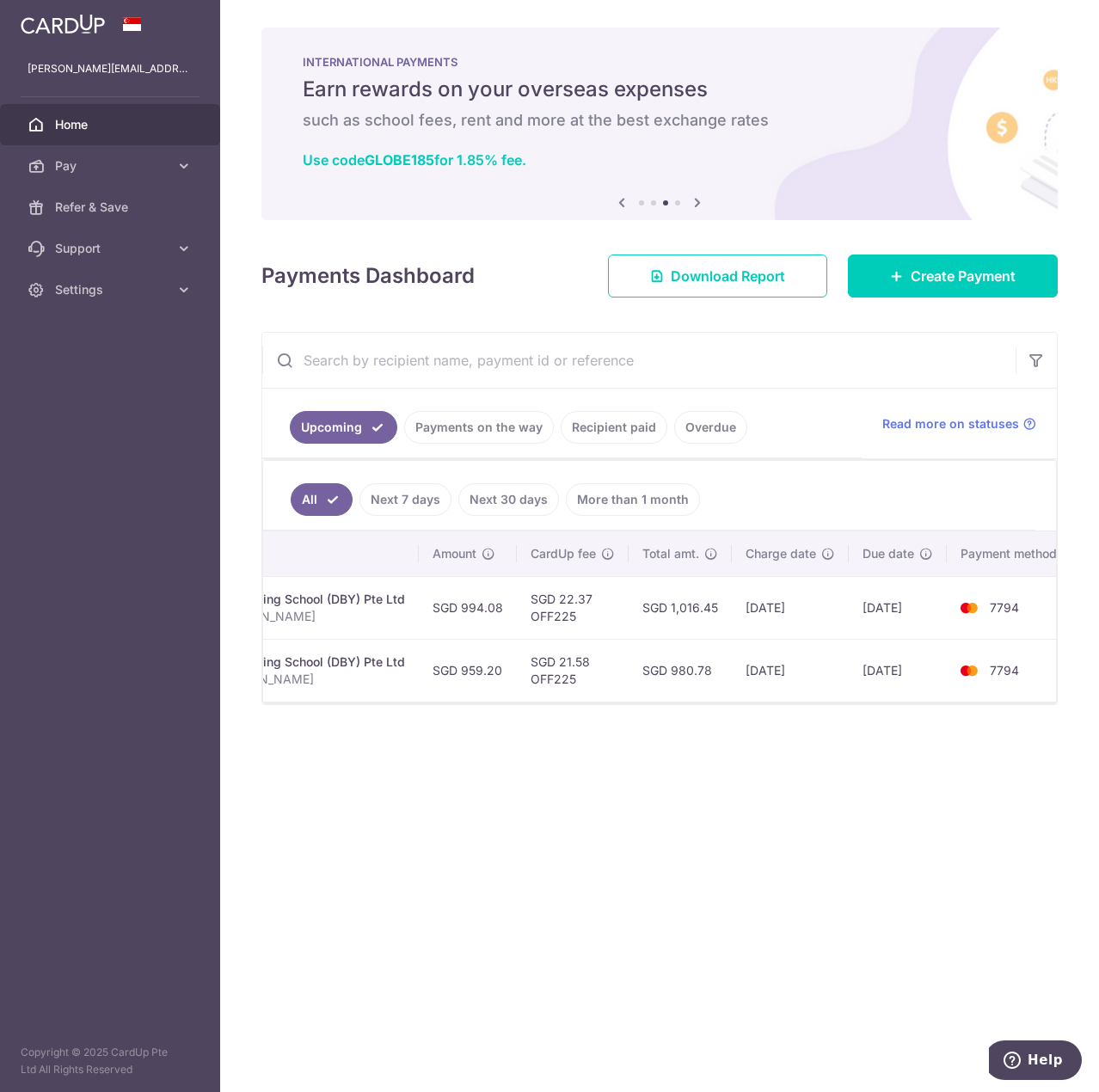
scroll to position [0, 568]
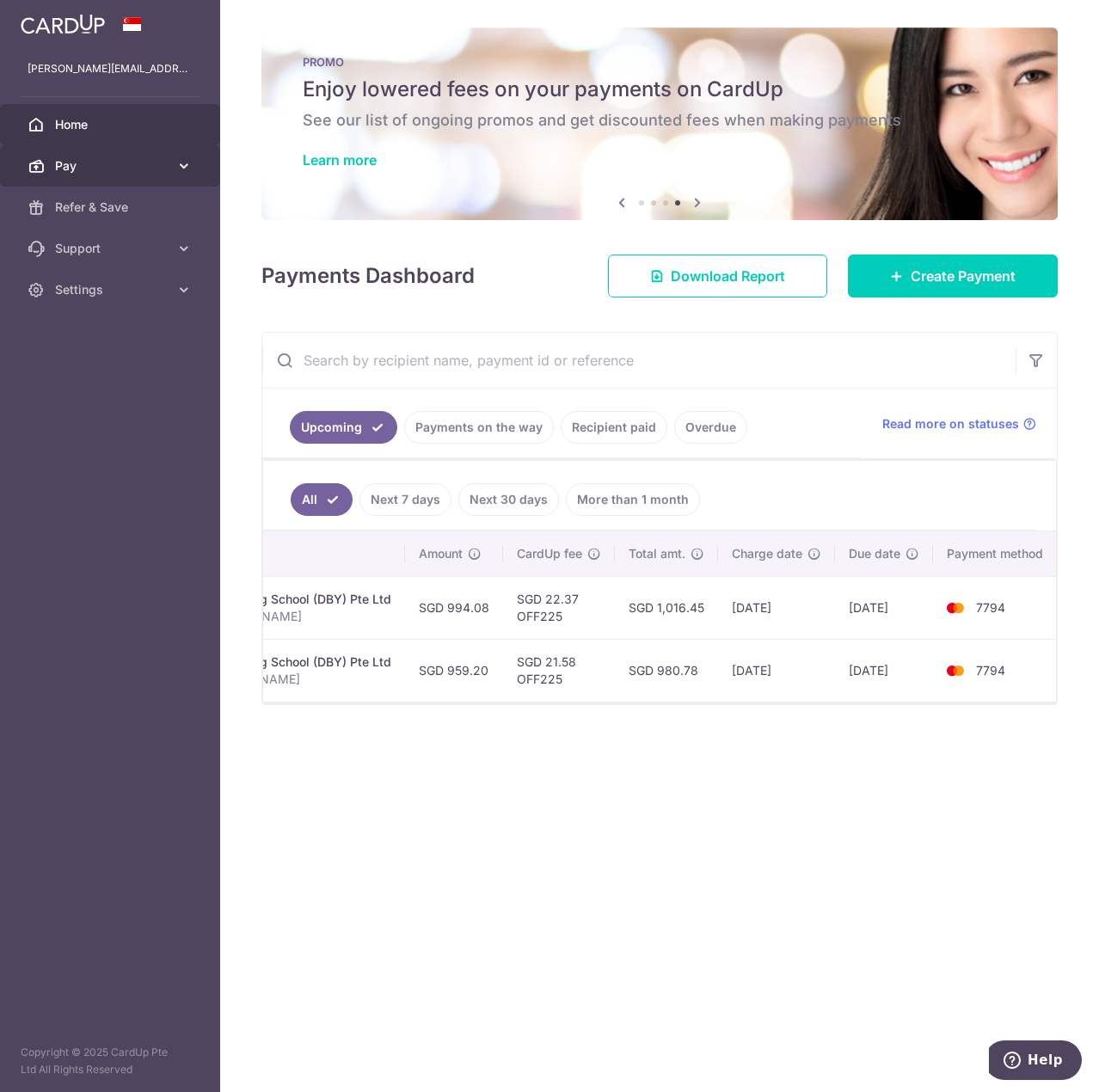
click at [178, 165] on icon at bounding box center [184, 166] width 17 height 17
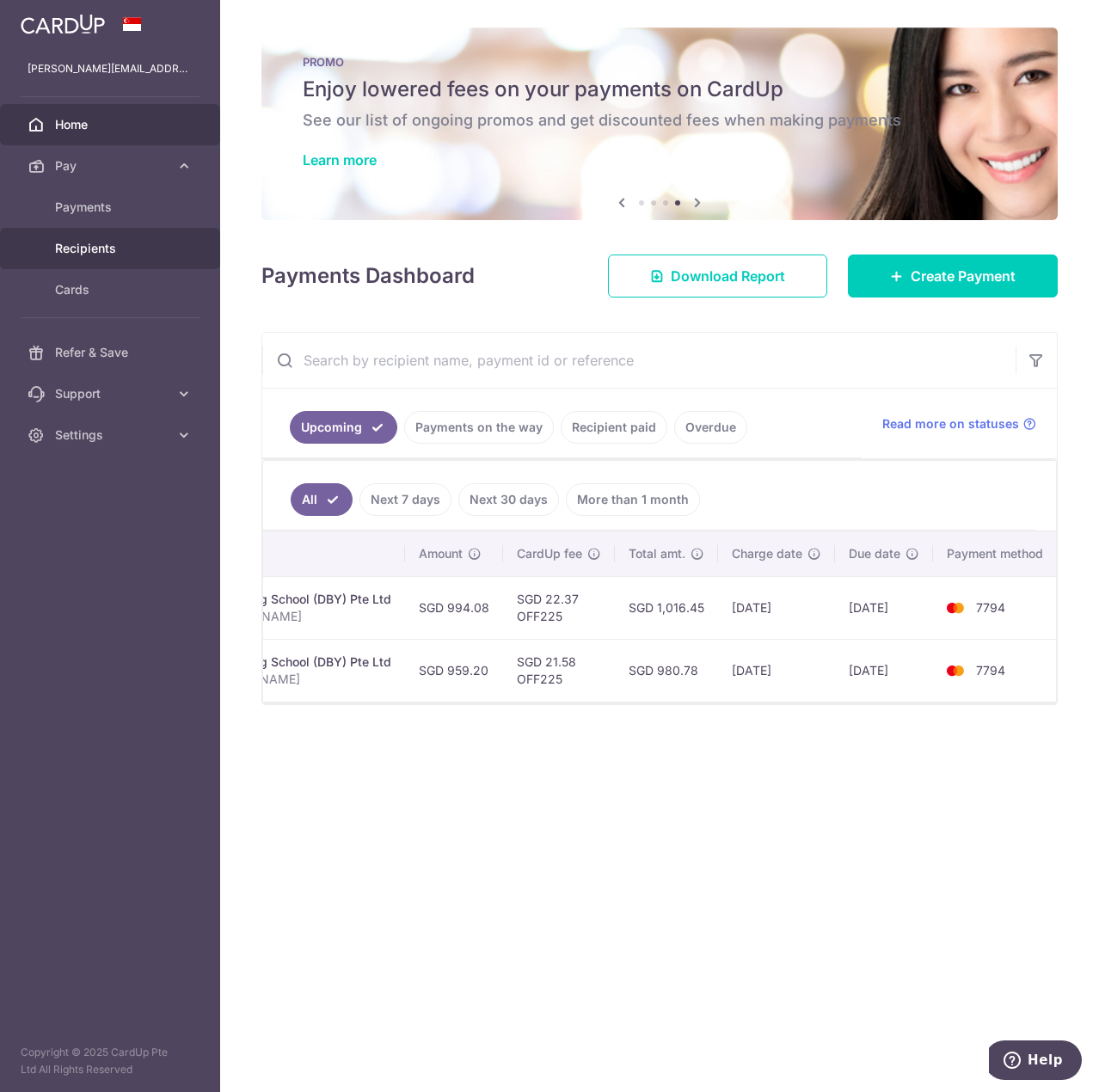
click at [123, 252] on span "Recipients" at bounding box center [112, 248] width 113 height 17
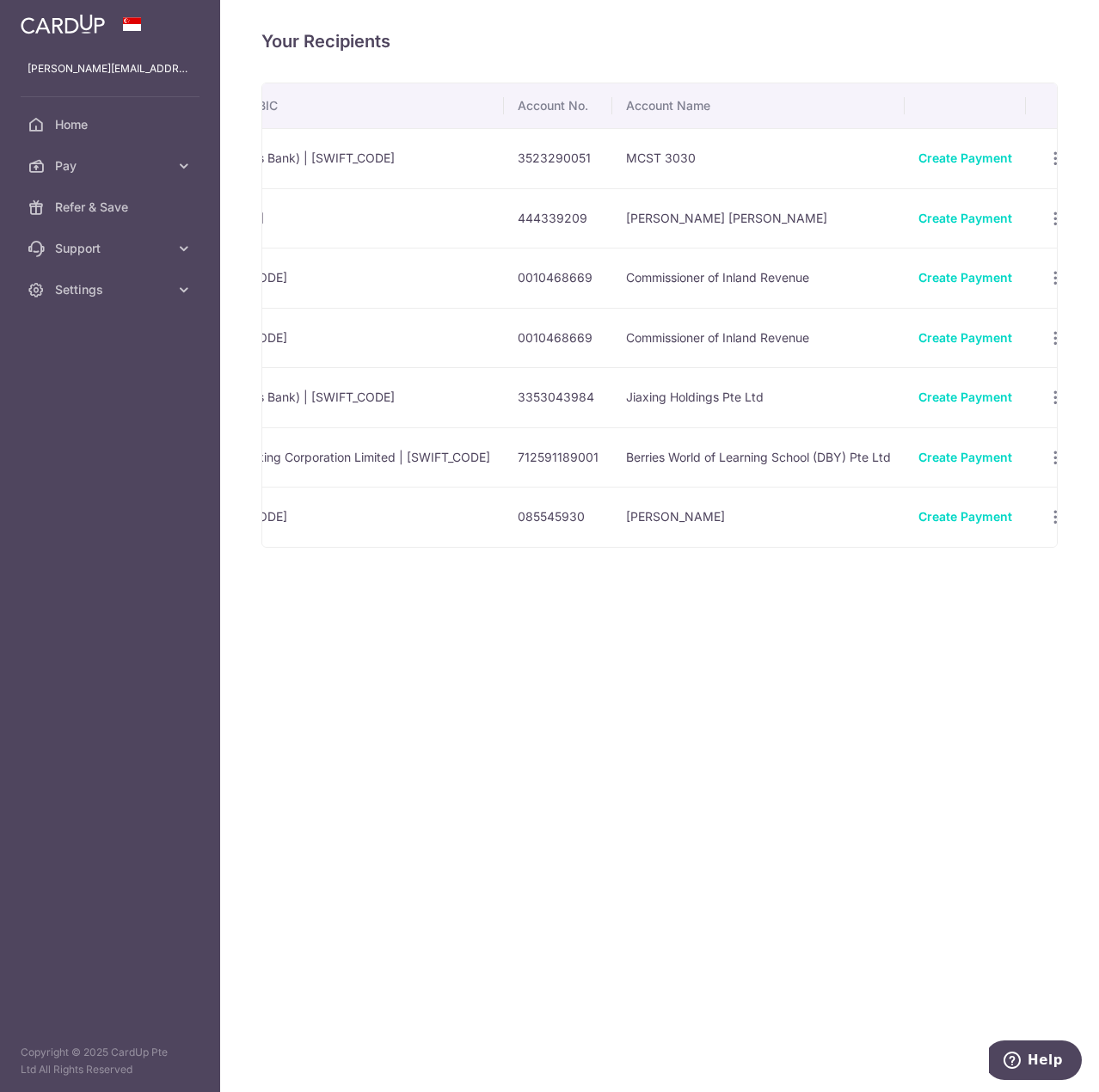
scroll to position [0, 603]
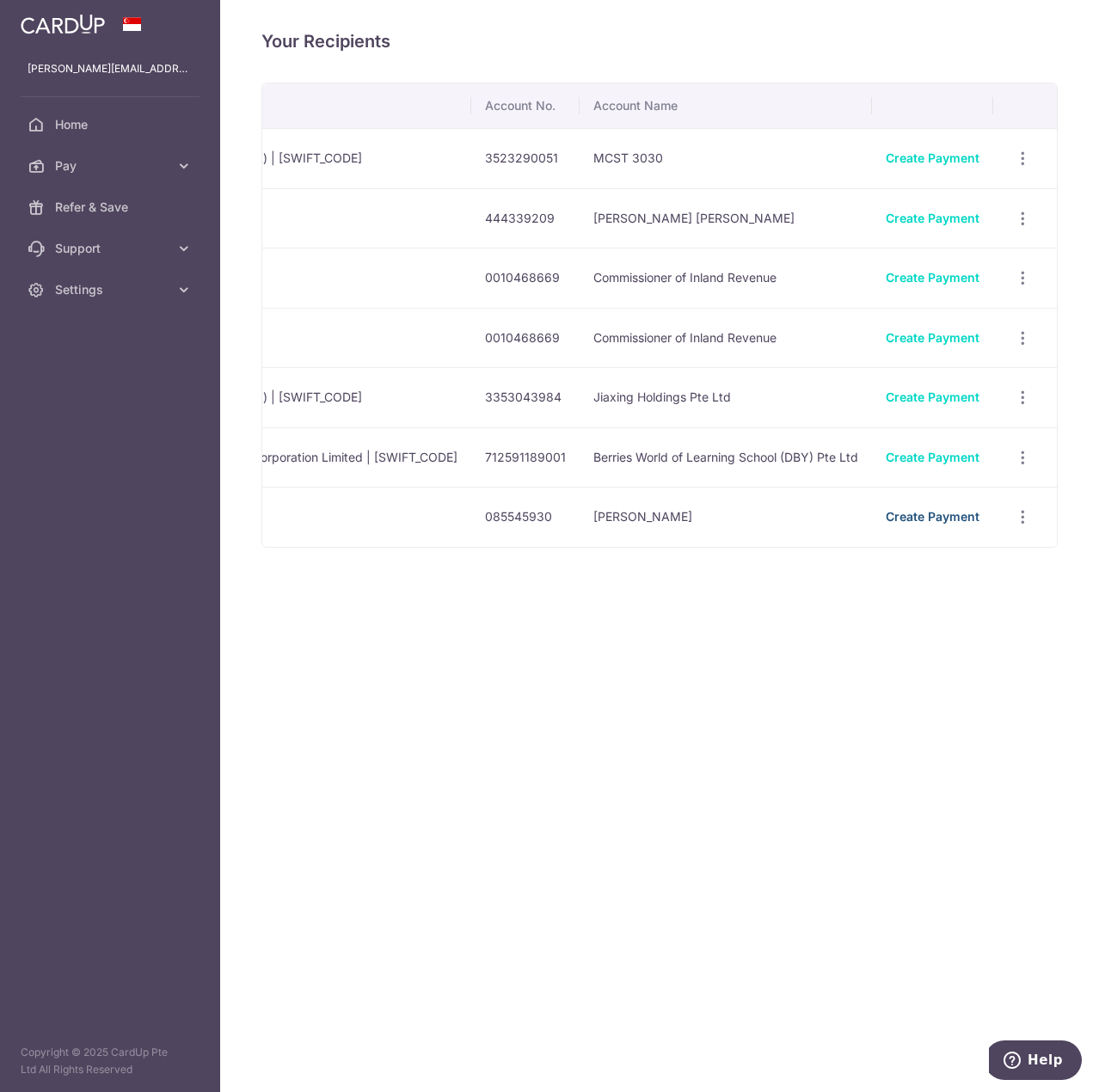
click at [963, 510] on link "Create Payment" at bounding box center [932, 516] width 94 height 15
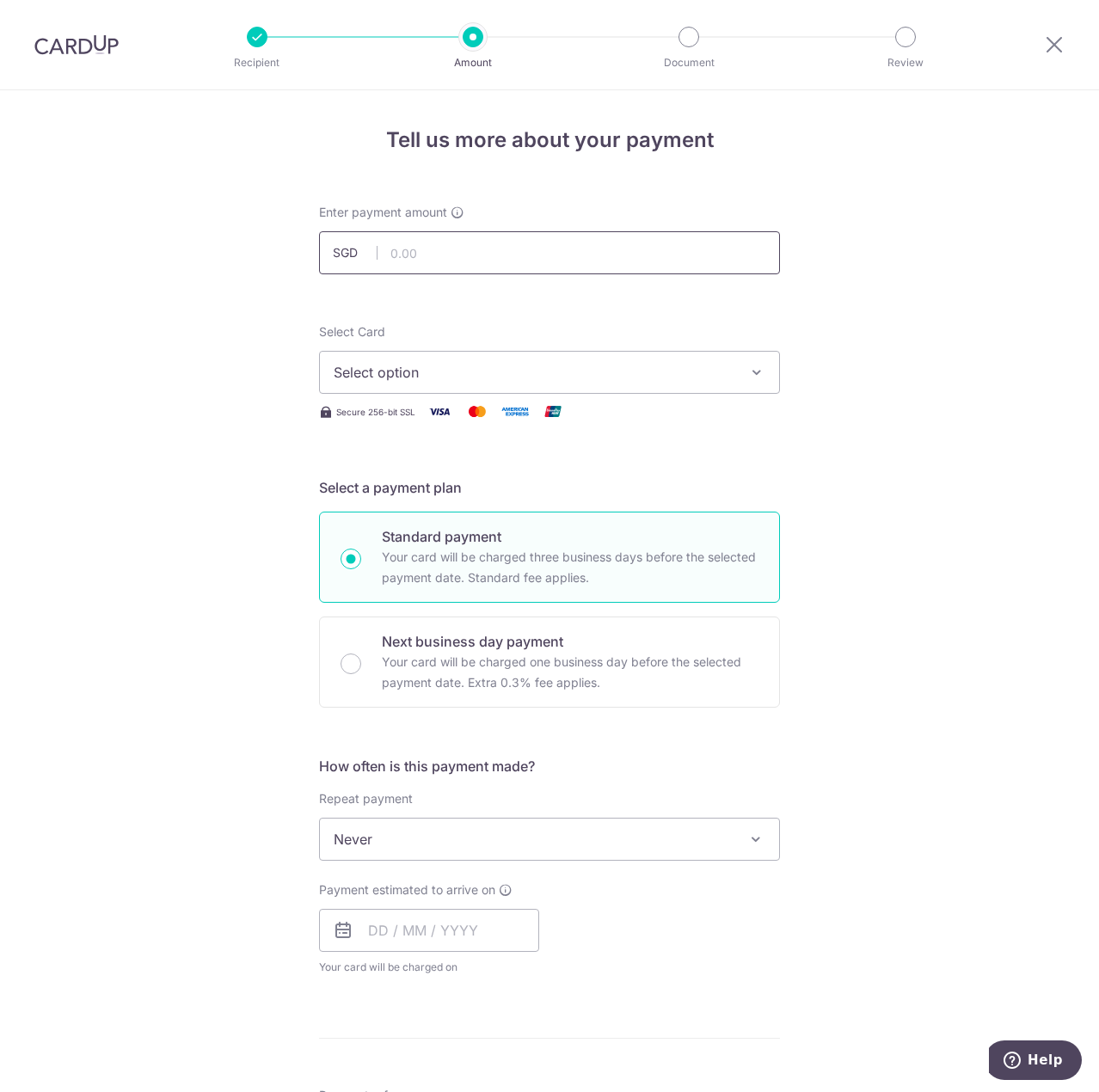
click at [532, 251] on input "text" at bounding box center [549, 252] width 461 height 43
type input "100.00"
click at [624, 379] on span "Select option" at bounding box center [533, 371] width 401 height 20
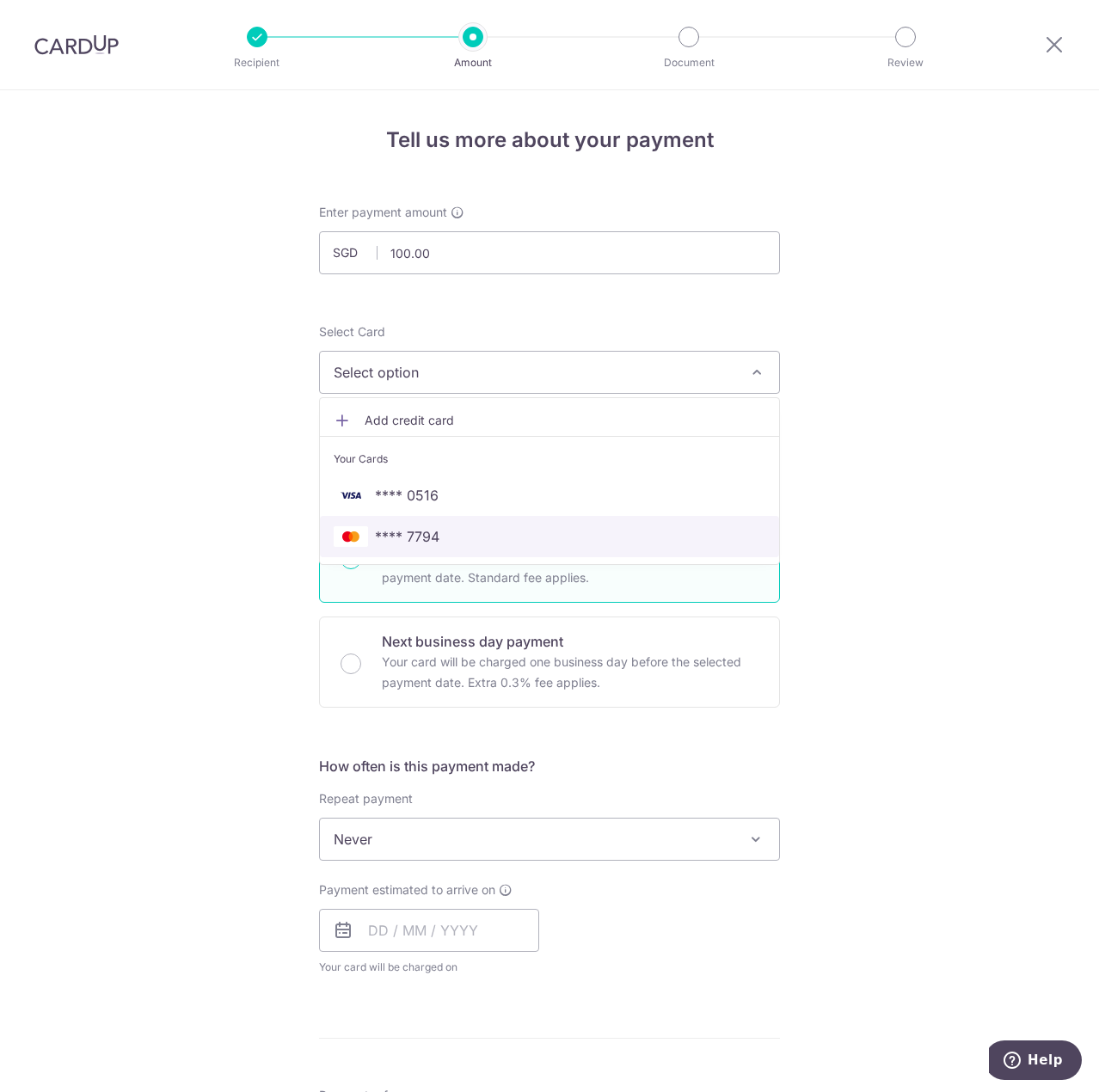
click at [530, 543] on span "**** 7794" at bounding box center [549, 535] width 432 height 20
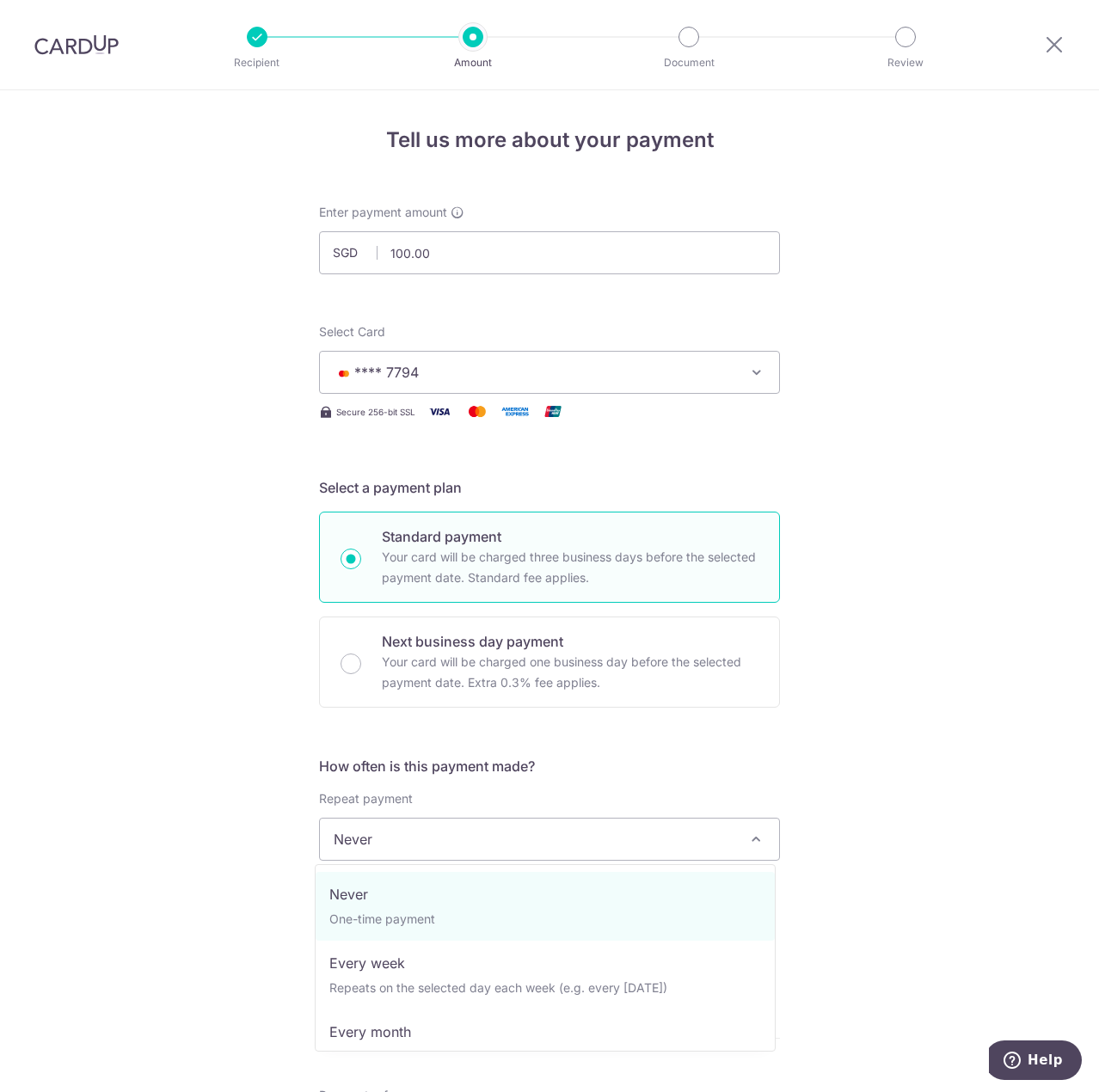
click at [569, 851] on span "Never" at bounding box center [549, 839] width 459 height 42
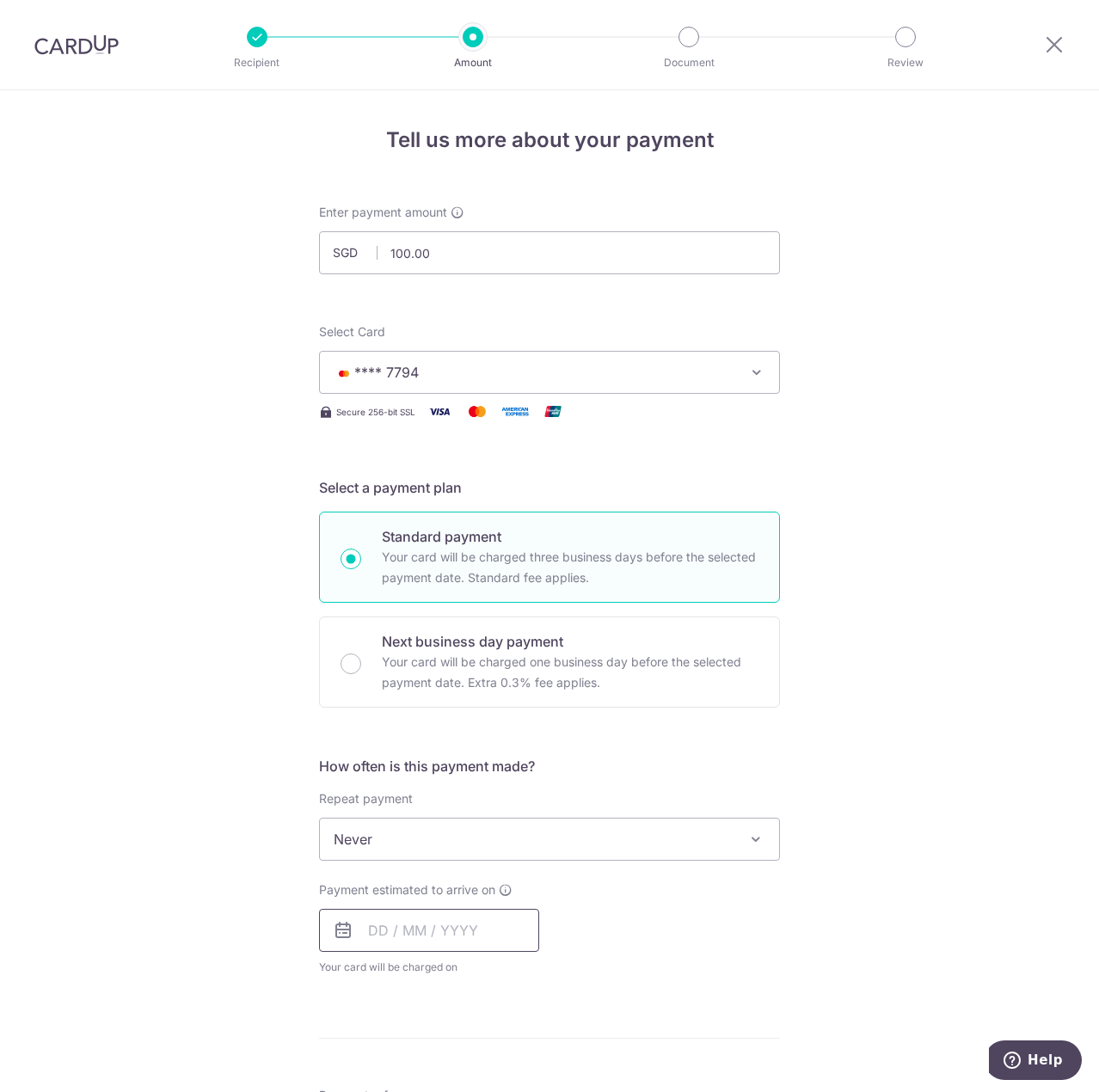
click at [481, 943] on input "text" at bounding box center [429, 930] width 220 height 43
click at [519, 1084] on link "10" at bounding box center [526, 1086] width 27 height 27
type input "[DATE]"
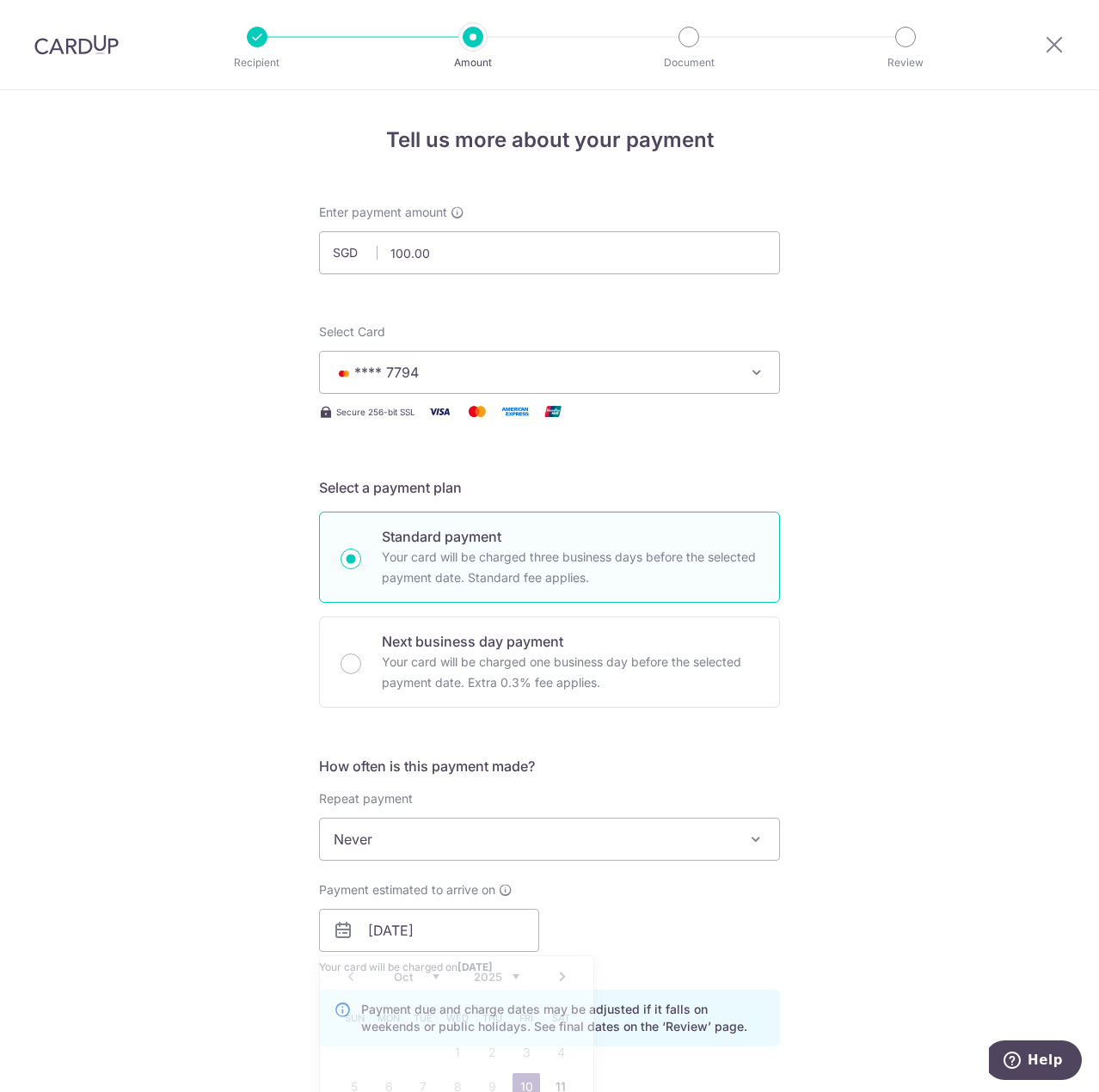
drag, startPoint x: 1003, startPoint y: 814, endPoint x: 950, endPoint y: 814, distance: 53.0
click at [1002, 814] on div "Tell us more about your payment Enter payment amount SGD 100.00 100.00 Select C…" at bounding box center [549, 938] width 1099 height 1696
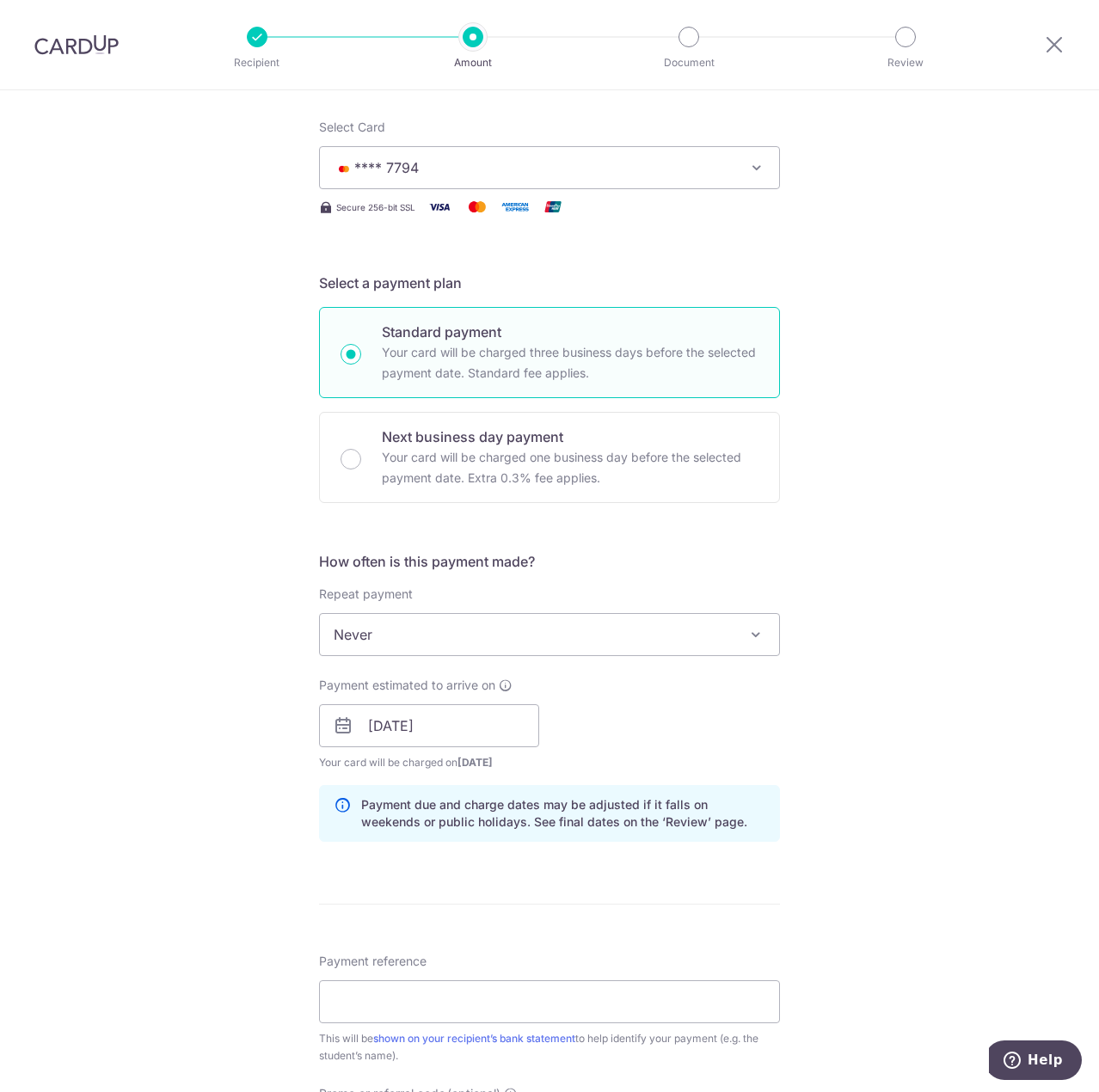
scroll to position [516, 0]
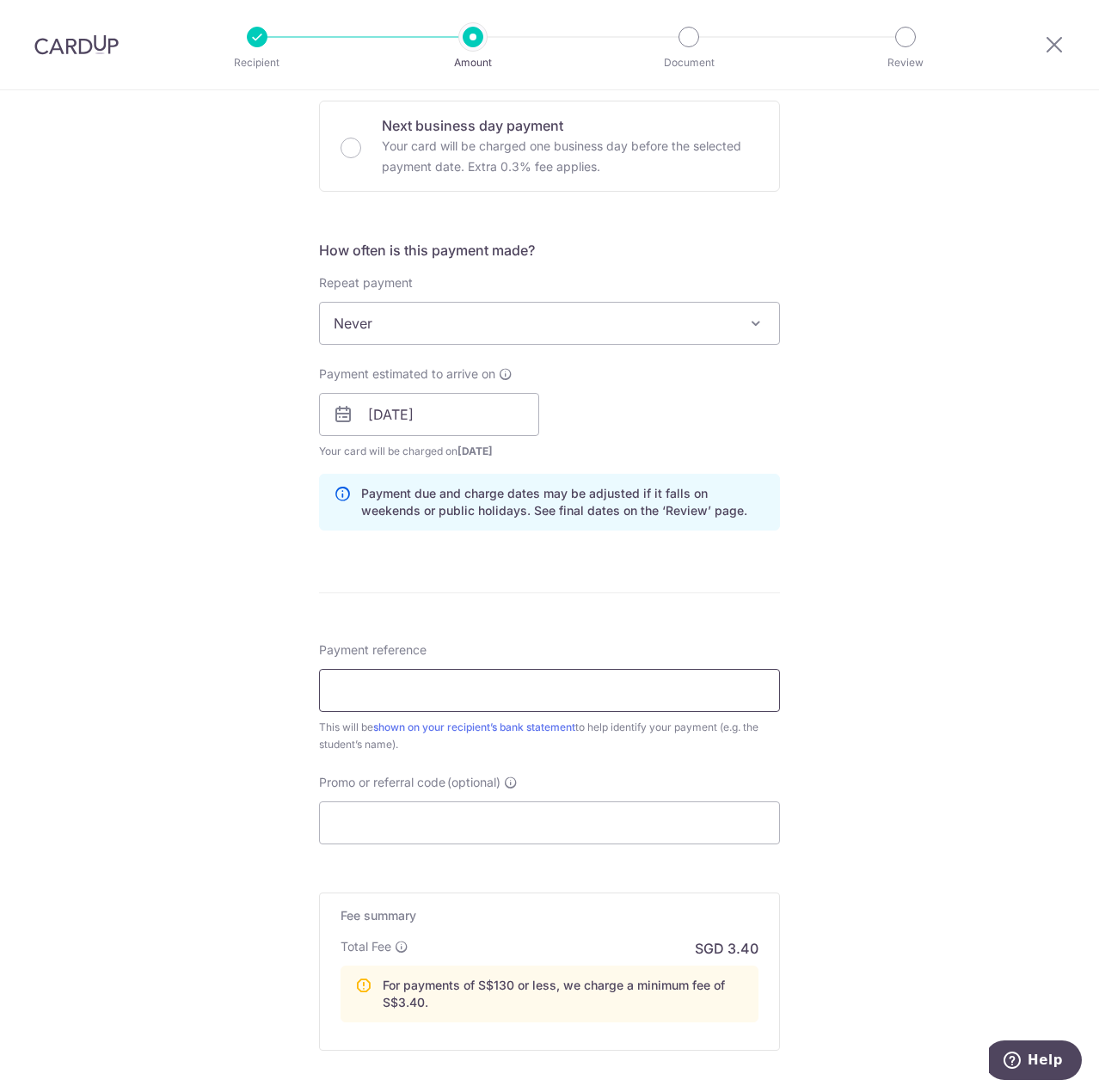
click at [609, 693] on input "Payment reference" at bounding box center [549, 691] width 461 height 43
type input "Elliot Foong"
click at [583, 827] on input "Promo or referral code (optional)" at bounding box center [549, 822] width 461 height 43
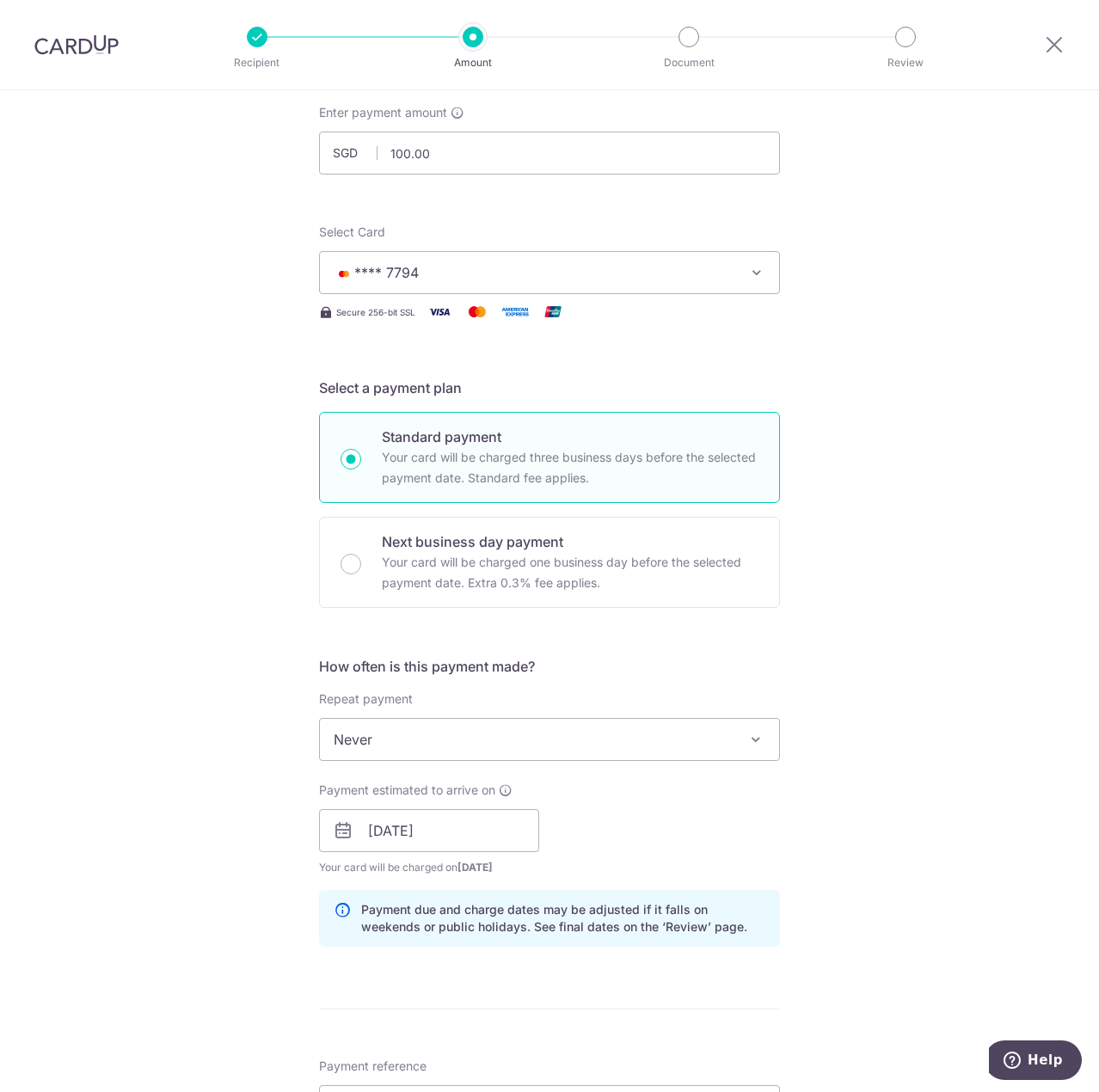
scroll to position [84, 0]
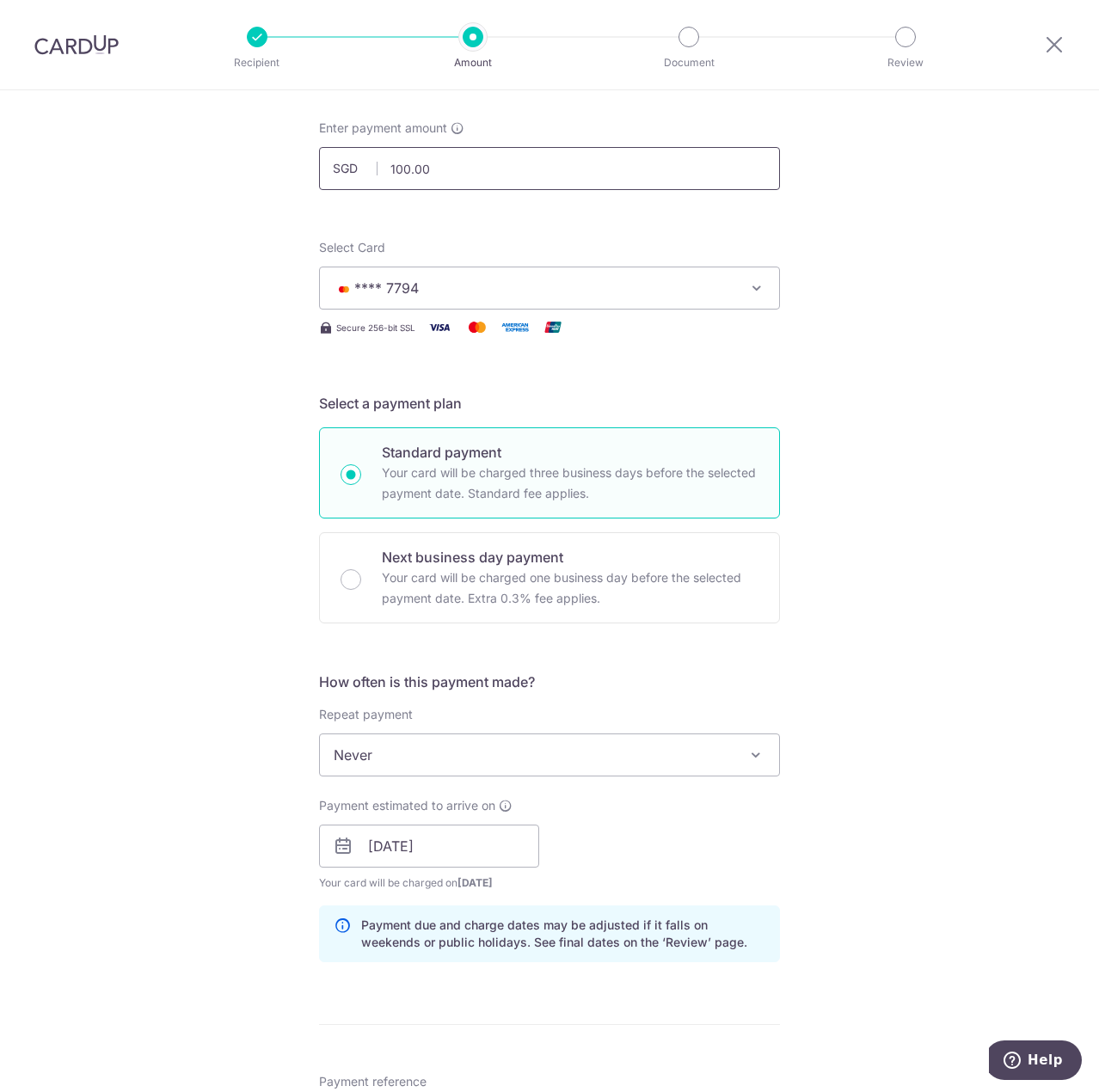
type input "Off225"
drag, startPoint x: 435, startPoint y: 163, endPoint x: 240, endPoint y: 180, distance: 195.7
click at [241, 180] on div "Tell us more about your payment Enter payment amount SGD 100.00 100.00 Select C…" at bounding box center [549, 892] width 1099 height 1774
click at [997, 393] on div "Tell us more about your payment Enter payment amount SGD 150 100.00 Select Card…" at bounding box center [549, 892] width 1099 height 1774
type input "150.00"
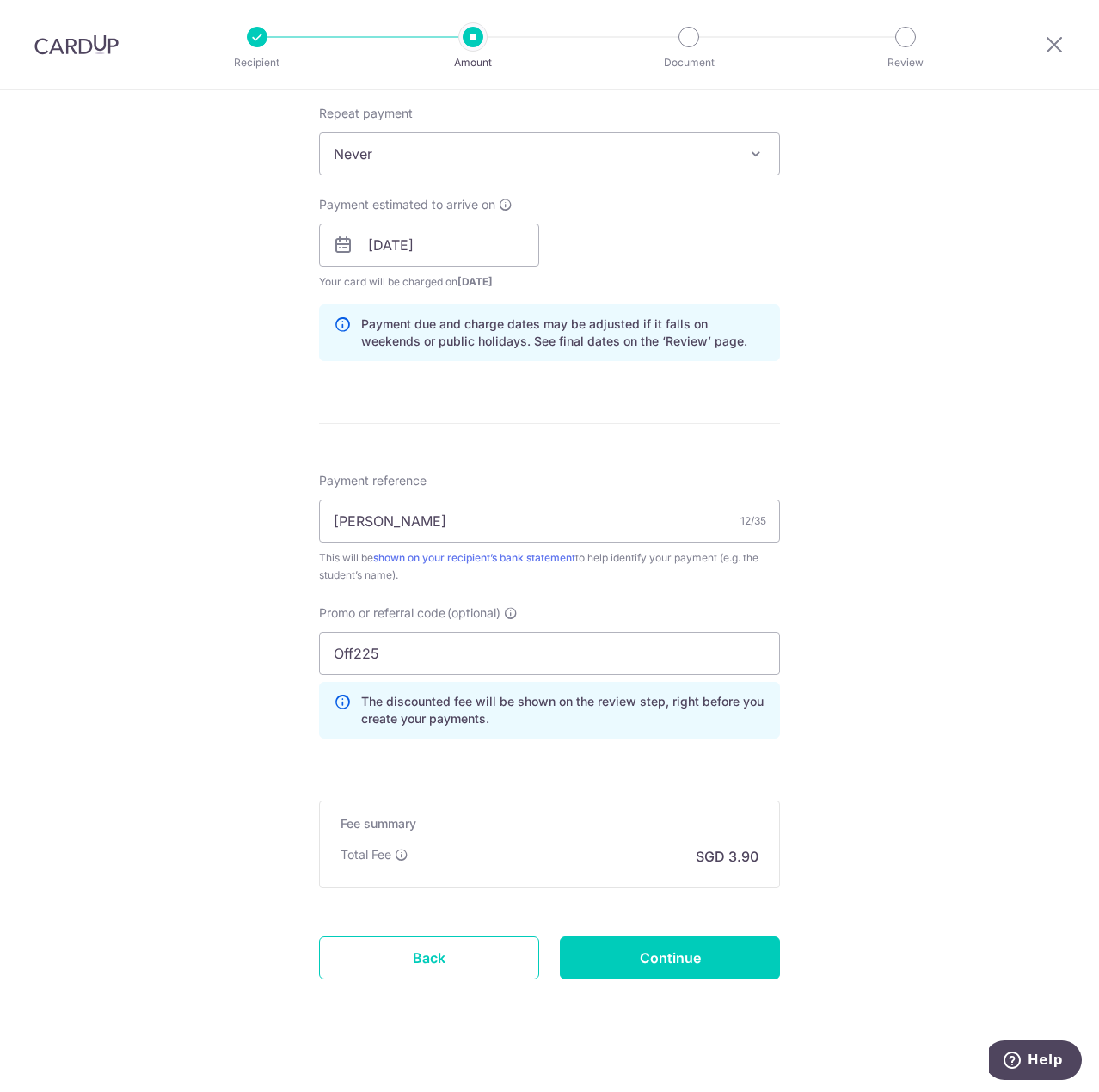
scroll to position [701, 0]
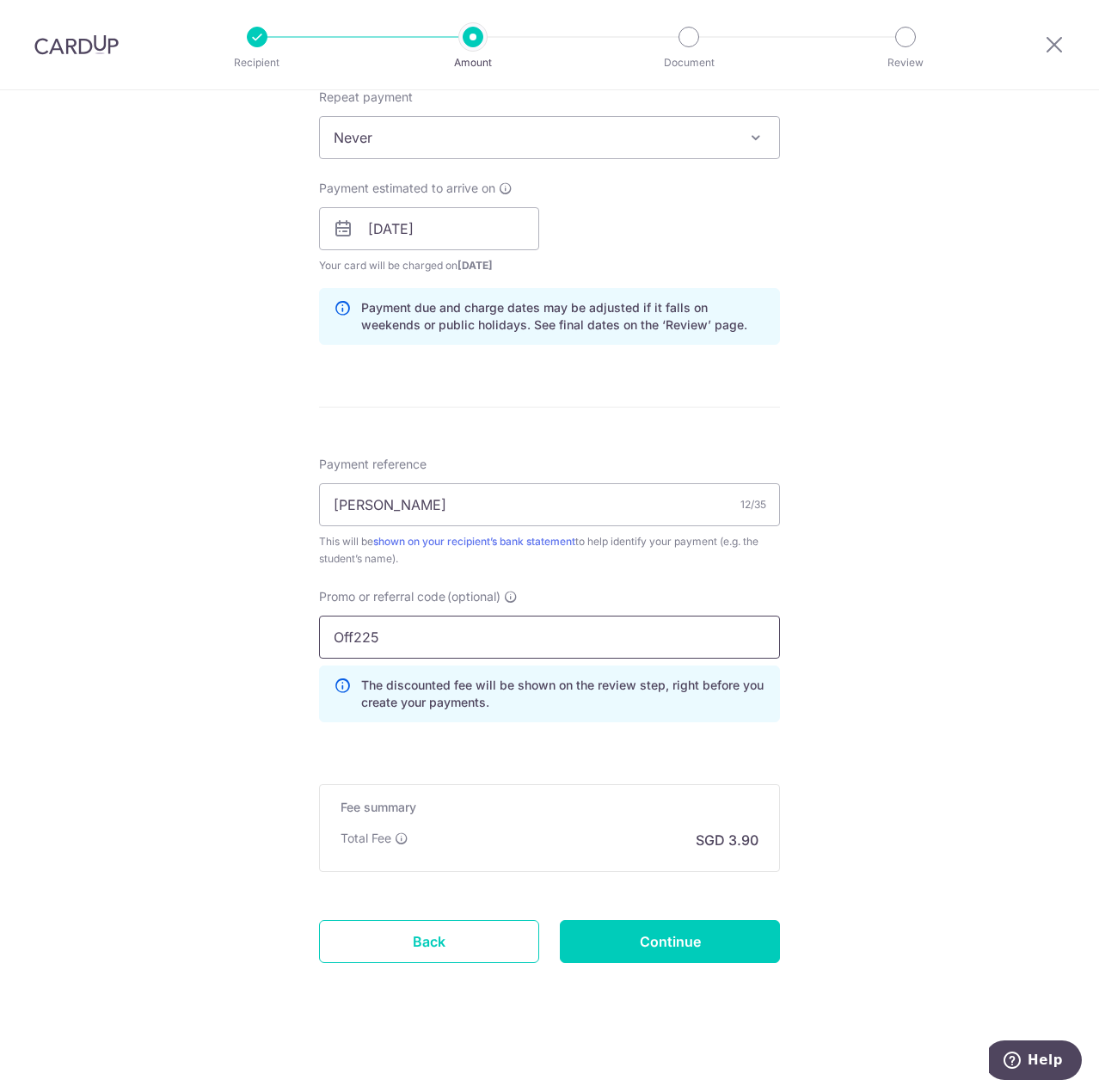
drag, startPoint x: 407, startPoint y: 645, endPoint x: 173, endPoint y: 626, distance: 234.8
click at [173, 626] on div "Tell us more about your payment Enter payment amount SGD 150.00 150.00 Select C…" at bounding box center [549, 241] width 1099 height 1703
type input "OFF225"
click at [670, 937] on input "Continue" at bounding box center [669, 941] width 220 height 43
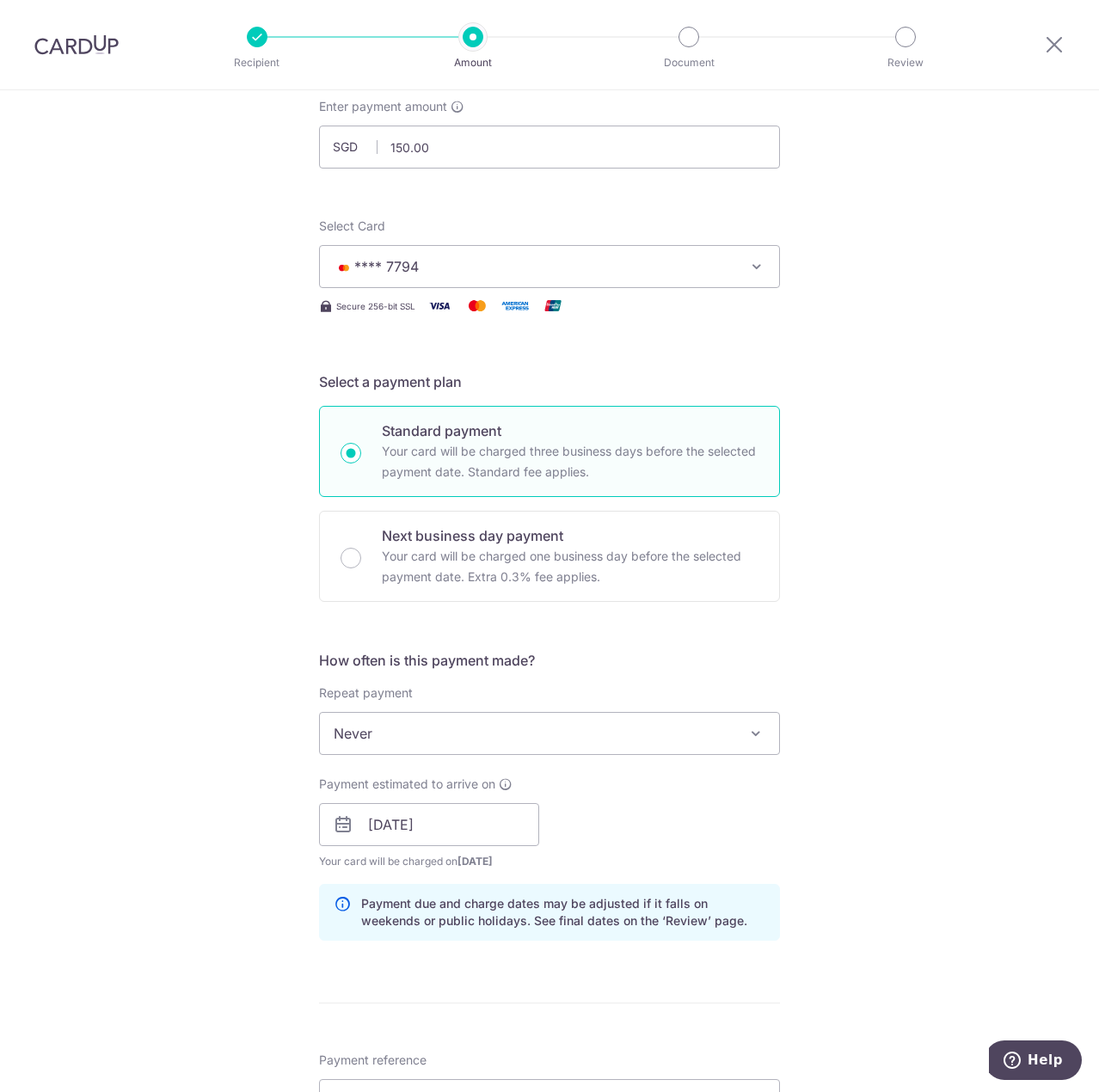
scroll to position [100, 0]
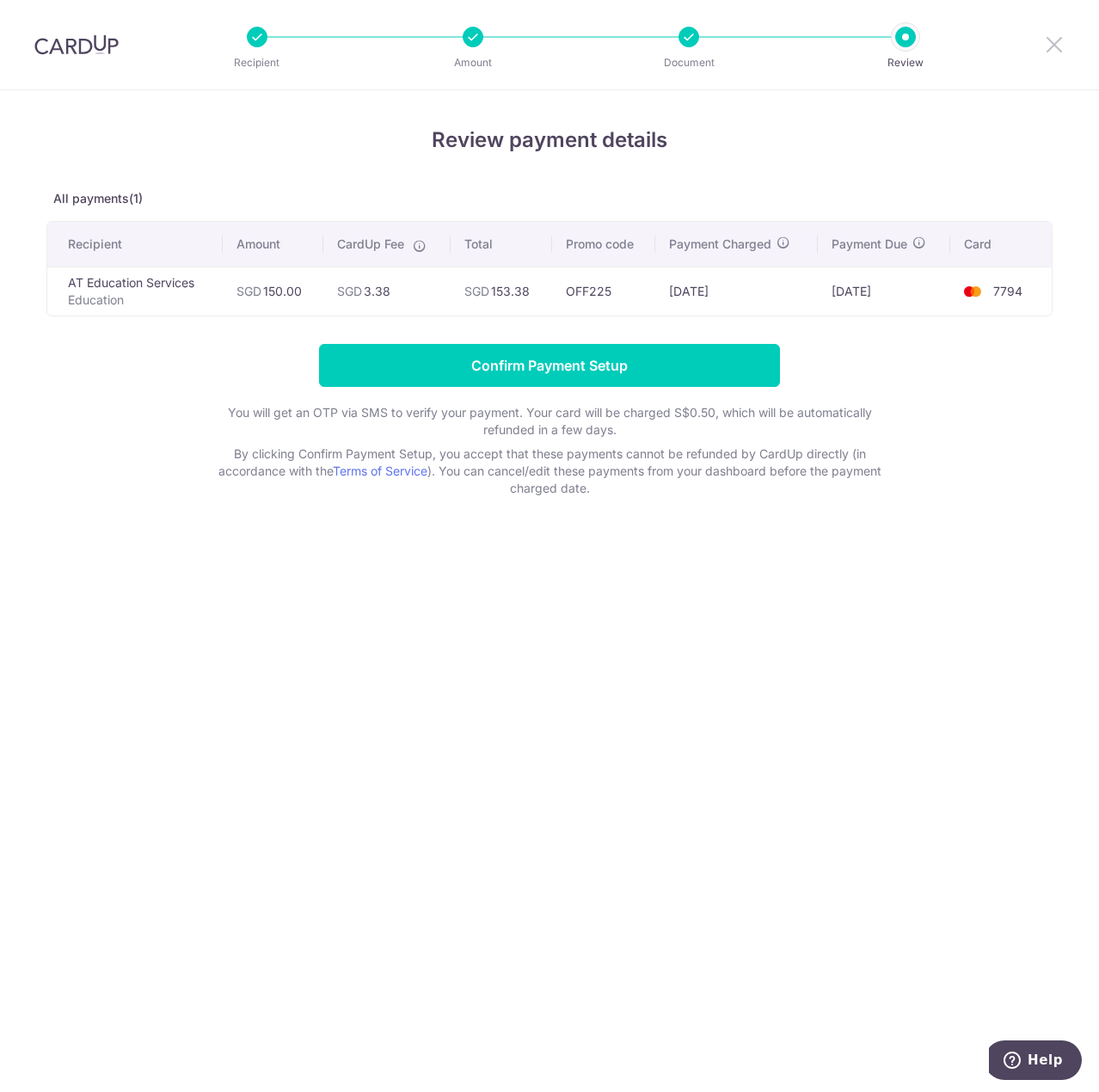
click at [1053, 43] on icon at bounding box center [1053, 45] width 20 height 21
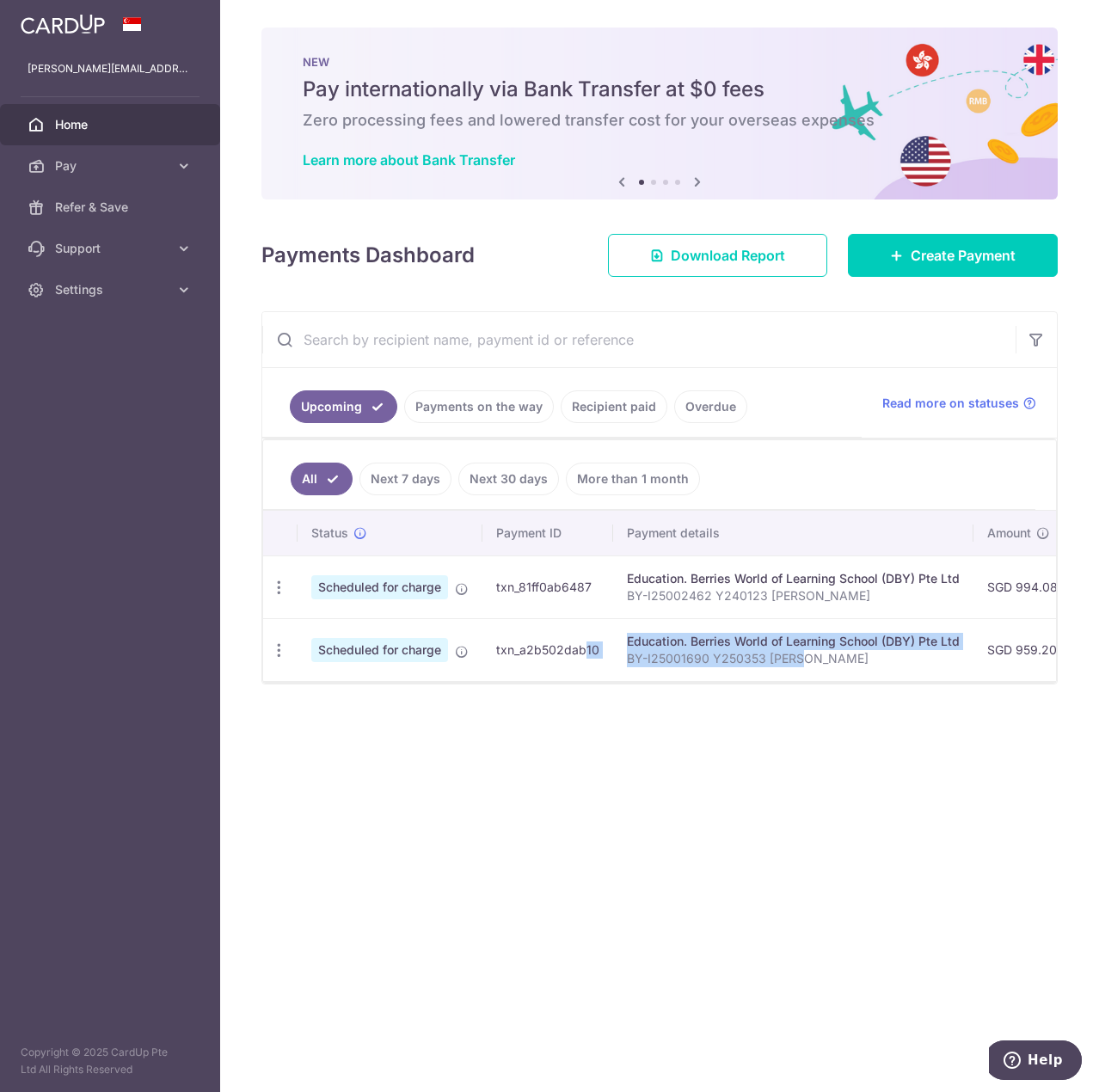
drag, startPoint x: 533, startPoint y: 679, endPoint x: 725, endPoint y: 689, distance: 192.3
click at [792, 675] on tr "Update payment Cancel payment Scheduled for charge txn_a2b502dab10 Education. B…" at bounding box center [947, 649] width 1369 height 63
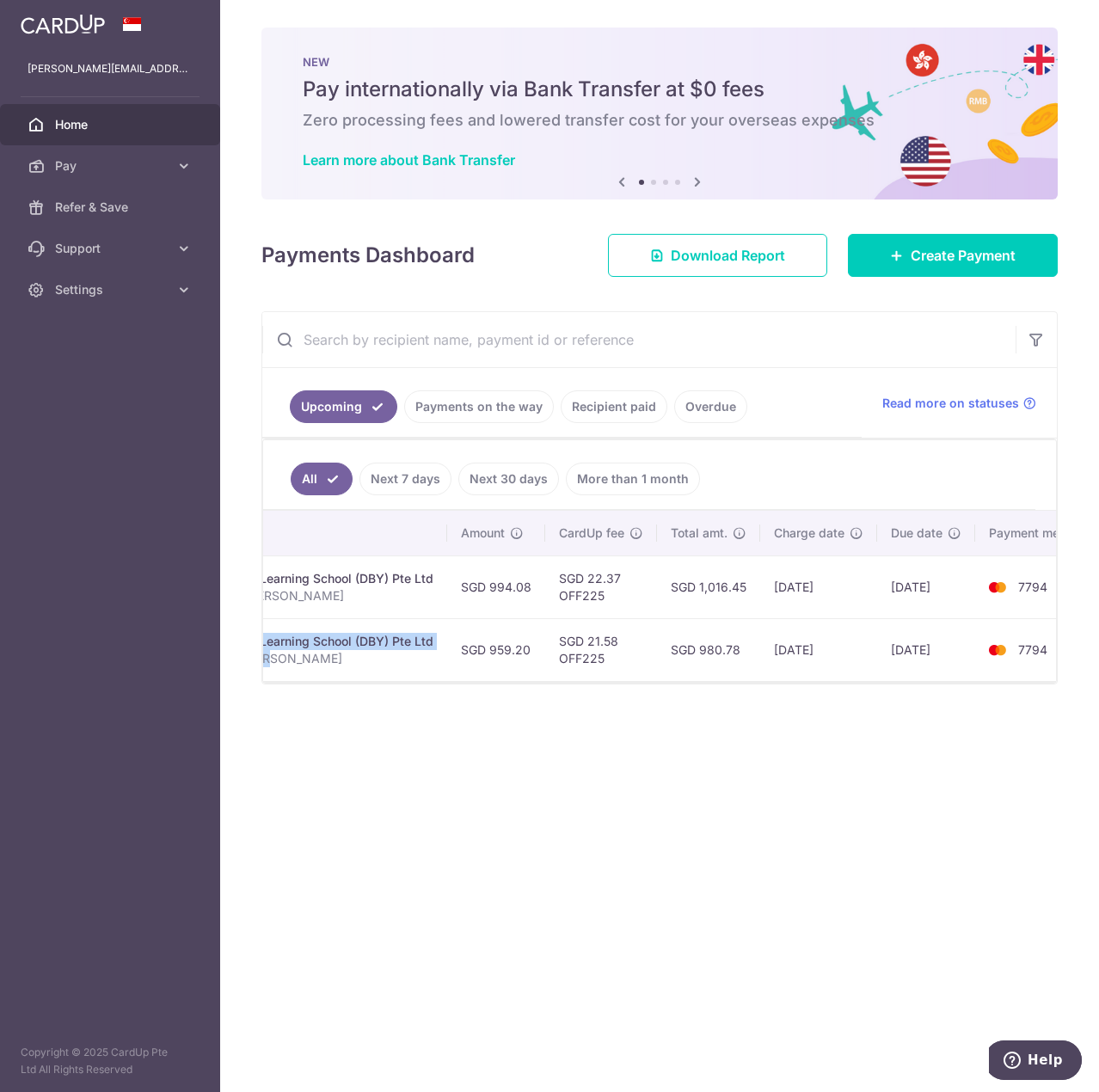
scroll to position [0, 568]
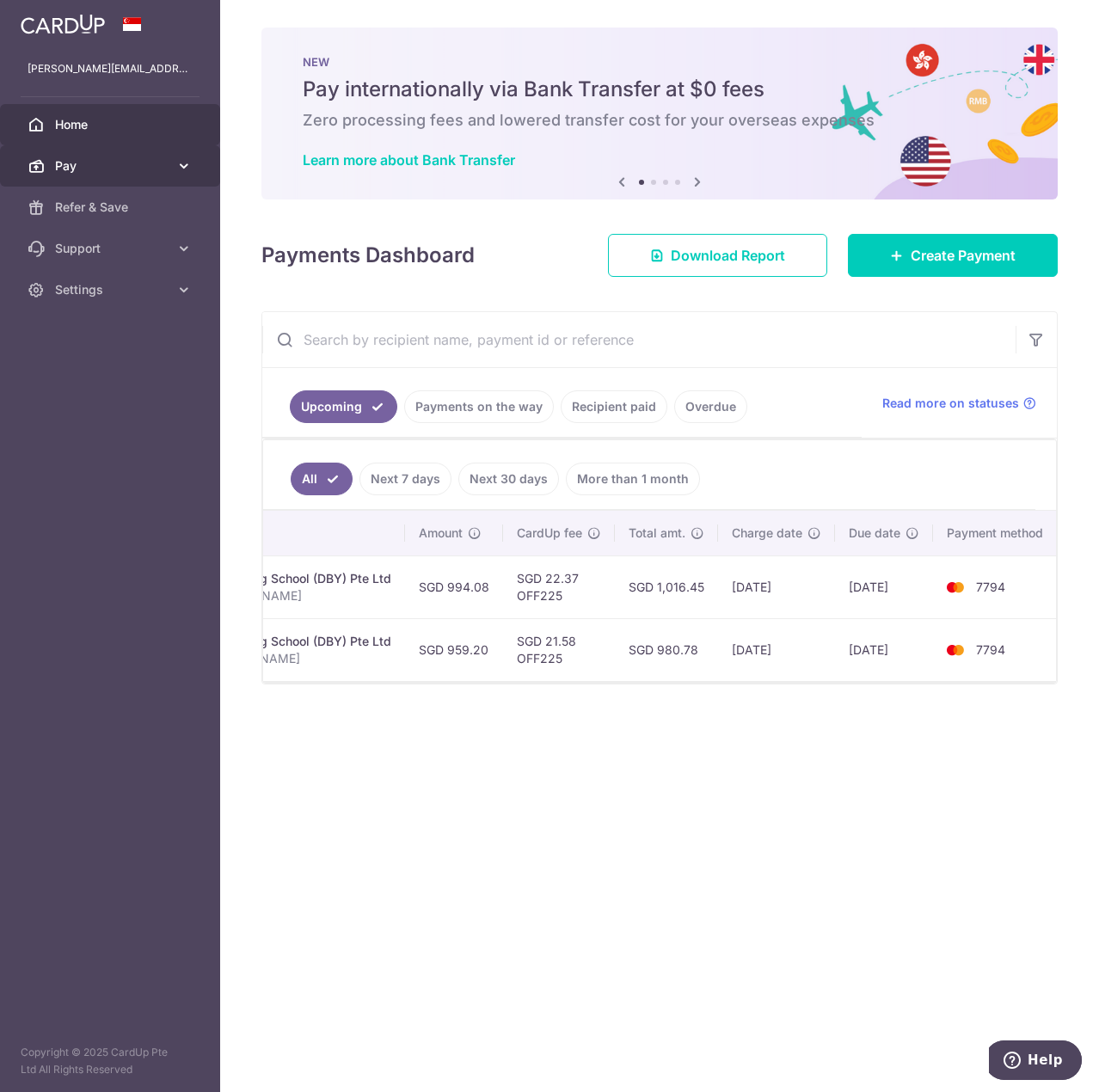
click at [165, 153] on link "Pay" at bounding box center [110, 166] width 220 height 42
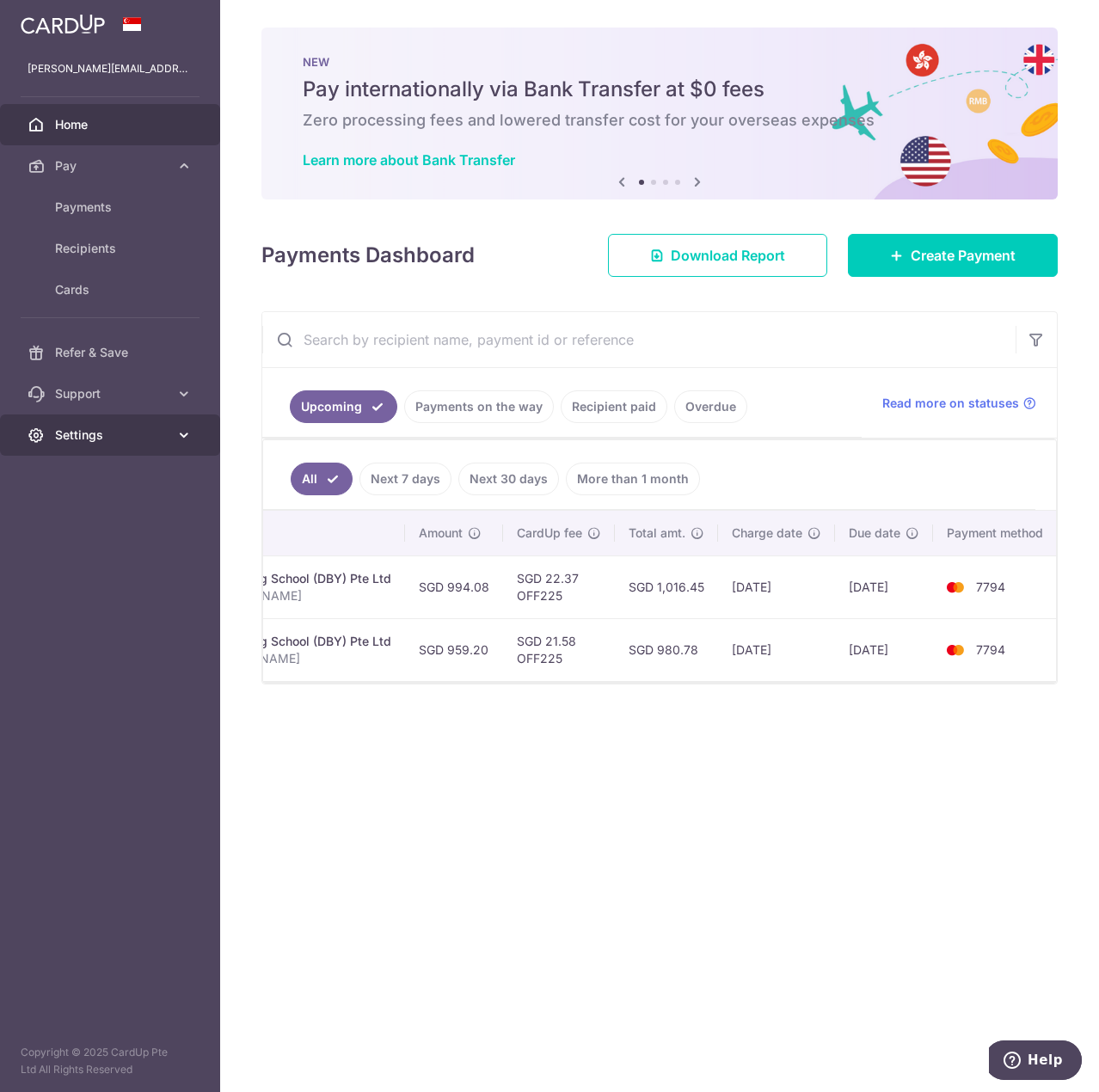
click at [144, 434] on span "Settings" at bounding box center [112, 435] width 113 height 17
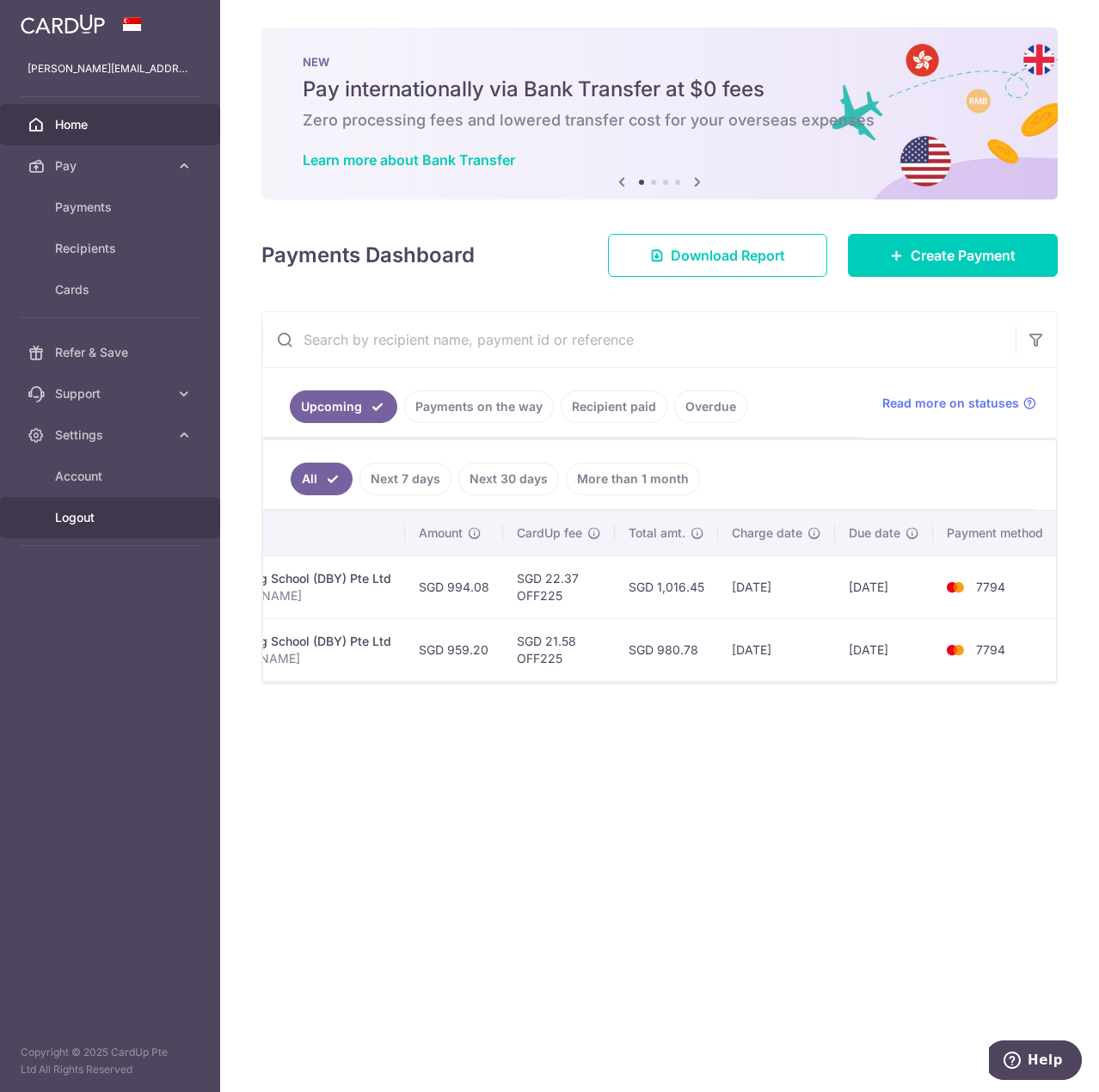
click at [110, 521] on span "Logout" at bounding box center [112, 518] width 113 height 17
